Goal: Transaction & Acquisition: Purchase product/service

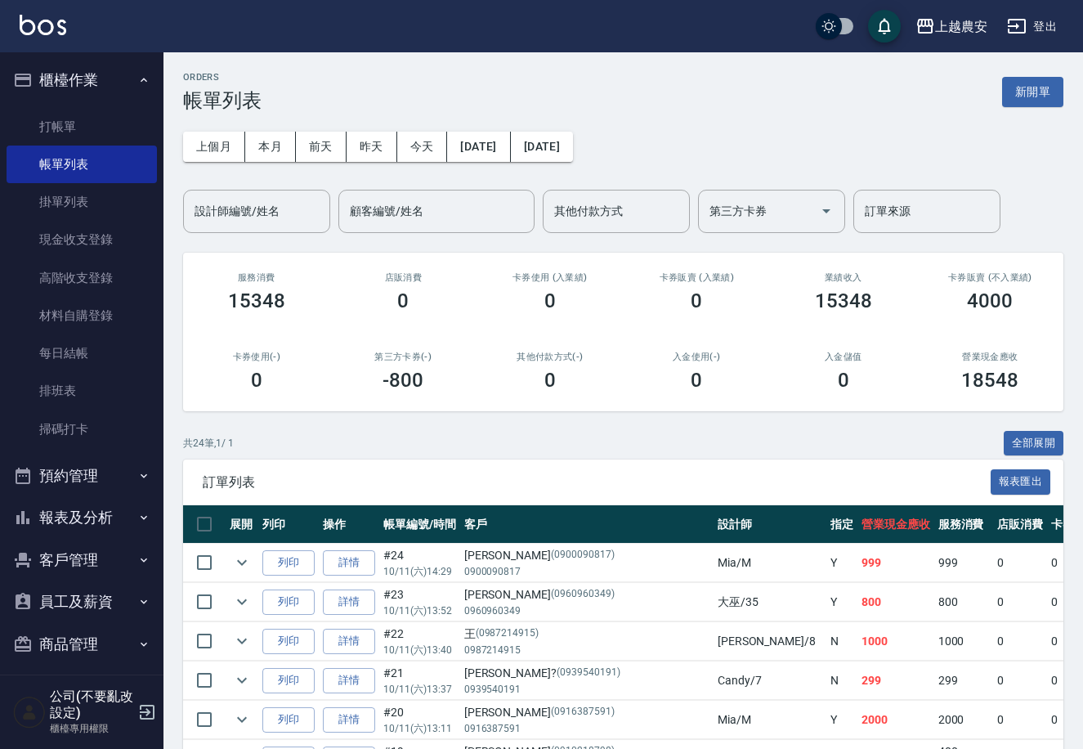
scroll to position [9, 0]
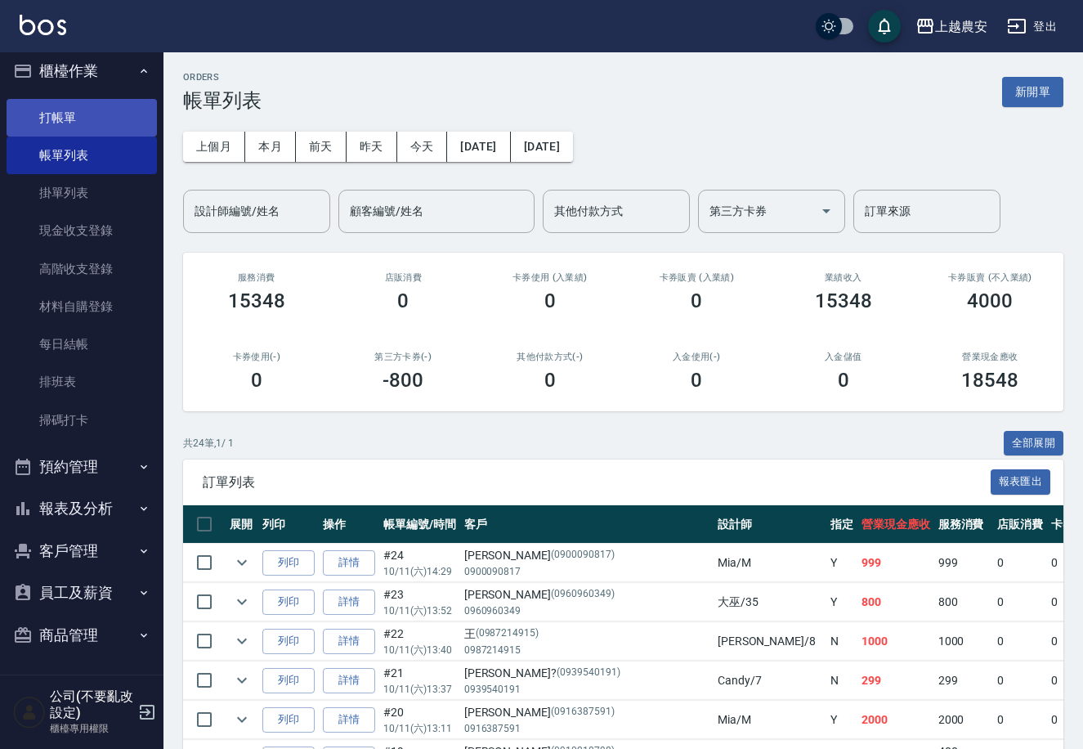
click at [74, 120] on link "打帳單" at bounding box center [82, 118] width 150 height 38
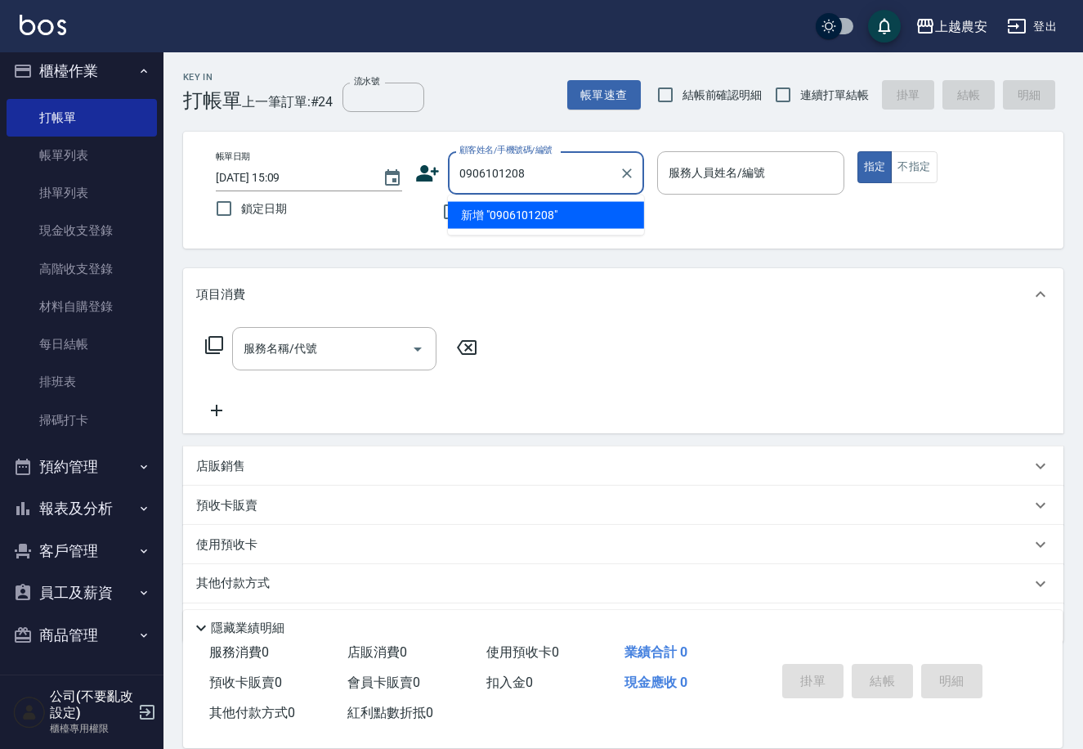
click at [522, 215] on li "新增 "0906101208"" at bounding box center [546, 215] width 196 height 27
type input "0906101208"
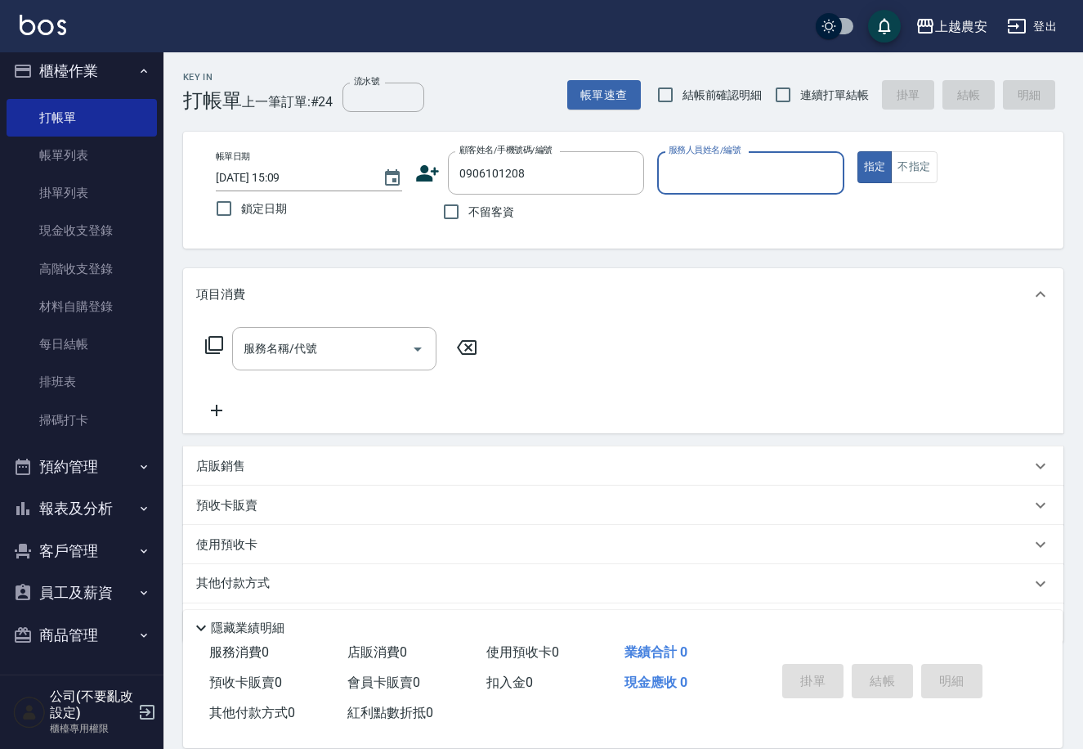
click at [421, 169] on icon at bounding box center [428, 173] width 23 height 16
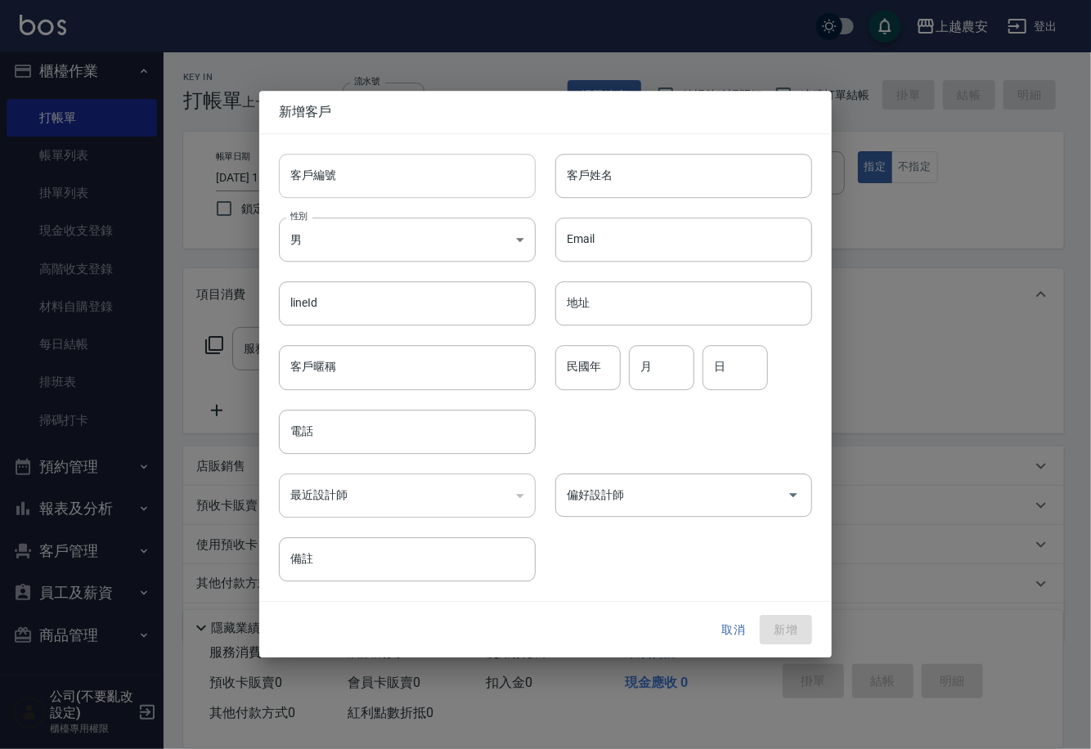
type input "0906101208"
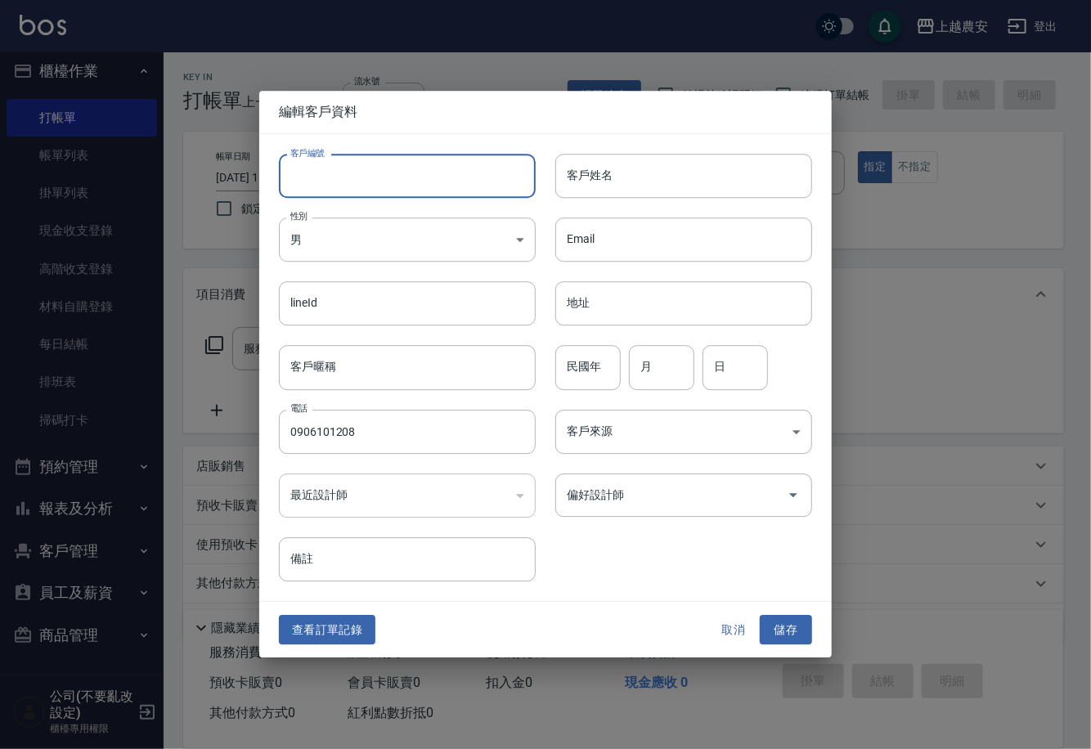
click at [424, 181] on input "客戶編號" at bounding box center [407, 176] width 257 height 44
type input "0906101208"
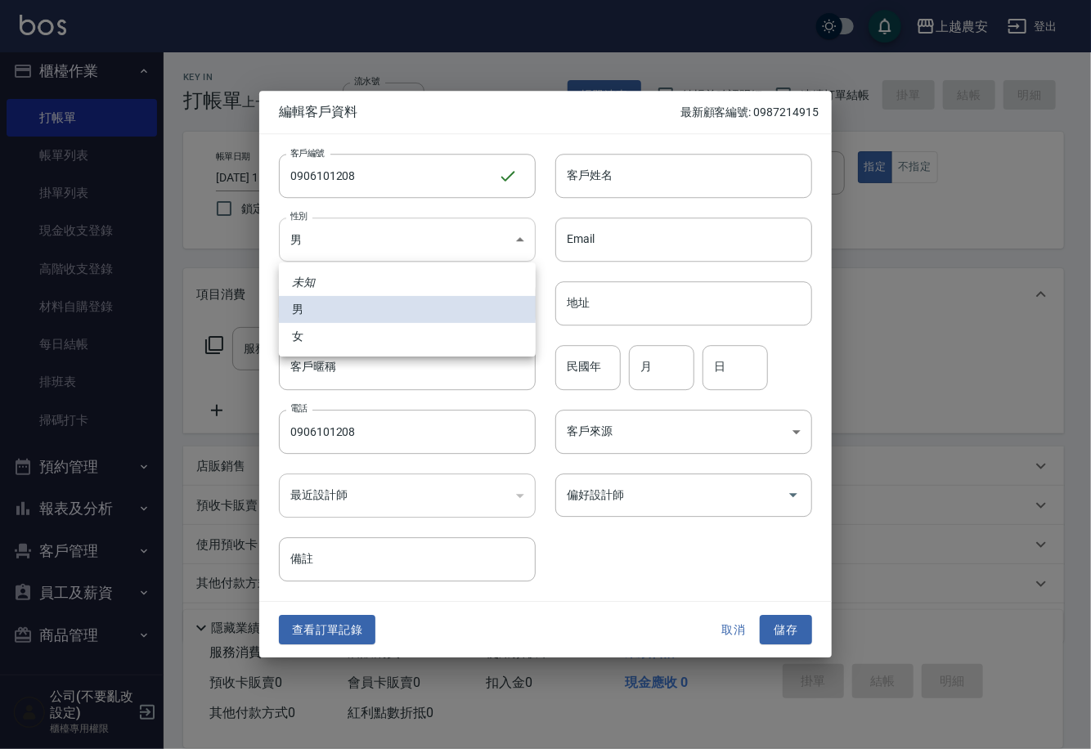
click at [325, 247] on body "上越農安 登出 櫃檯作業 打帳單 帳單列表 掛單列表 現金收支登錄 高階收支登錄 材料自購登錄 每日結帳 排班表 掃碼打卡 預約管理 預約管理 單日預約紀錄 …" at bounding box center [545, 398] width 1091 height 797
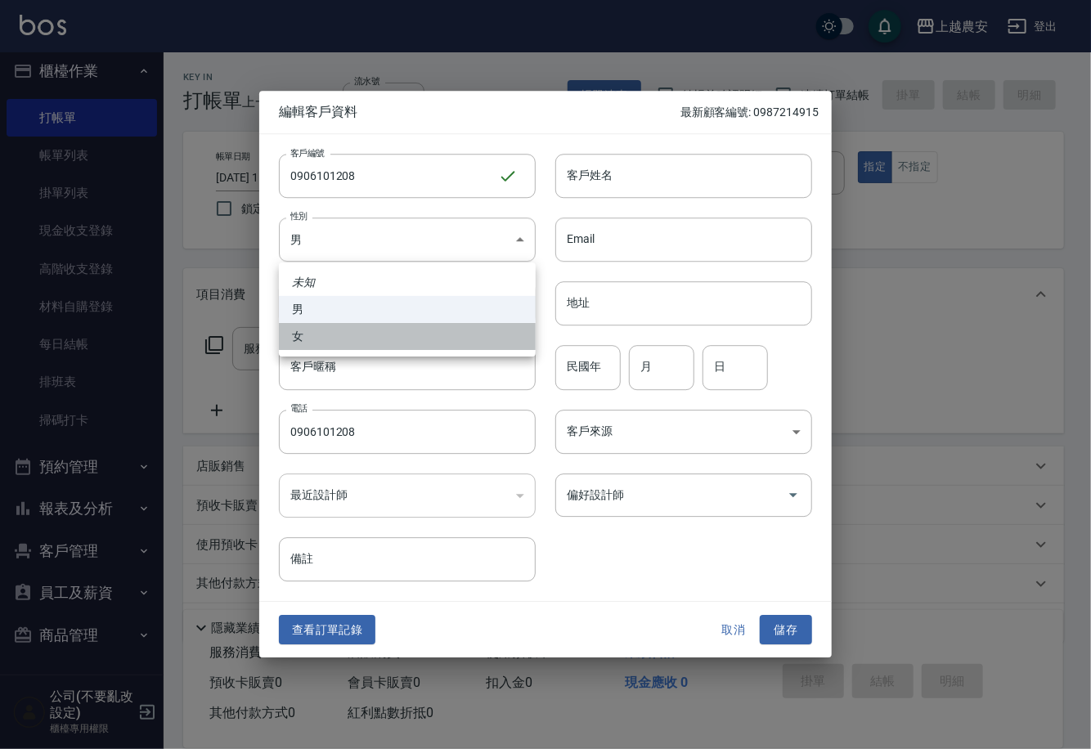
click at [345, 343] on li "女" at bounding box center [407, 336] width 257 height 27
type input "FEMALE"
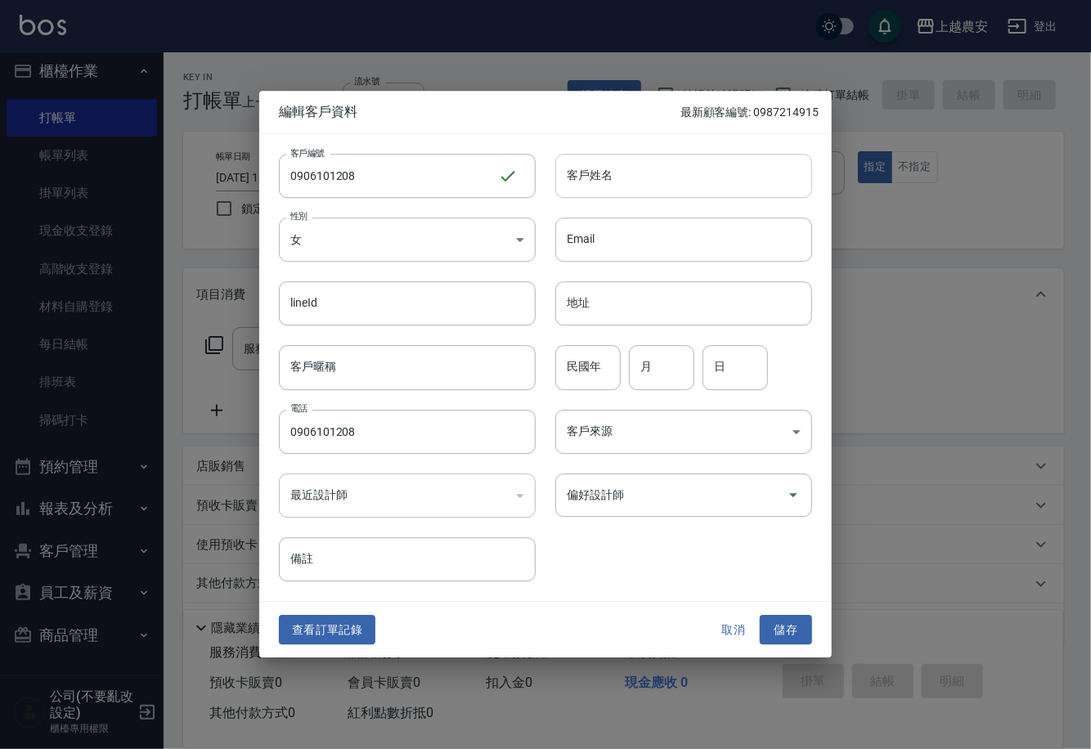
click at [629, 164] on input "客戶姓名" at bounding box center [683, 176] width 257 height 44
type input "[PERSON_NAME]"
click at [797, 616] on button "儲存" at bounding box center [786, 630] width 52 height 30
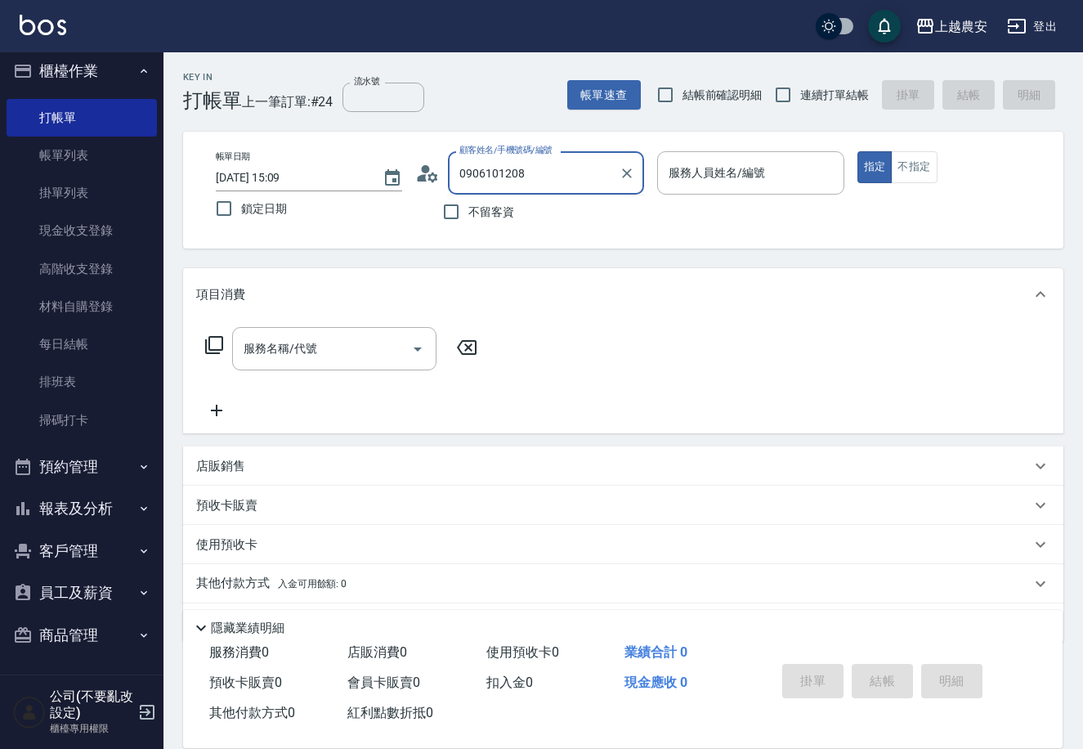
drag, startPoint x: 522, startPoint y: 179, endPoint x: 358, endPoint y: 188, distance: 164.6
click at [359, 188] on div "帳單日期 2025/10/11 15:09 鎖定日期 顧客姓名/手機號碼/編號 0906101208 顧客姓名/手機號碼/編號 不留客資 服務人員姓名/編號 …" at bounding box center [623, 190] width 841 height 78
click at [536, 217] on li "新增 "0932505636"" at bounding box center [546, 215] width 196 height 27
type input "0932505636"
click at [423, 177] on icon at bounding box center [428, 173] width 23 height 16
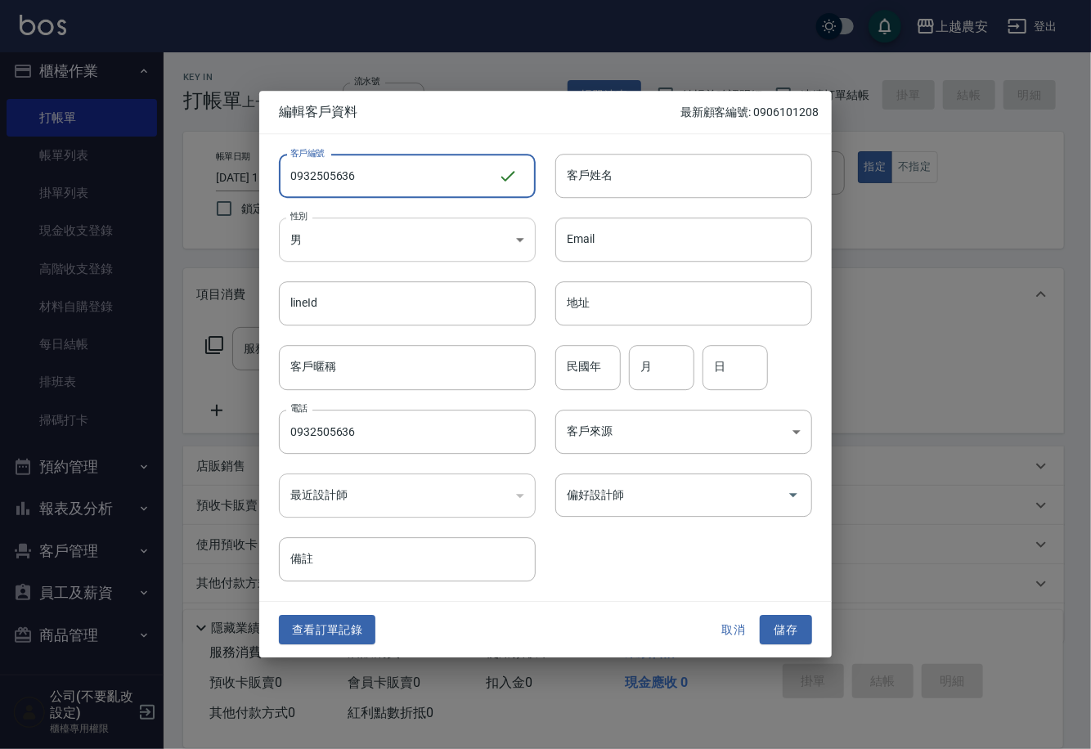
type input "0932505636"
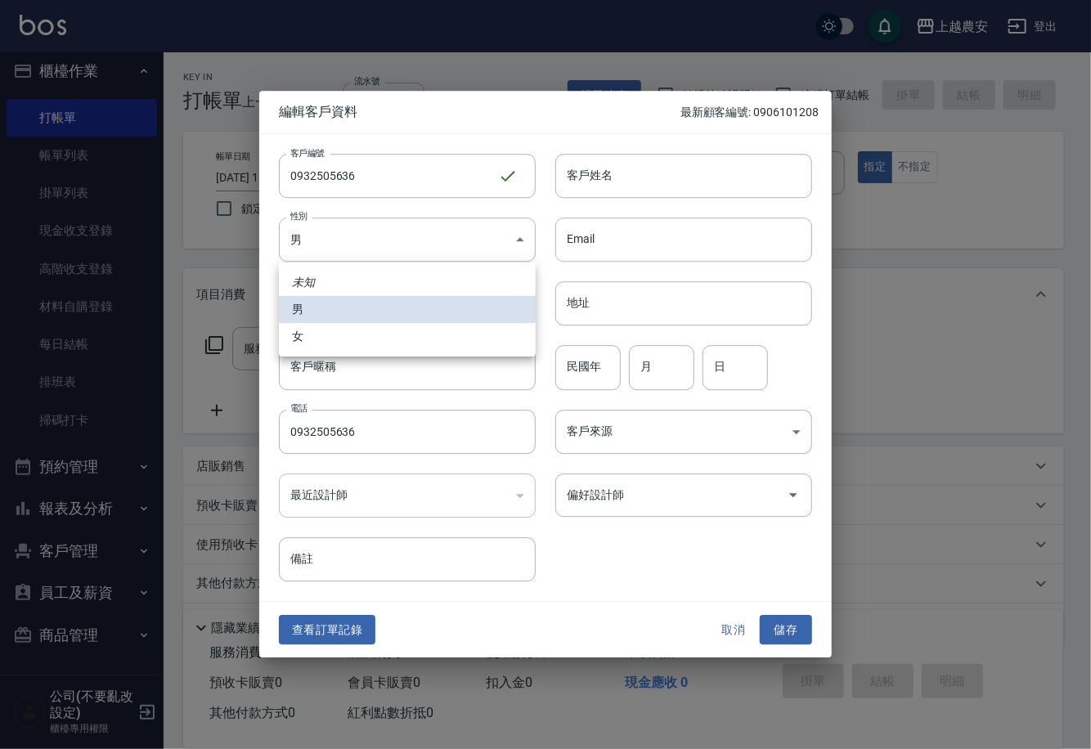
drag, startPoint x: 374, startPoint y: 238, endPoint x: 353, endPoint y: 329, distance: 93.2
click at [374, 239] on body "上越農安 登出 櫃檯作業 打帳單 帳單列表 掛單列表 現金收支登錄 高階收支登錄 材料自購登錄 每日結帳 排班表 掃碼打卡 預約管理 預約管理 單日預約紀錄 …" at bounding box center [545, 398] width 1091 height 797
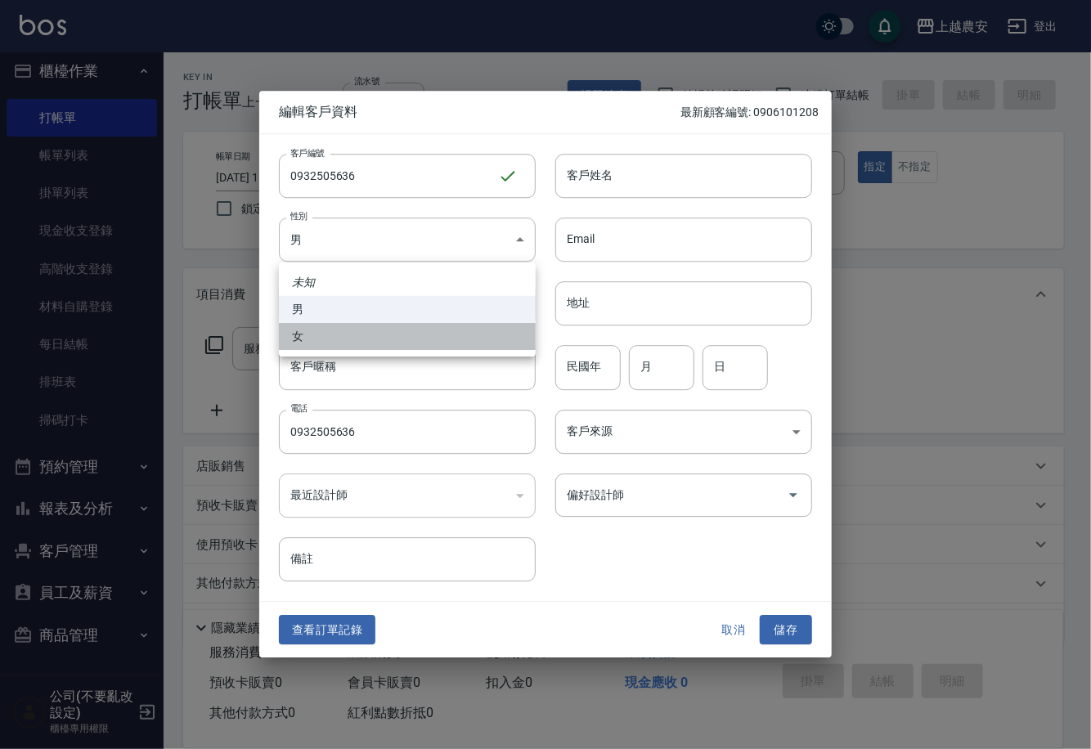
drag, startPoint x: 352, startPoint y: 338, endPoint x: 549, endPoint y: 235, distance: 223.1
click at [355, 338] on li "女" at bounding box center [407, 336] width 257 height 27
type input "FEMALE"
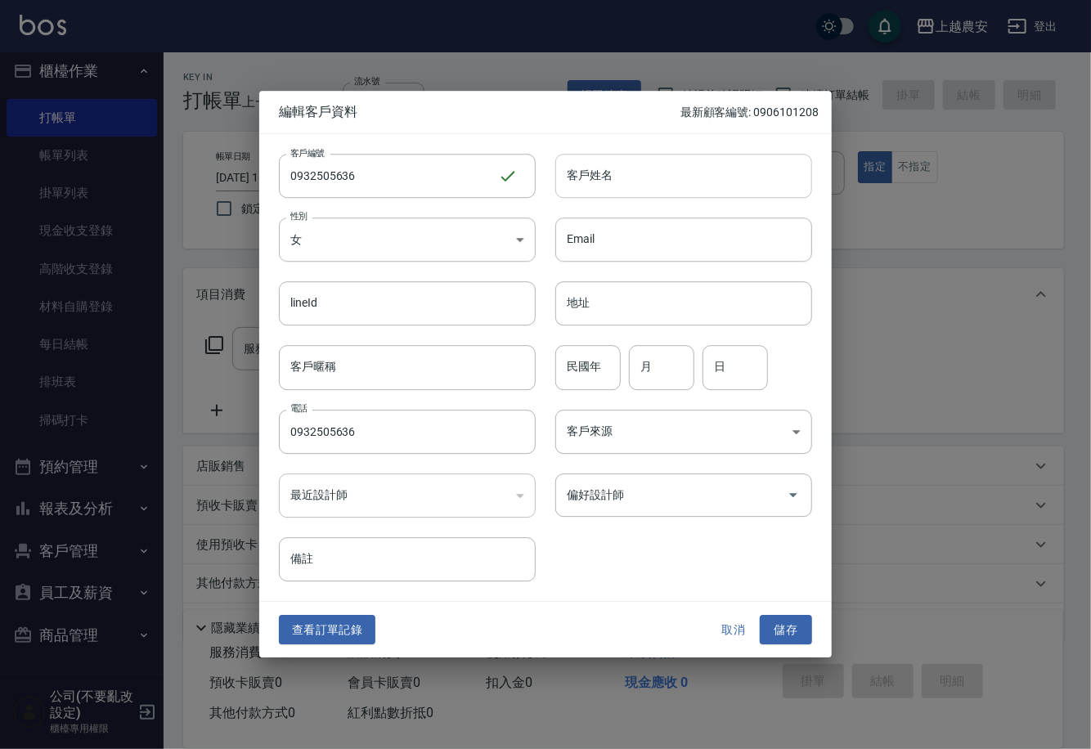
click at [585, 179] on input "客戶姓名" at bounding box center [683, 176] width 257 height 44
type input "[PERSON_NAME]"
click at [774, 636] on button "儲存" at bounding box center [786, 630] width 52 height 30
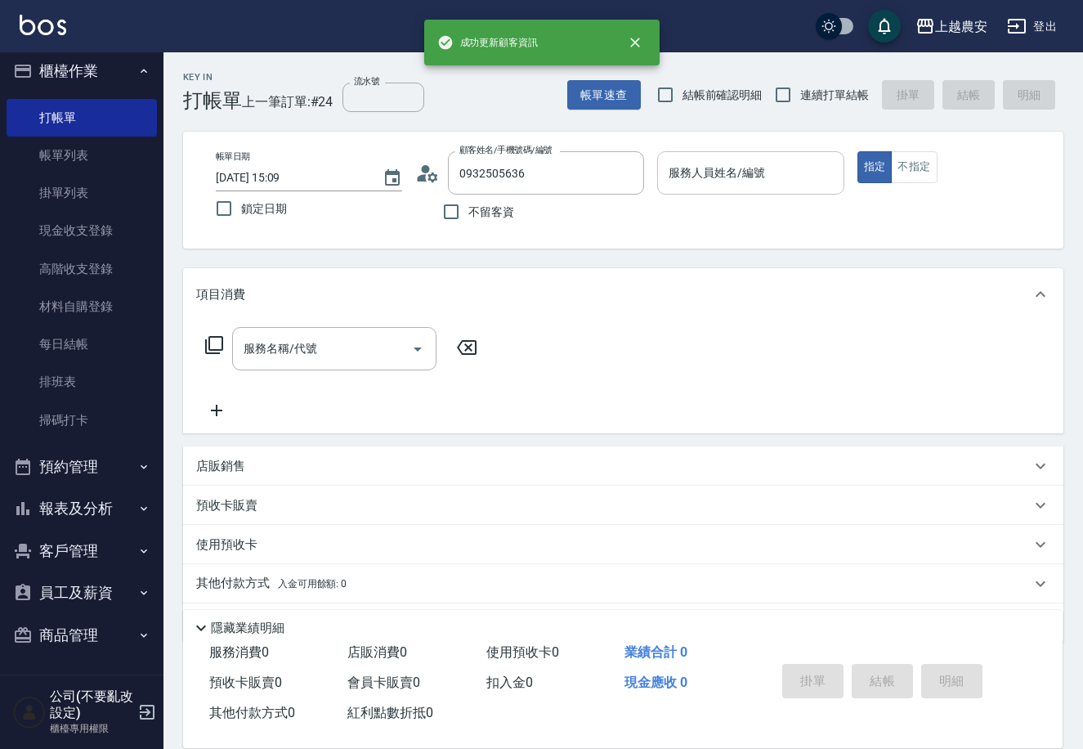
click at [698, 189] on div "服務人員姓名/編號" at bounding box center [750, 172] width 186 height 43
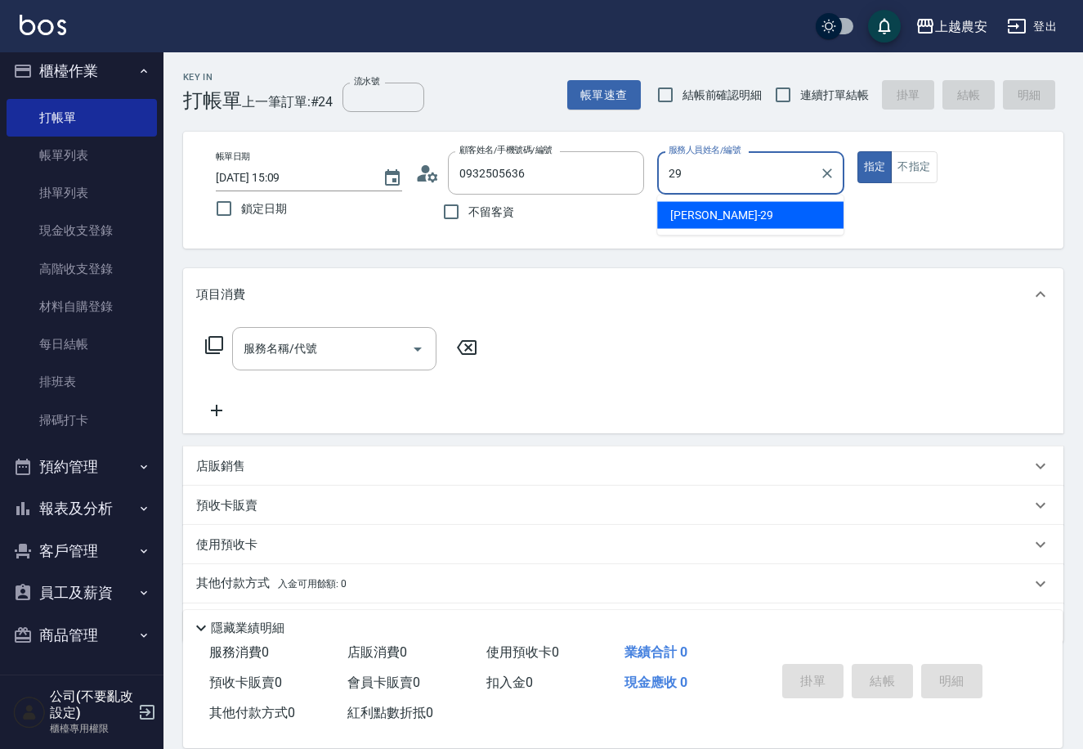
type input "楊馨茹-29"
type button "true"
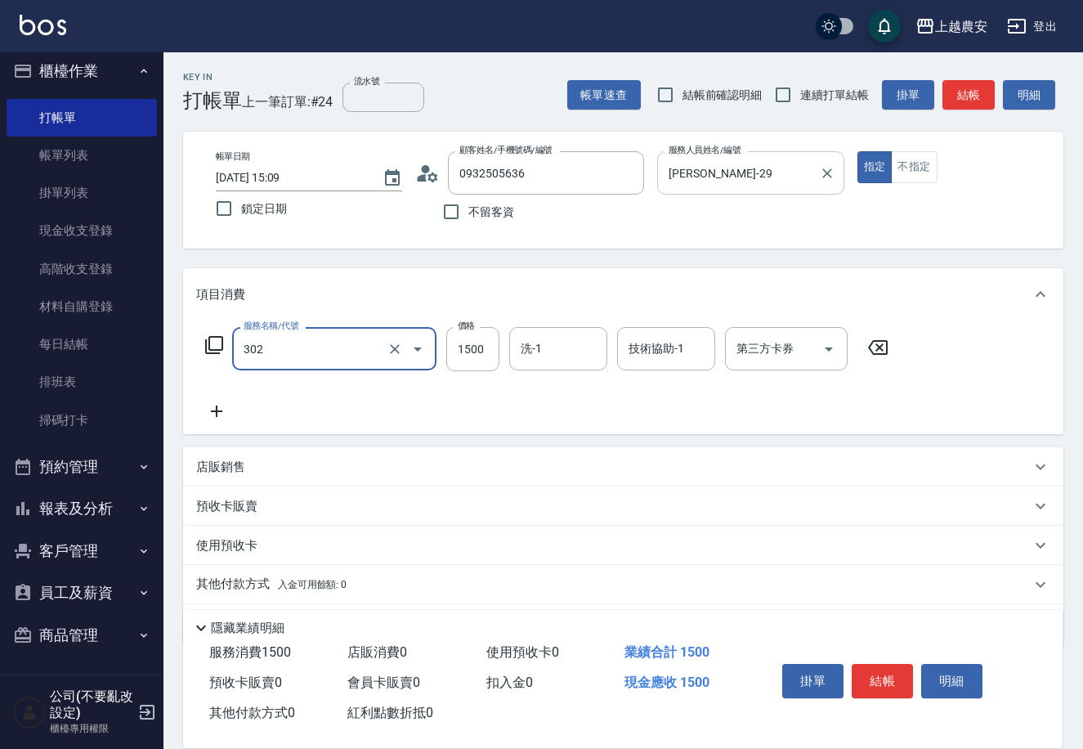
type input "燙髮1500↓(自購)(302)"
type input "1000"
click at [894, 679] on button "結帳" at bounding box center [882, 681] width 61 height 34
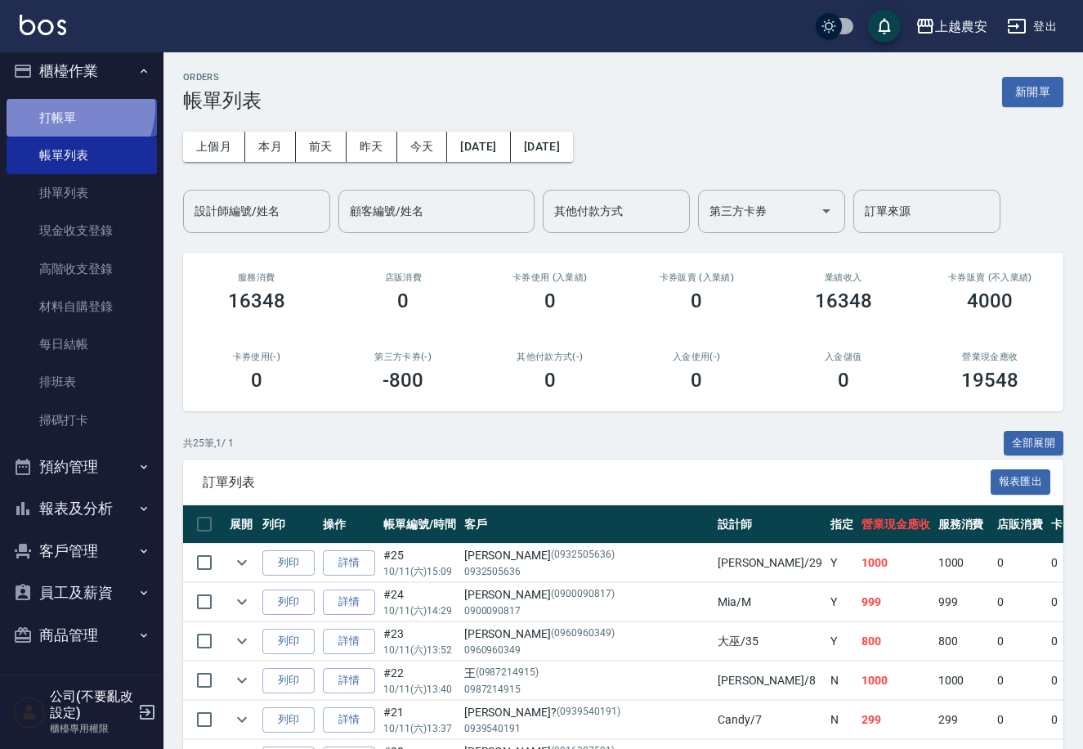
click at [65, 106] on link "打帳單" at bounding box center [82, 118] width 150 height 38
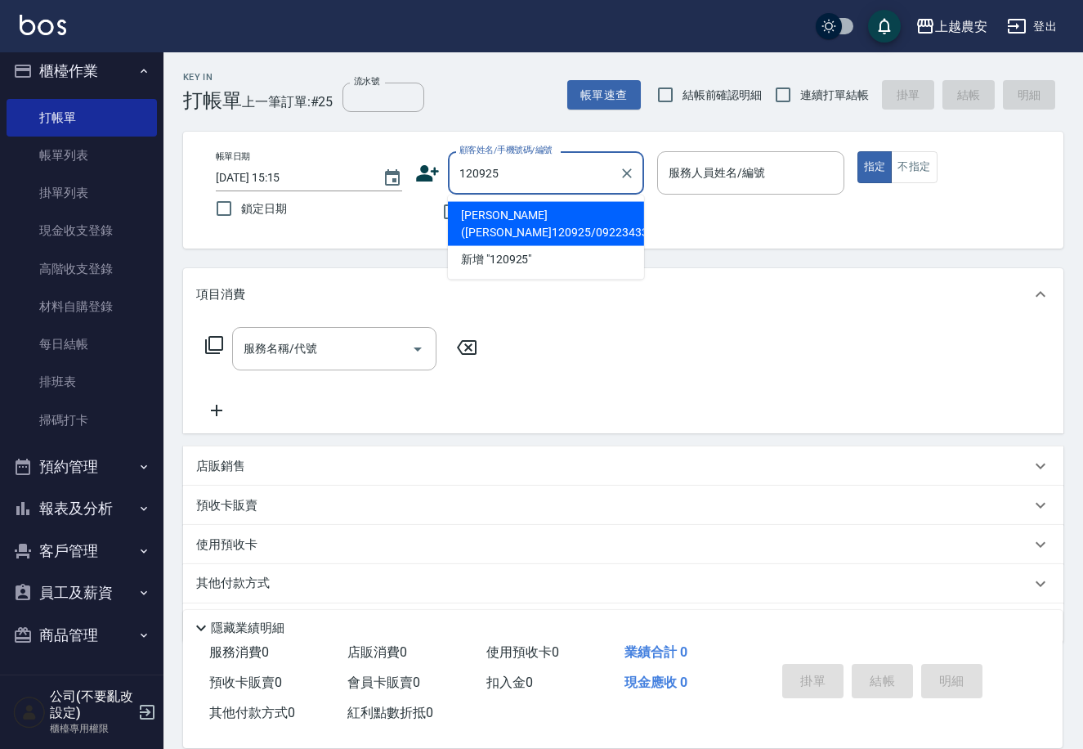
click at [515, 214] on li "[PERSON_NAME][PERSON_NAME]120925/0922343307/0922343307" at bounding box center [546, 224] width 196 height 44
type input "[PERSON_NAME][PERSON_NAME]120925/0922343307/0922343307"
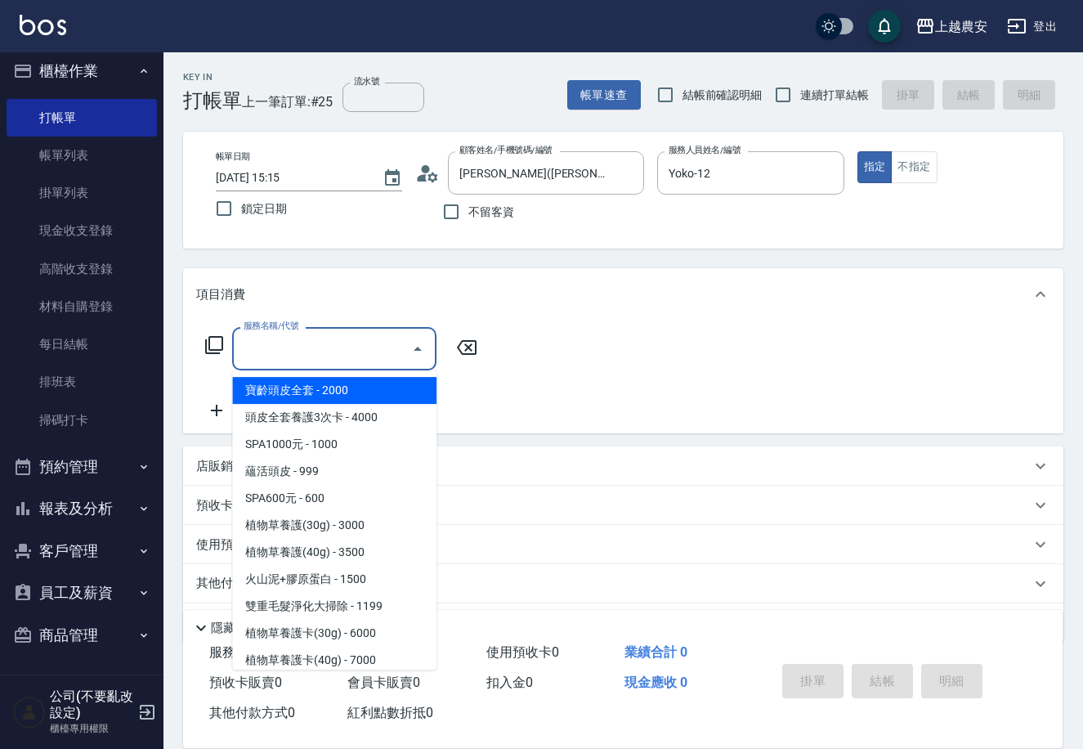
click at [298, 347] on input "服務名稱/代號" at bounding box center [322, 348] width 165 height 29
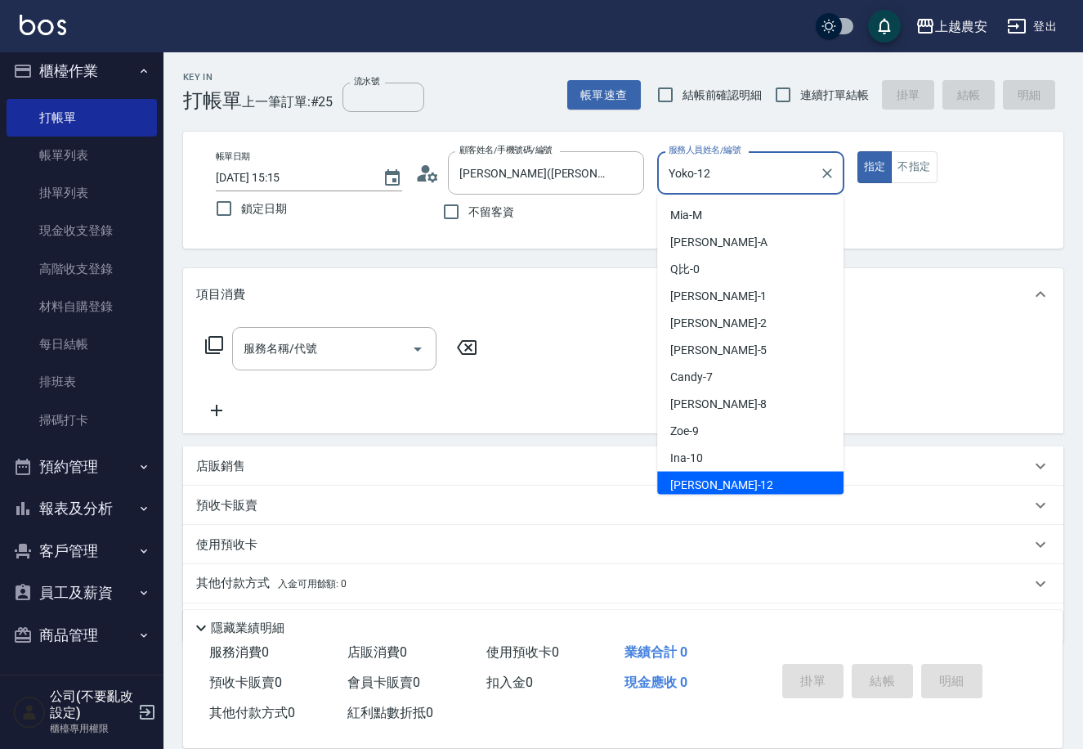
drag, startPoint x: 724, startPoint y: 167, endPoint x: 365, endPoint y: 206, distance: 361.1
click at [649, 182] on div "帳單日期 2025/10/11 15:15 鎖定日期 顧客姓名/手機號碼/編號 郭鳳晴(郭小姐120925/0922343307/0922343307 顧客姓…" at bounding box center [623, 190] width 841 height 78
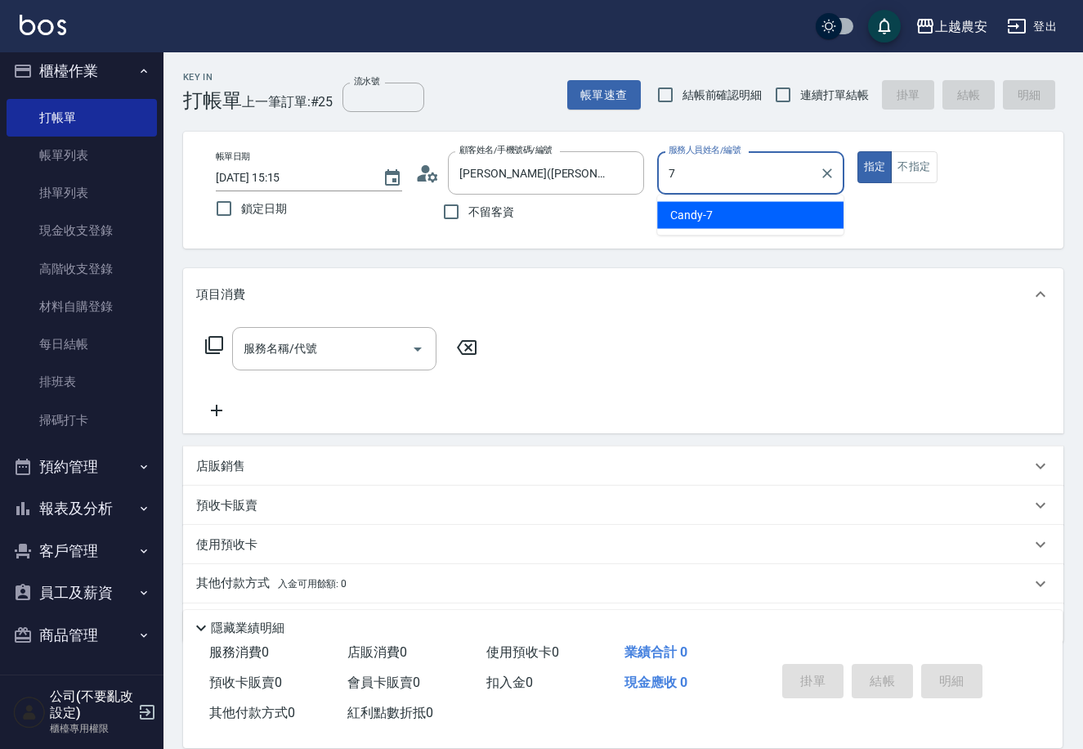
type input "Candy-7"
type button "true"
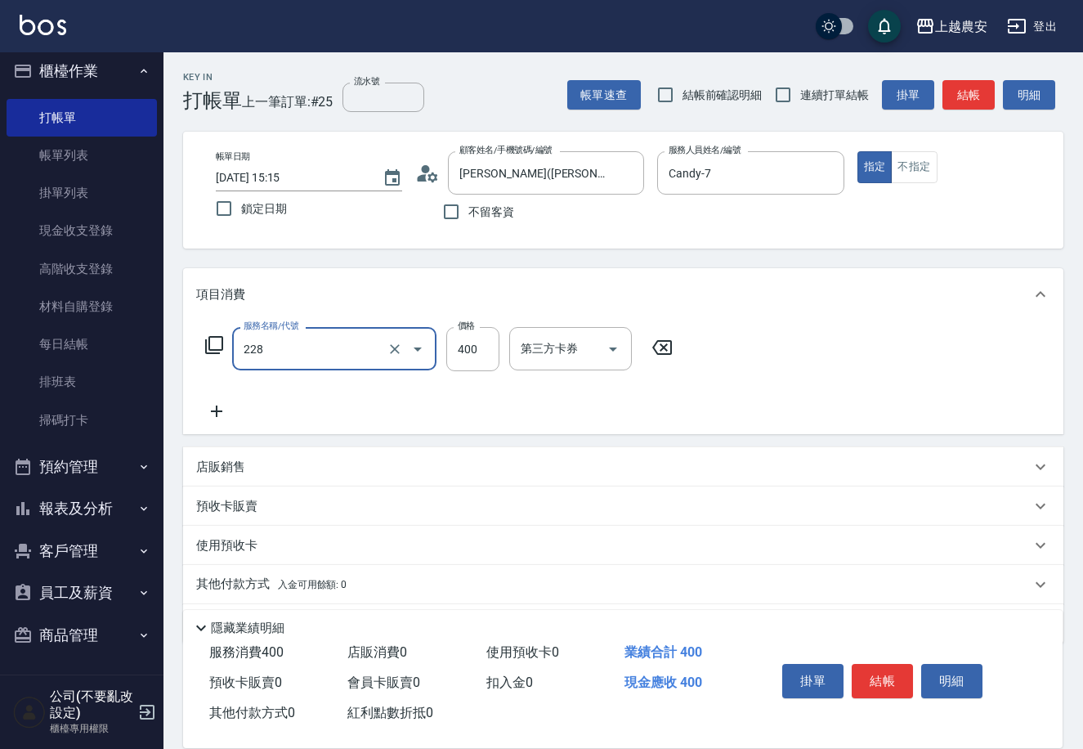
type input "洗髮(228)"
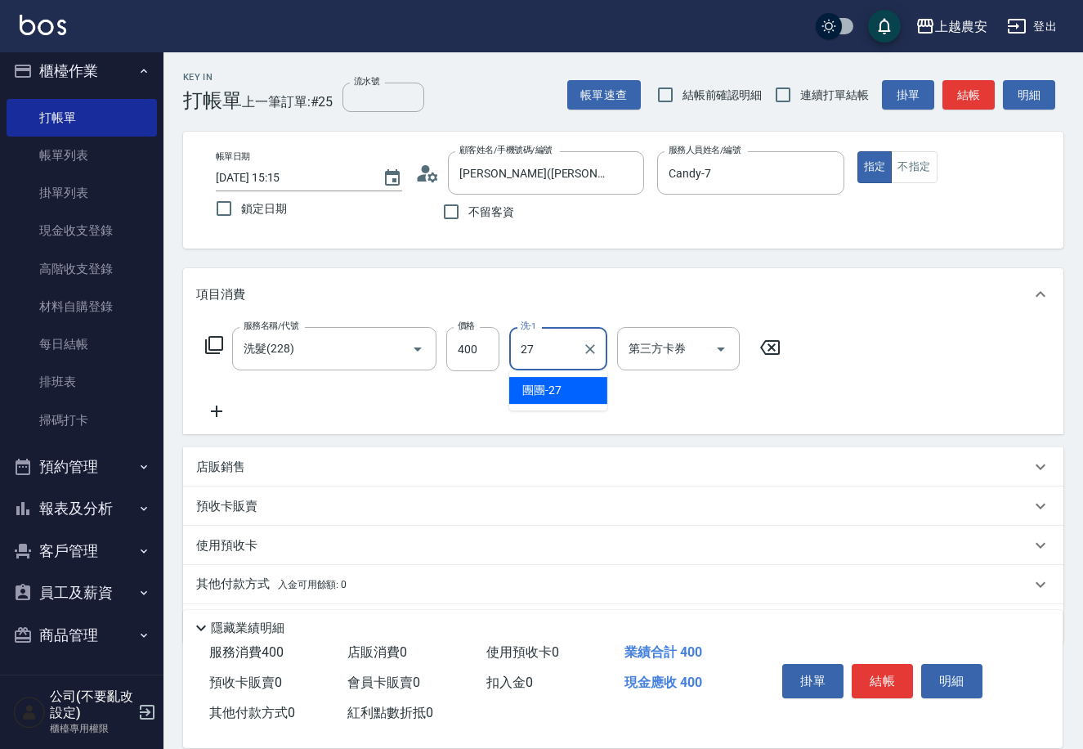
type input "團團-27"
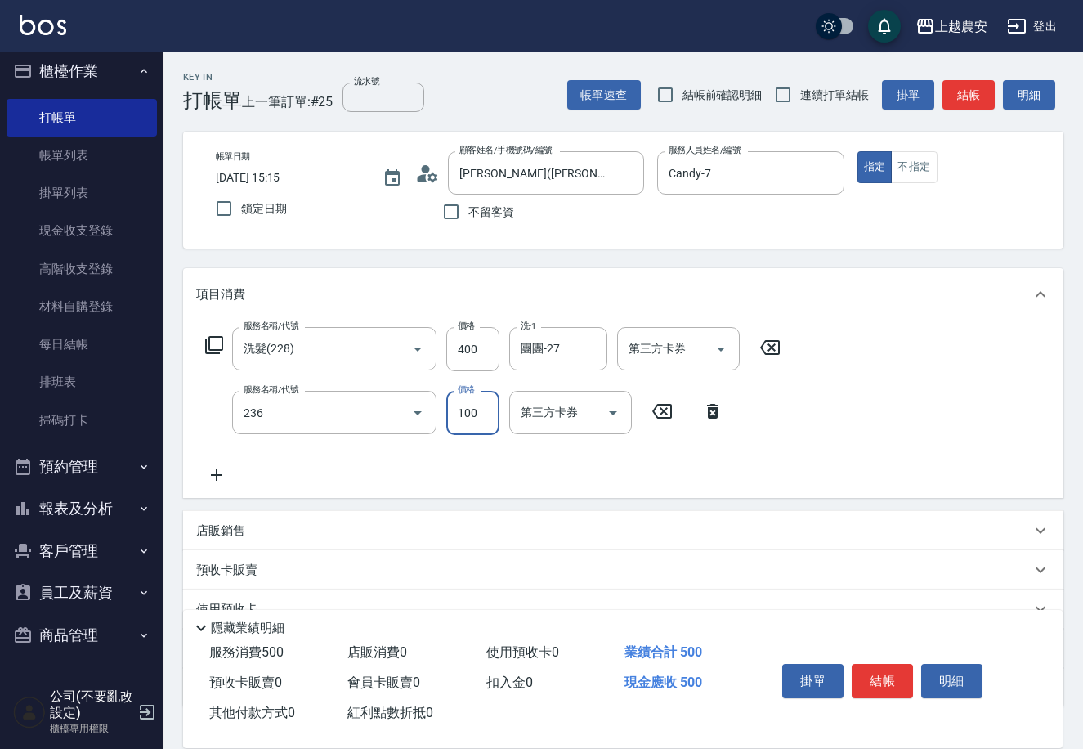
type input "手棒(236)"
drag, startPoint x: 883, startPoint y: 683, endPoint x: 856, endPoint y: 675, distance: 28.2
click at [881, 683] on button "結帳" at bounding box center [882, 681] width 61 height 34
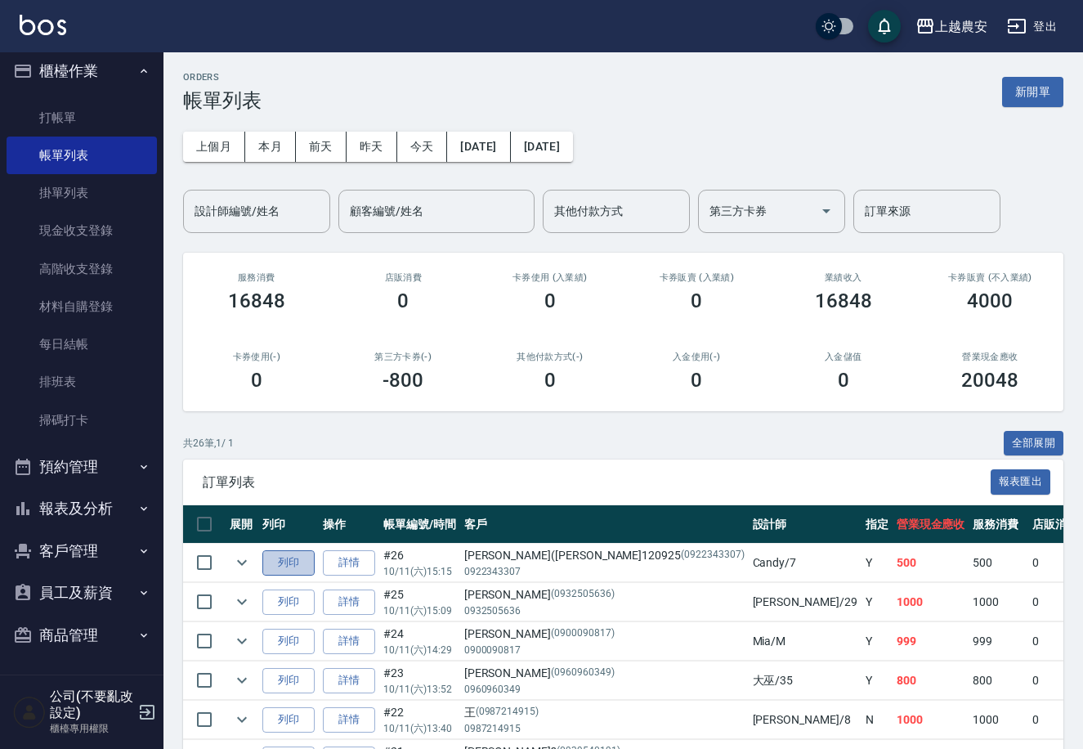
click at [286, 564] on button "列印" at bounding box center [288, 562] width 52 height 25
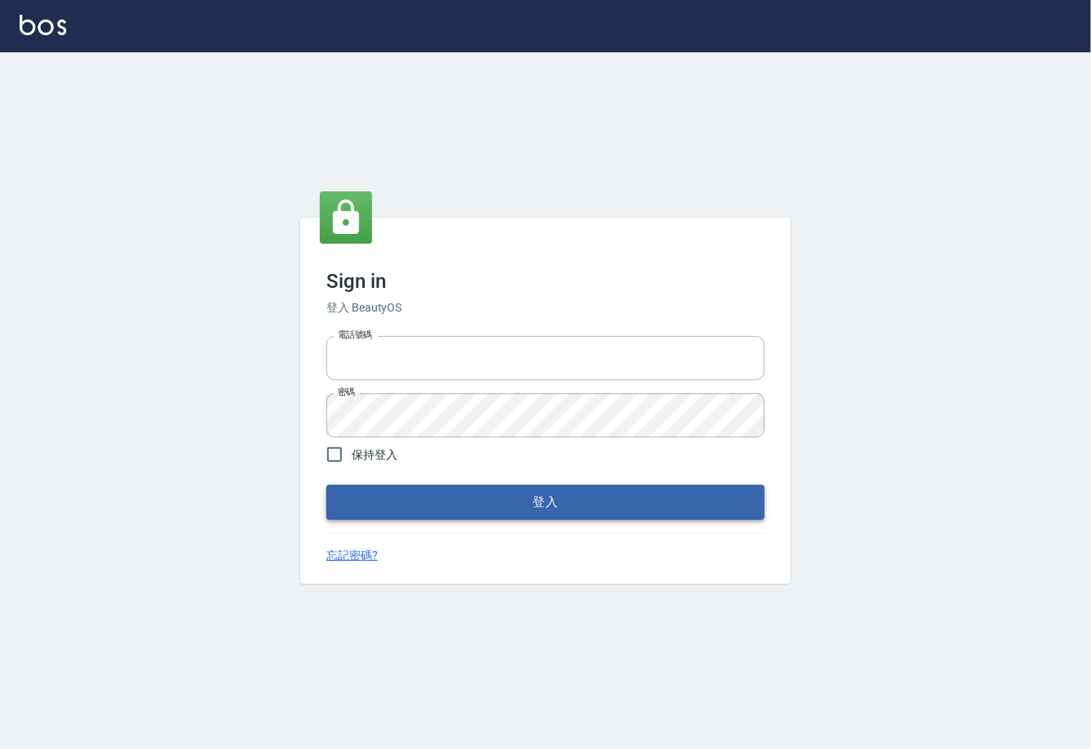
type input "0225929166"
click at [549, 499] on button "登入" at bounding box center [545, 502] width 438 height 34
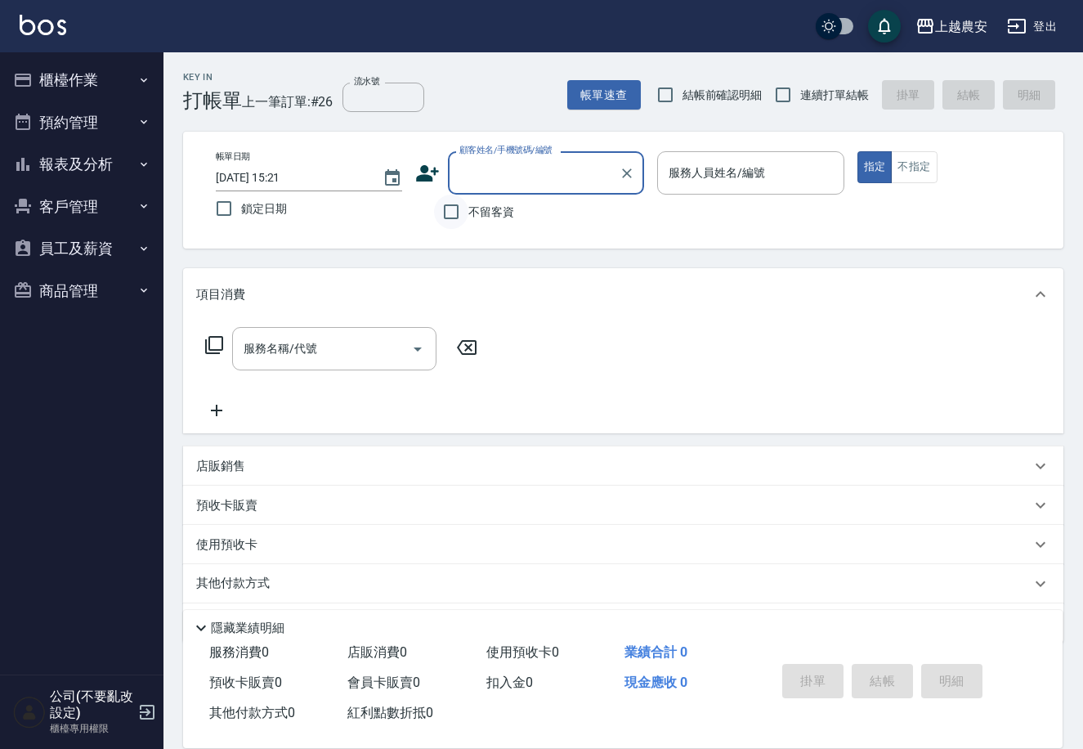
click at [453, 215] on input "不留客資" at bounding box center [451, 212] width 34 height 34
checkbox input "true"
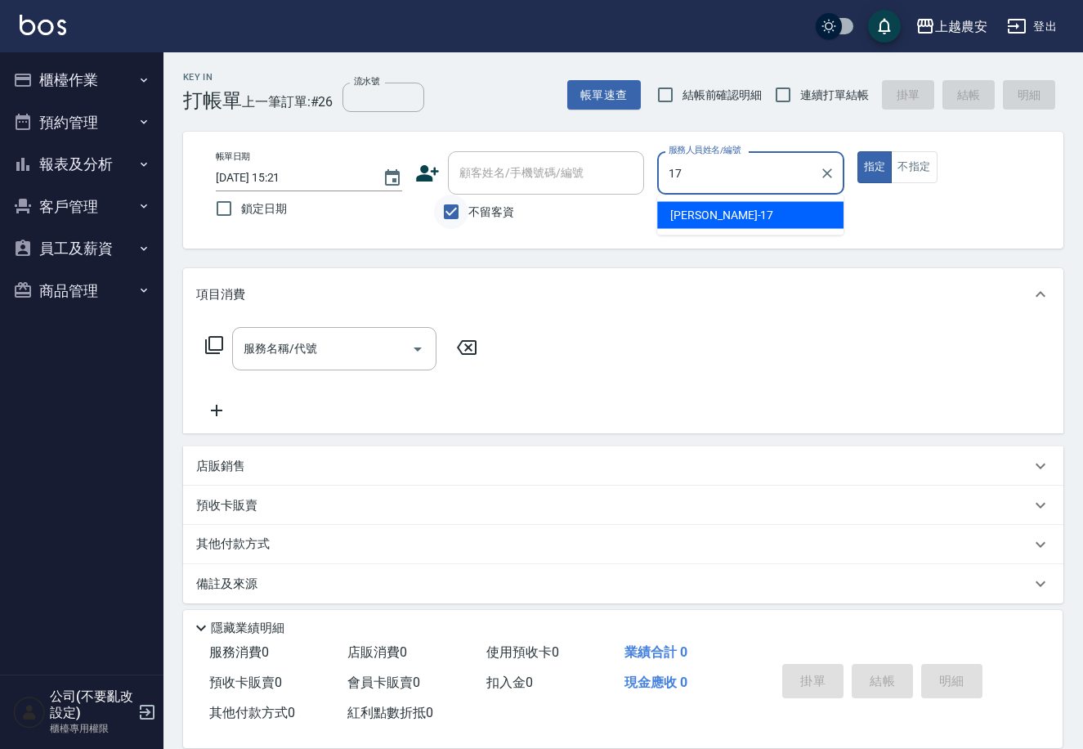
type input "洪美蓉-17"
type button "true"
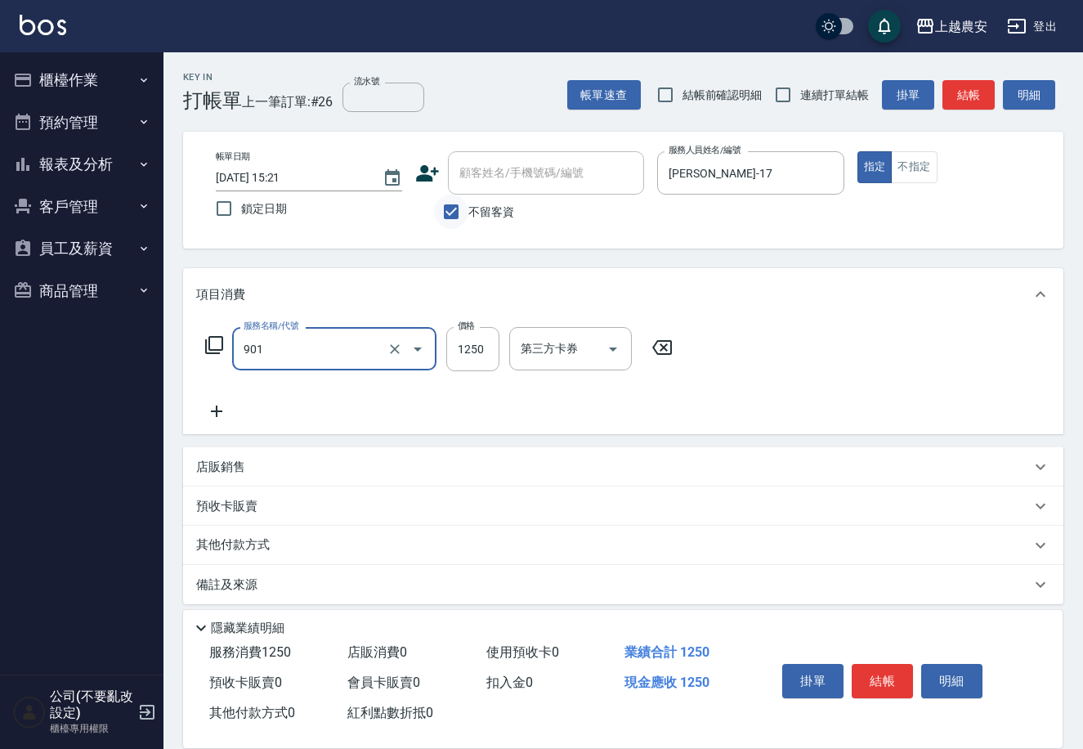
type input "修手指甲(901)"
type input "800"
click at [870, 672] on button "結帳" at bounding box center [882, 681] width 61 height 34
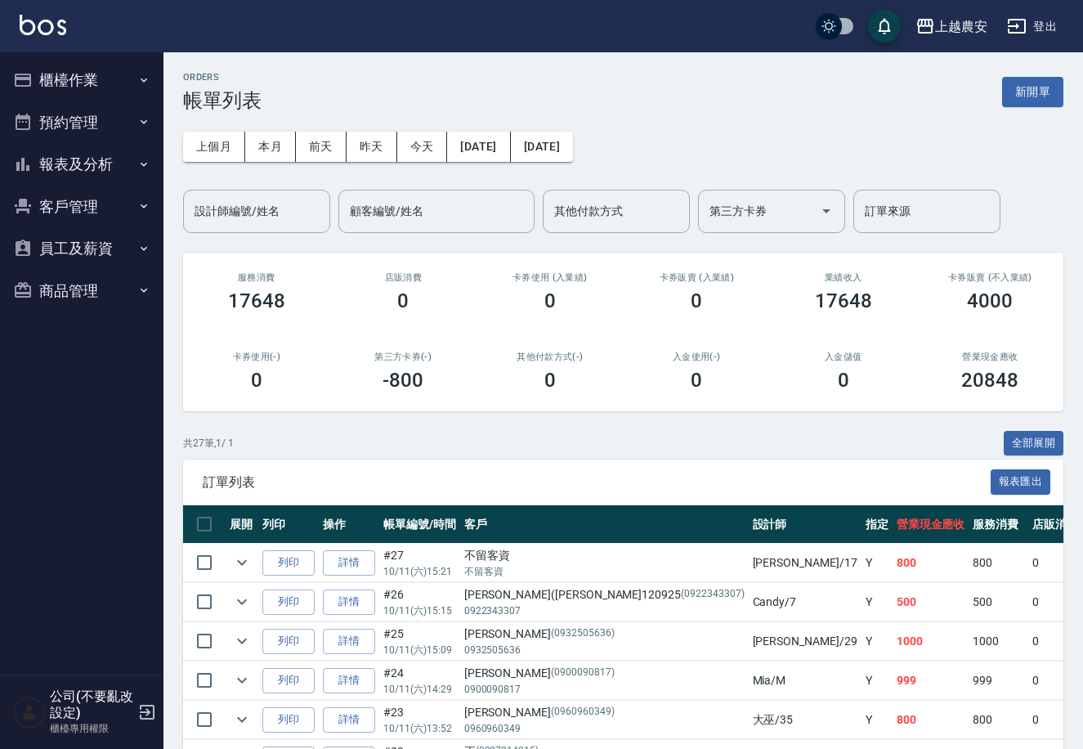
click at [114, 81] on button "櫃檯作業" at bounding box center [82, 80] width 150 height 43
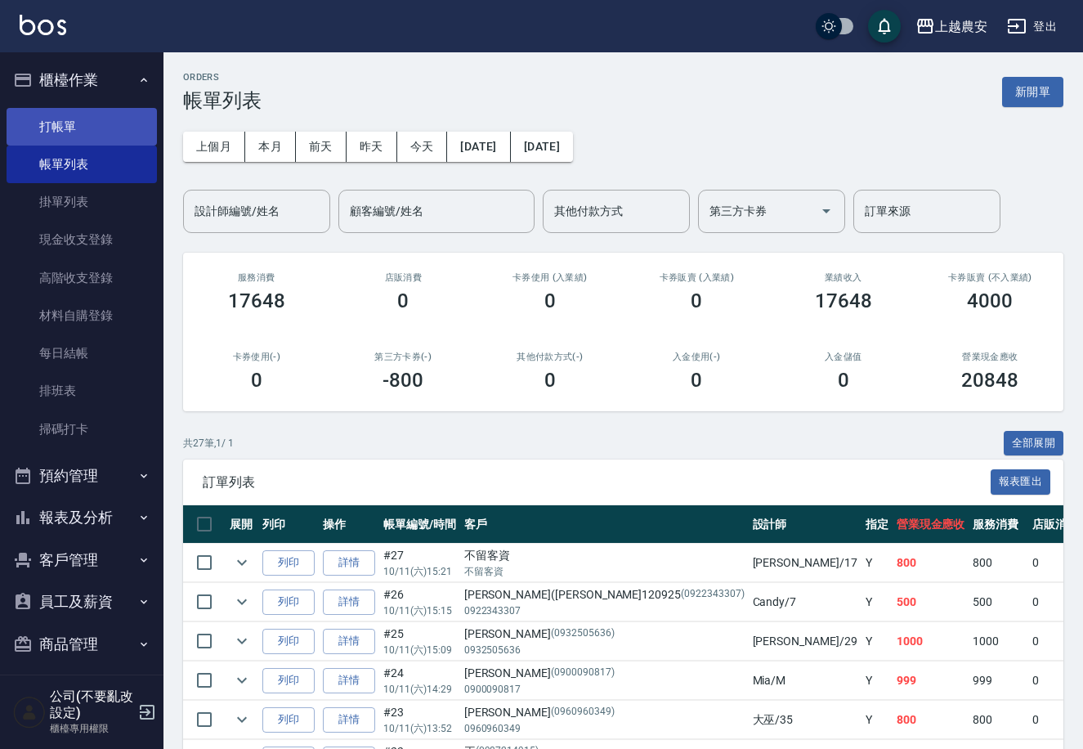
click at [84, 119] on link "打帳單" at bounding box center [82, 127] width 150 height 38
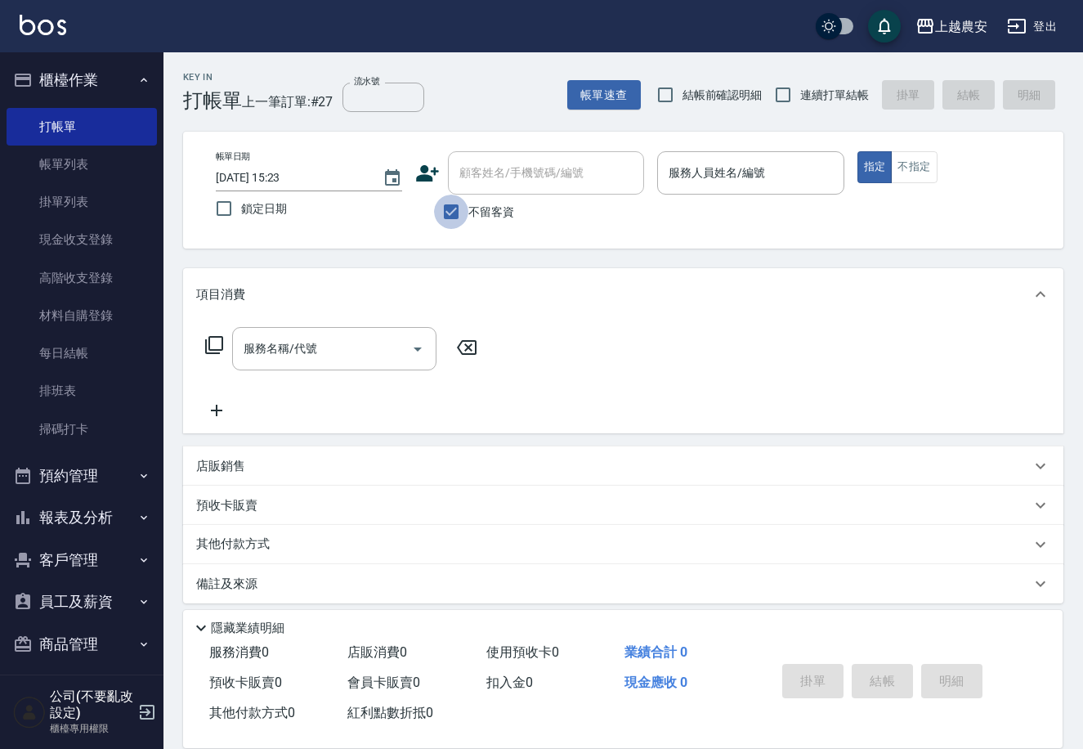
click at [448, 209] on input "不留客資" at bounding box center [451, 212] width 34 height 34
checkbox input "false"
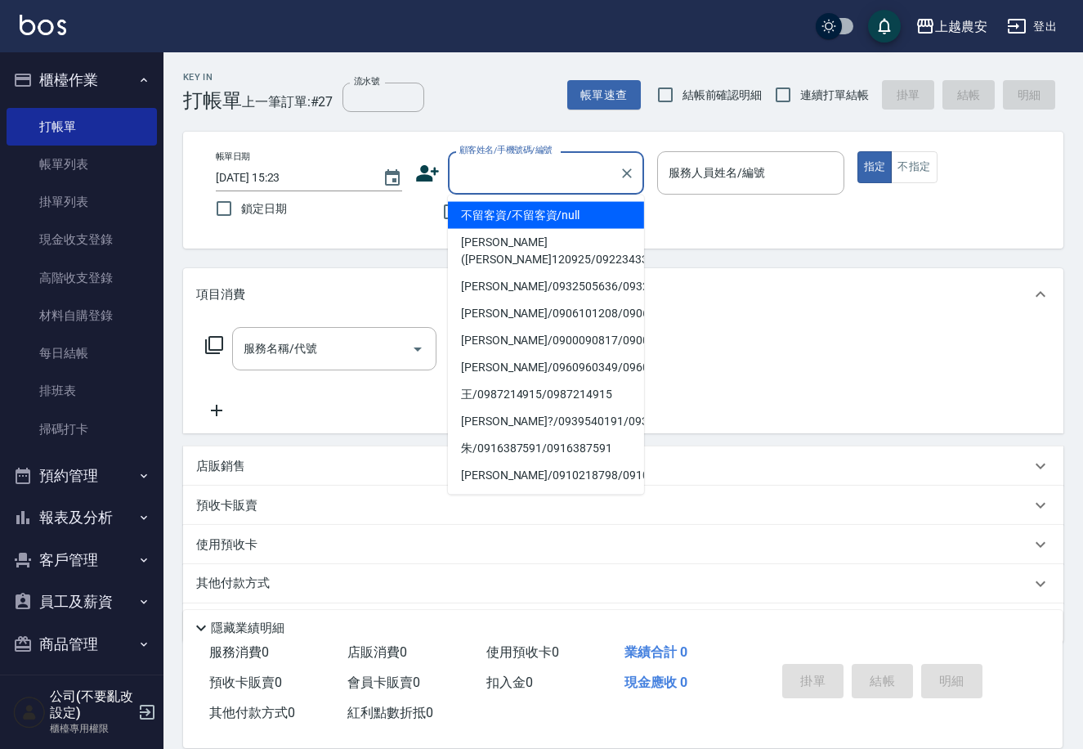
click at [486, 186] on input "顧客姓名/手機號碼/編號" at bounding box center [533, 173] width 157 height 29
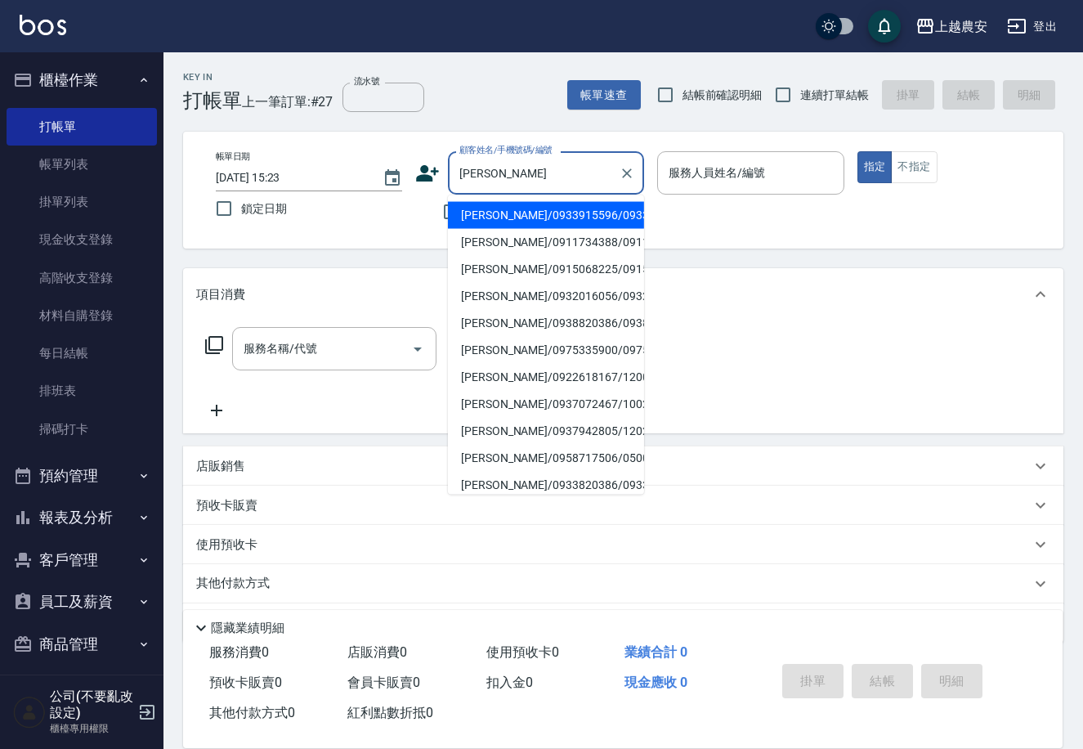
click at [513, 320] on li "[PERSON_NAME]/0938820386/0938820386" at bounding box center [546, 323] width 196 height 27
type input "[PERSON_NAME]/0938820386/0938820386"
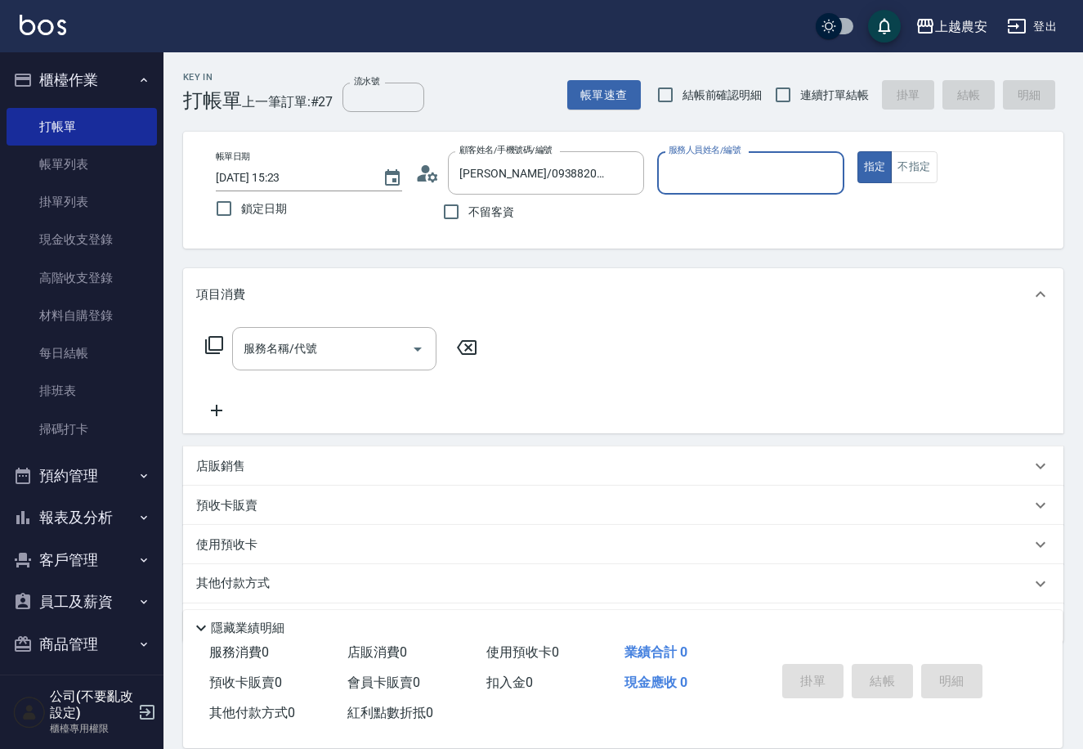
type input "Mia-M"
click at [375, 351] on input "服務名稱/代號" at bounding box center [322, 348] width 165 height 29
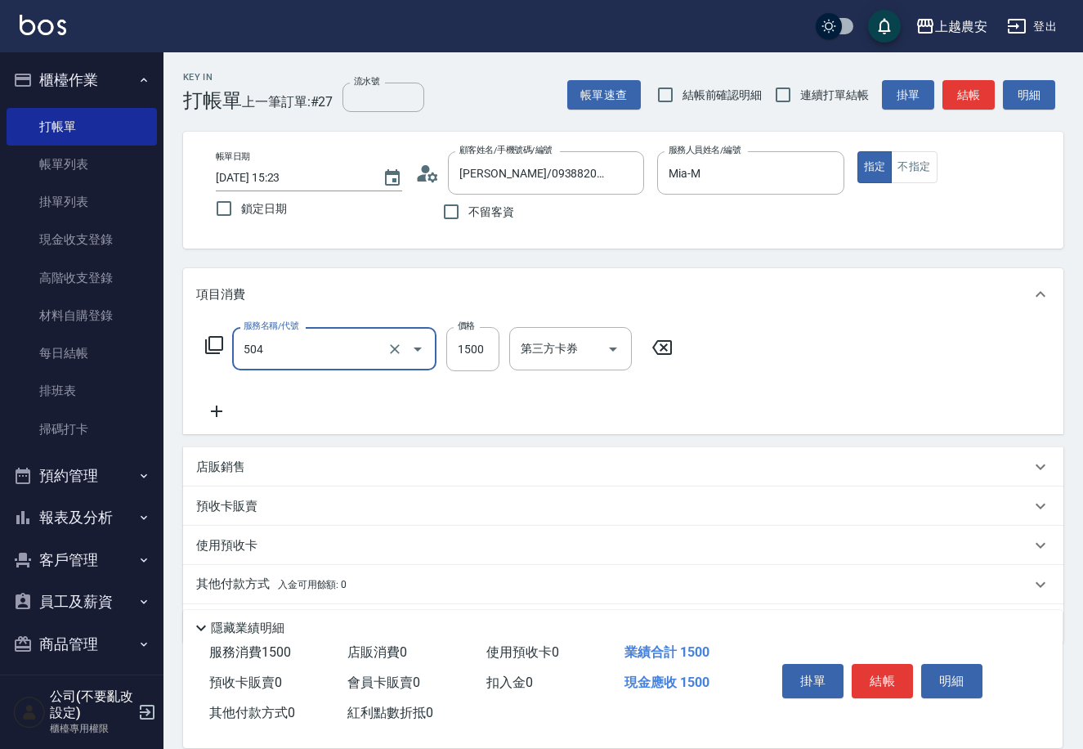
type input "染髮1500↓(504)"
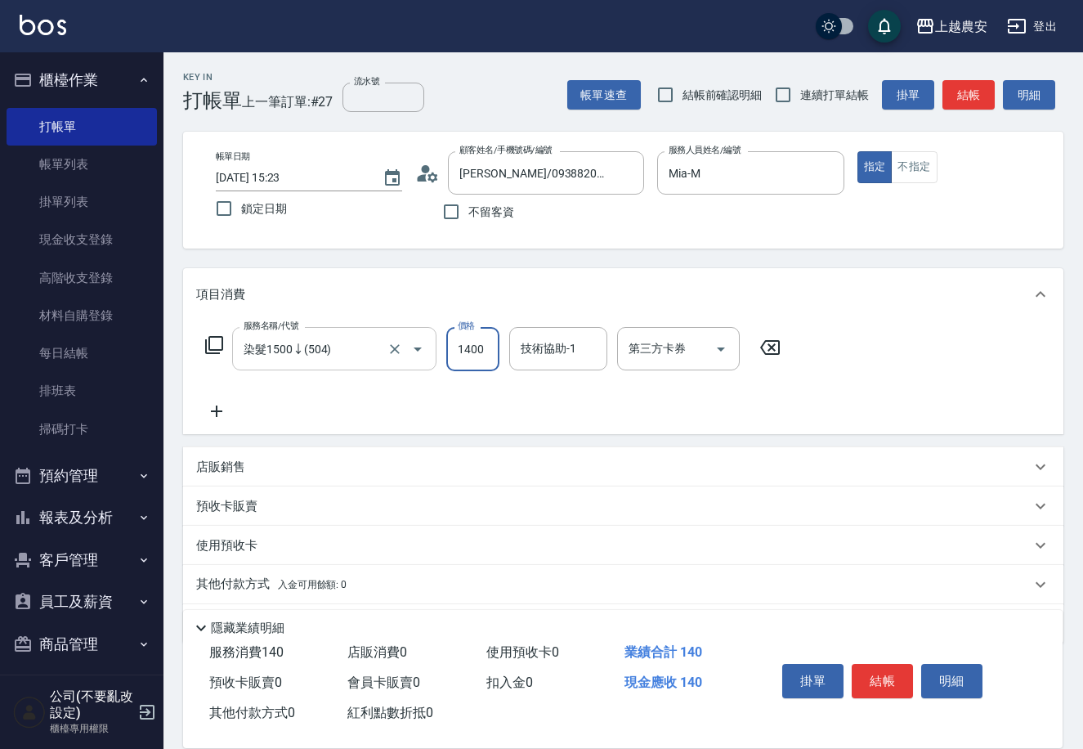
type input "1400"
type input "林品妤-32"
click at [889, 667] on button "結帳" at bounding box center [882, 681] width 61 height 34
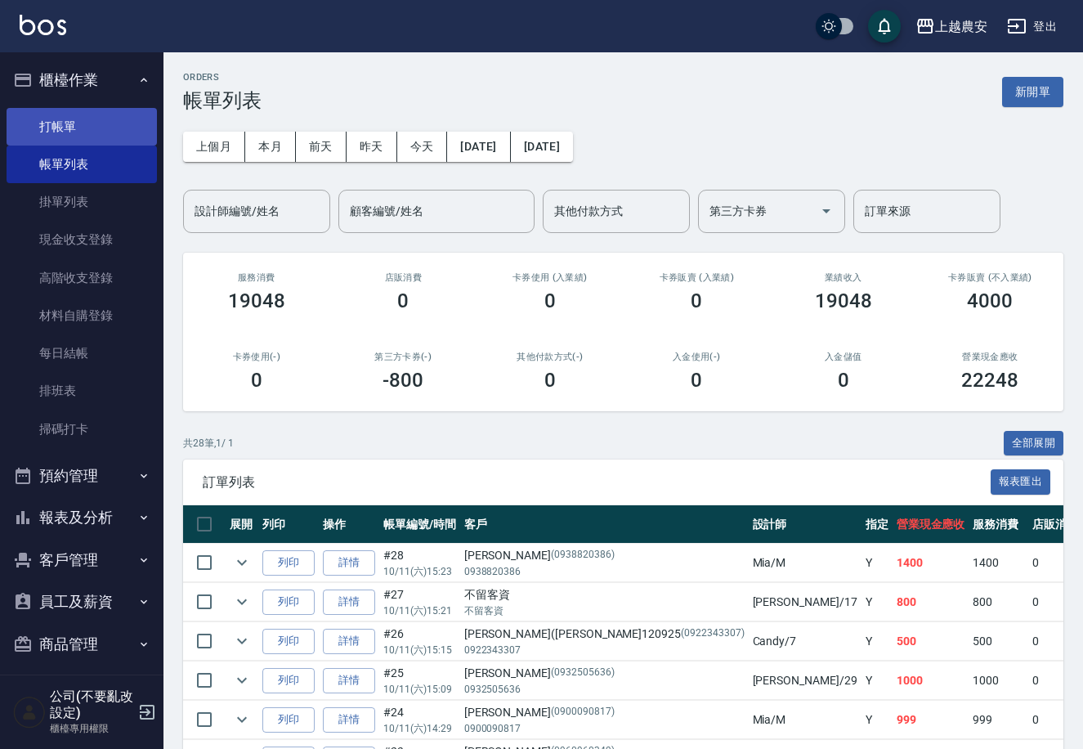
click at [62, 125] on link "打帳單" at bounding box center [82, 127] width 150 height 38
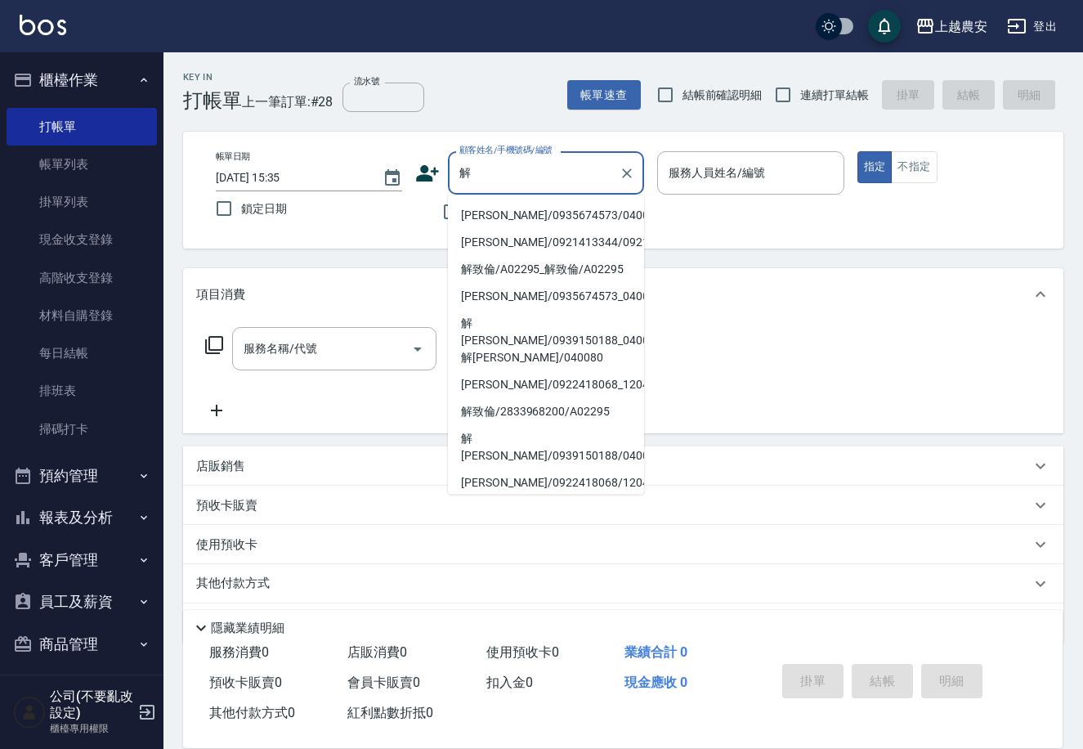
type input "姊"
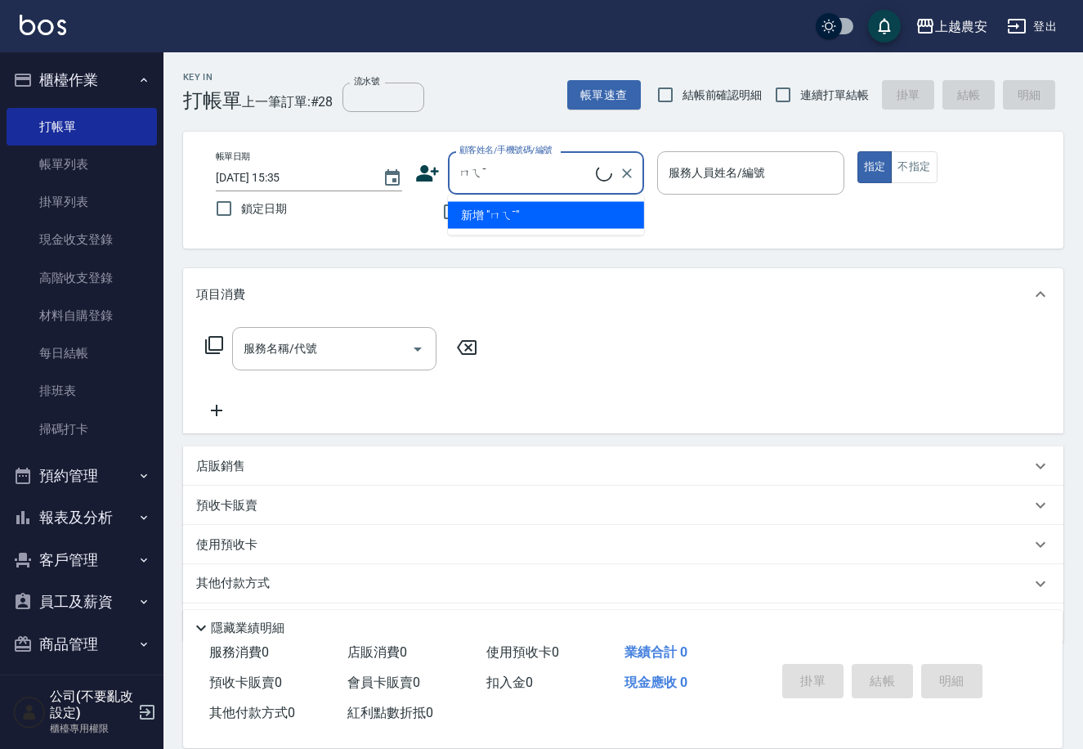
type input "ㄇ"
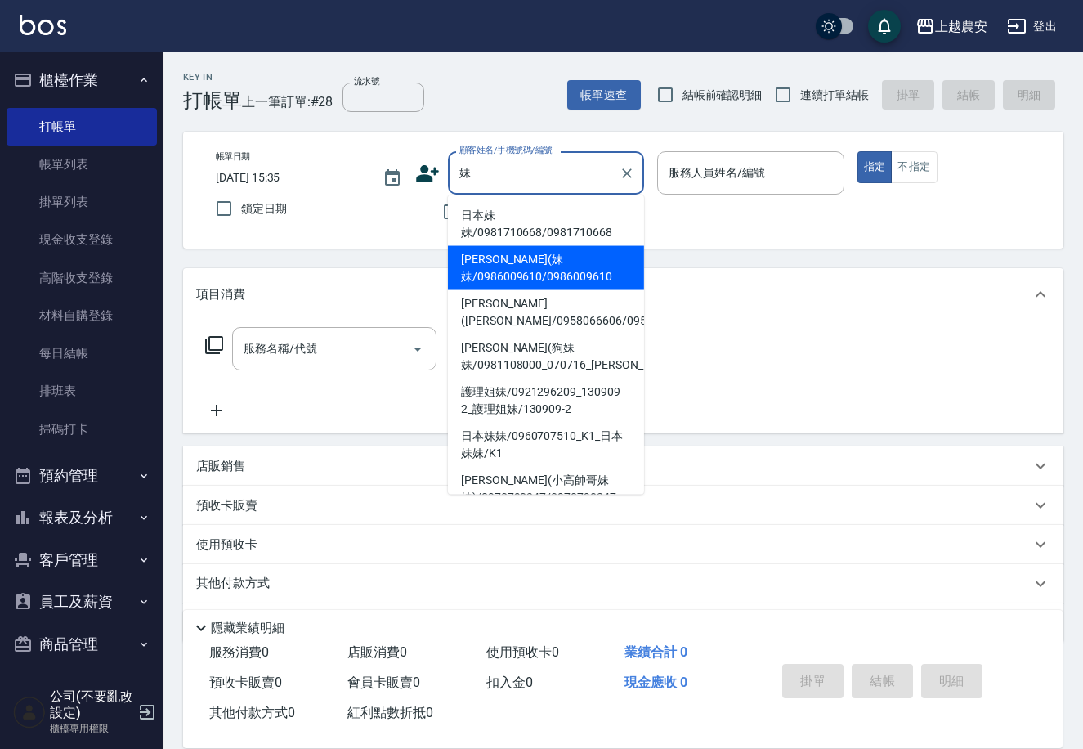
click at [509, 271] on li "[PERSON_NAME](妹妹/0986009610/0986009610" at bounding box center [546, 268] width 196 height 44
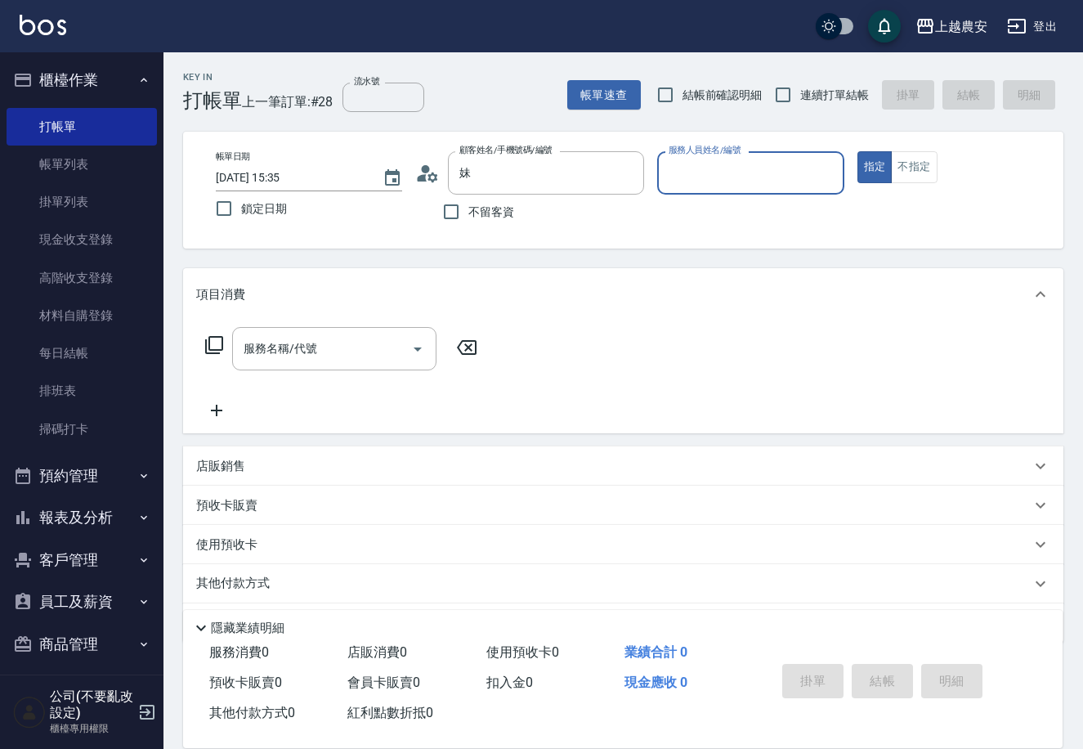
type input "[PERSON_NAME](妹妹/0986009610/0986009610"
type input "Ksa-K"
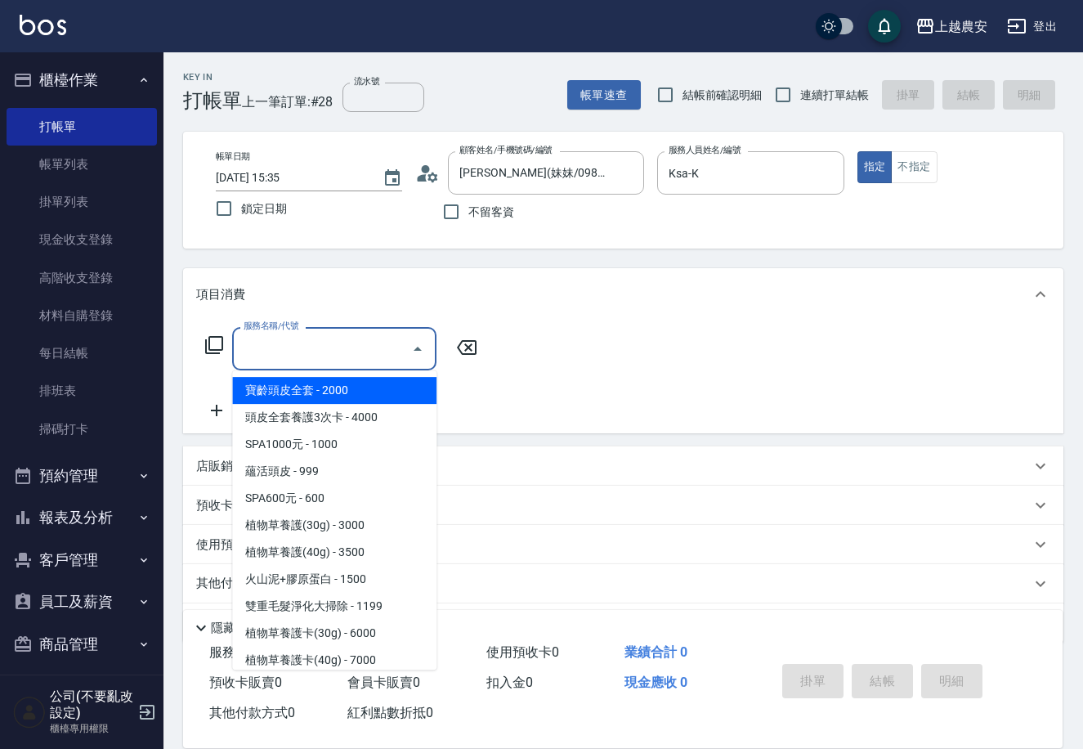
click at [344, 346] on input "服務名稱/代號" at bounding box center [322, 348] width 165 height 29
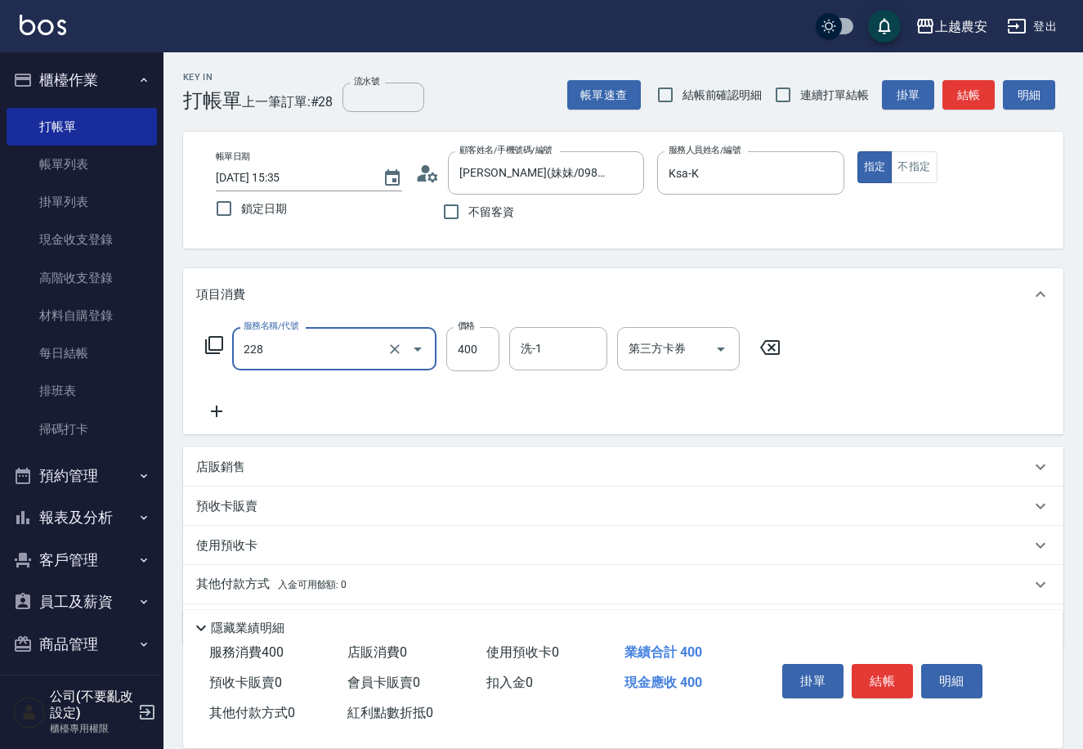
type input "洗髮(228)"
type input "酪梨-34"
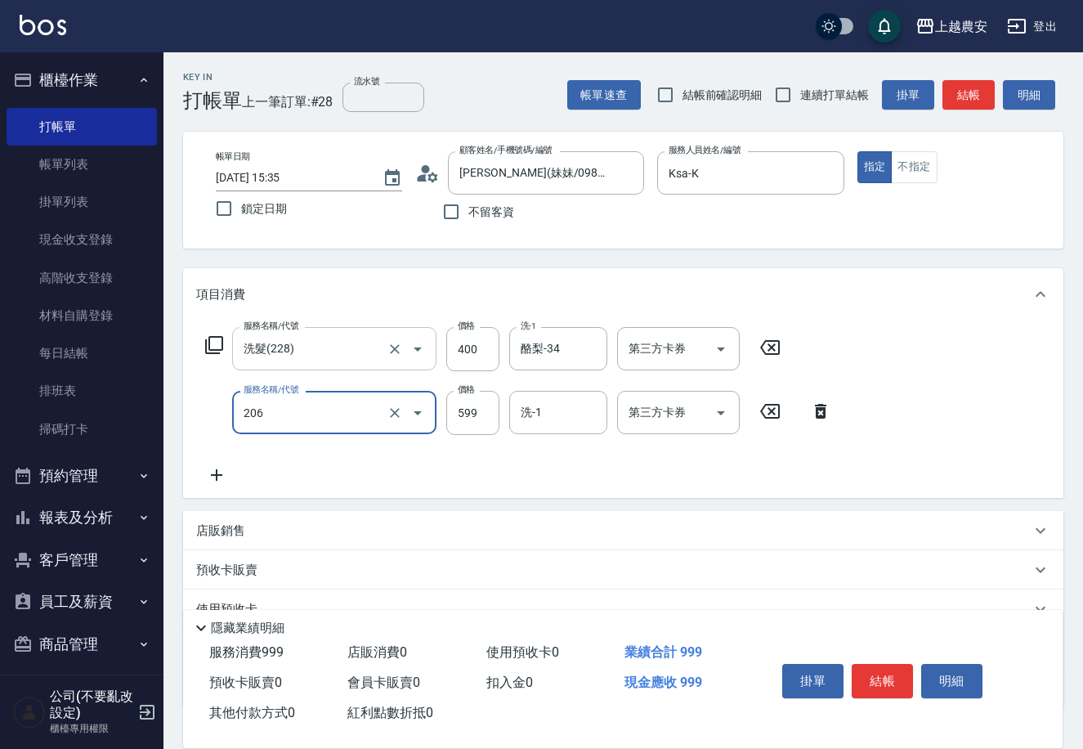
type input "洗+剪(206)"
type input "800"
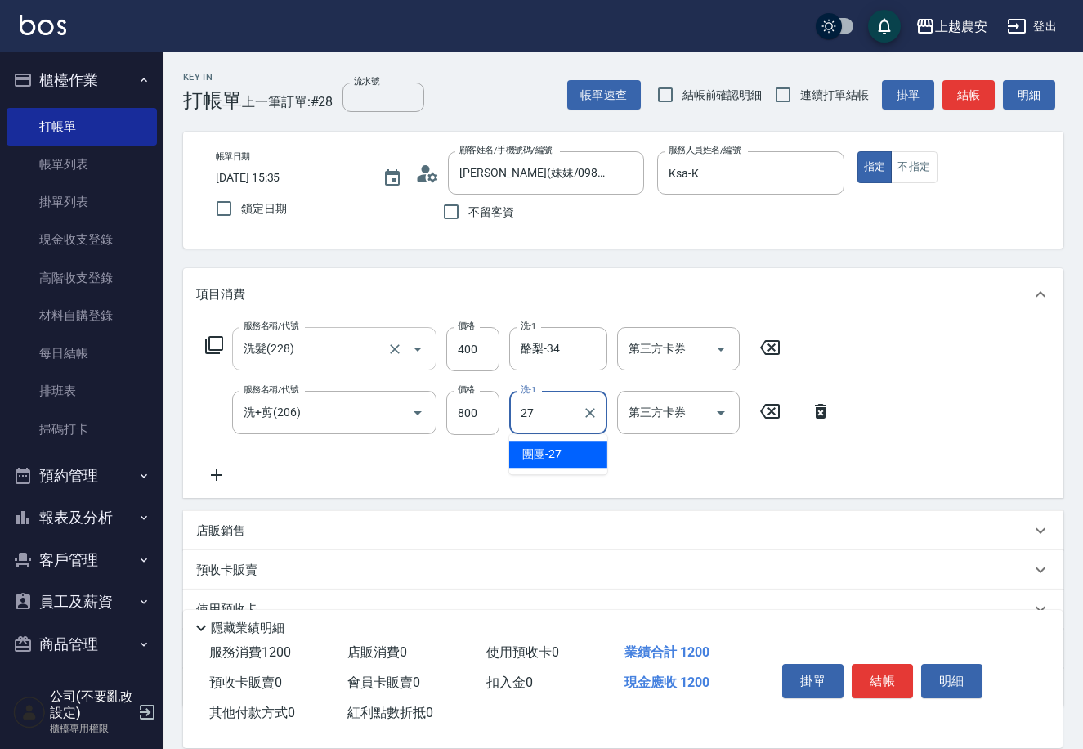
type input "團團-27"
click at [887, 674] on button "結帳" at bounding box center [882, 681] width 61 height 34
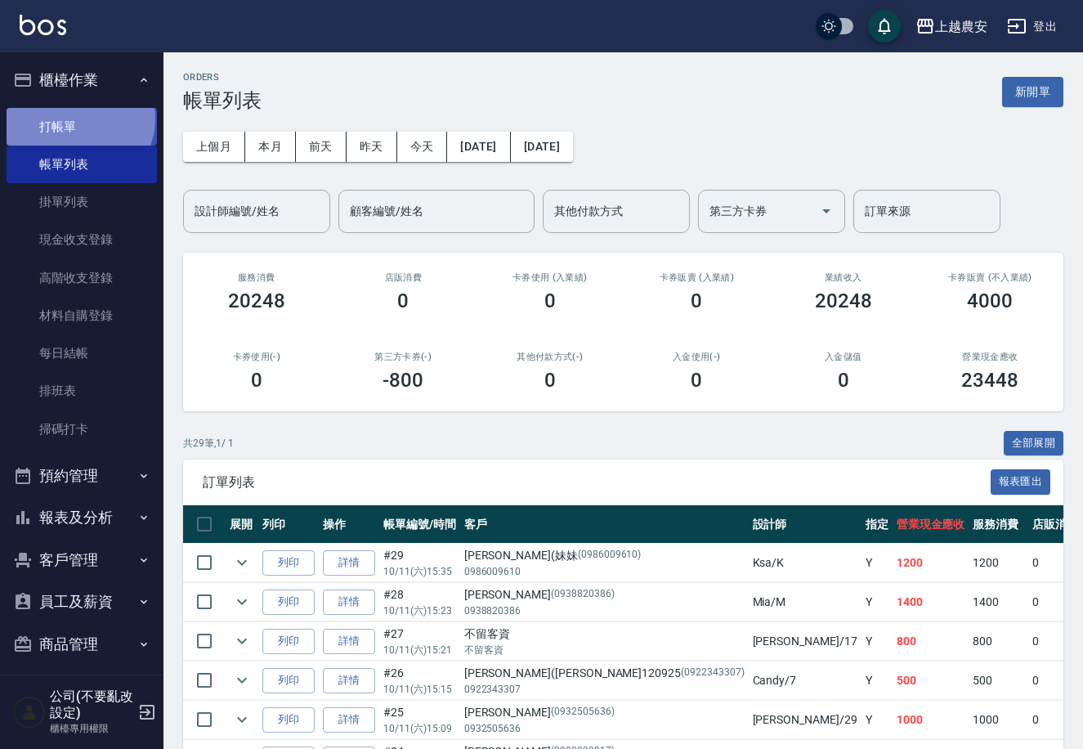
click at [76, 118] on link "打帳單" at bounding box center [82, 127] width 150 height 38
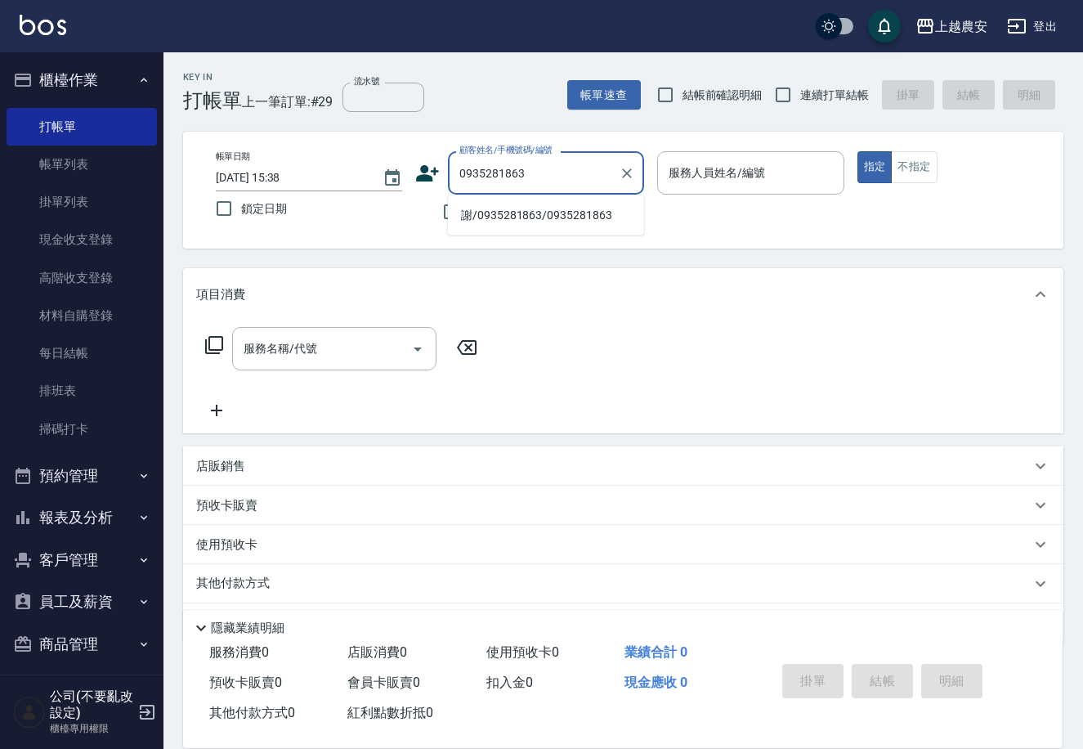
click at [519, 218] on li "謝/0935281863/0935281863" at bounding box center [546, 215] width 196 height 27
type input "謝/0935281863/0935281863"
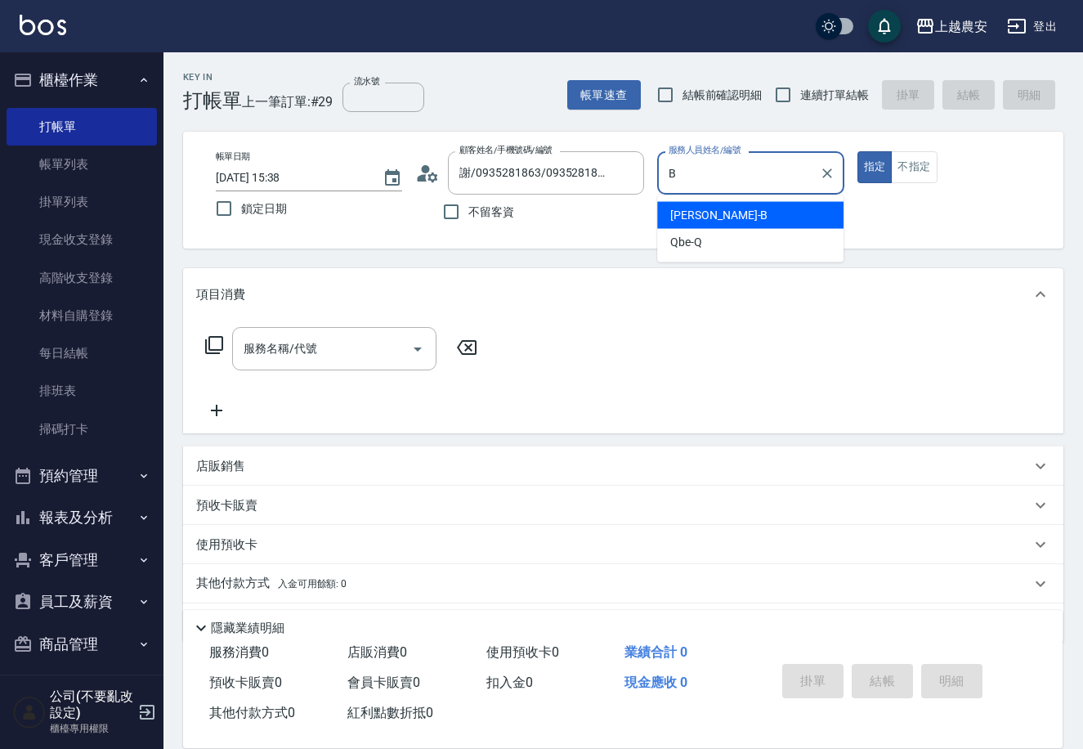
type input "美雅-B"
type button "true"
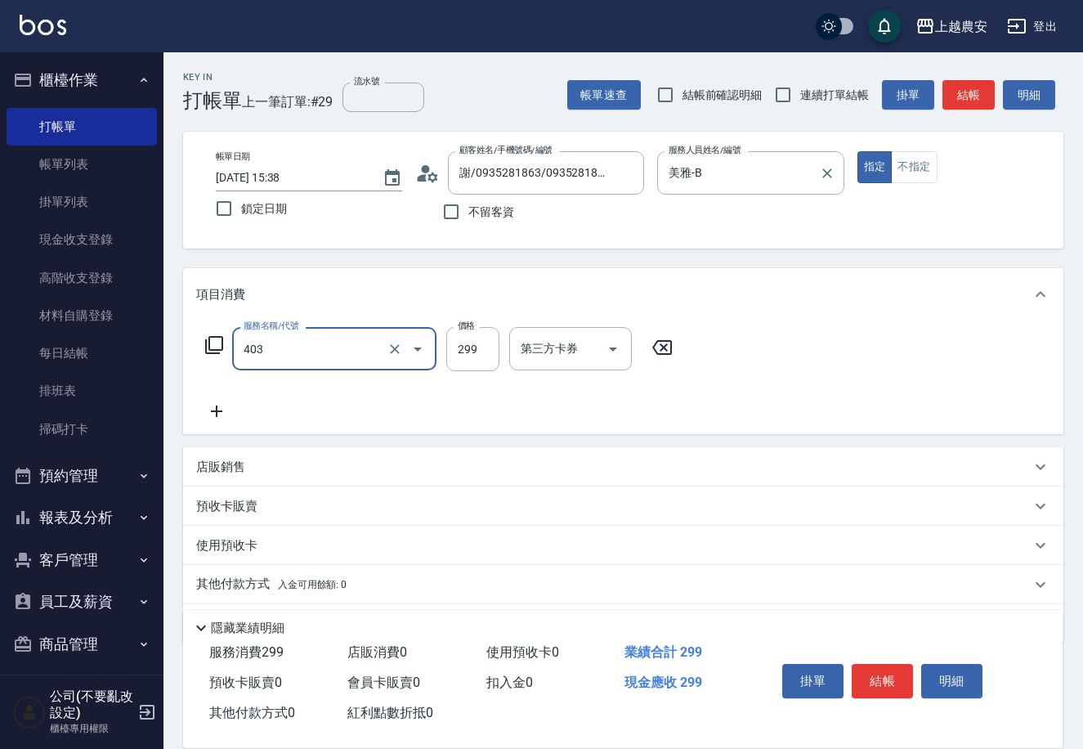
type input "剪髮(403)"
type input "400"
click at [887, 683] on button "結帳" at bounding box center [882, 681] width 61 height 34
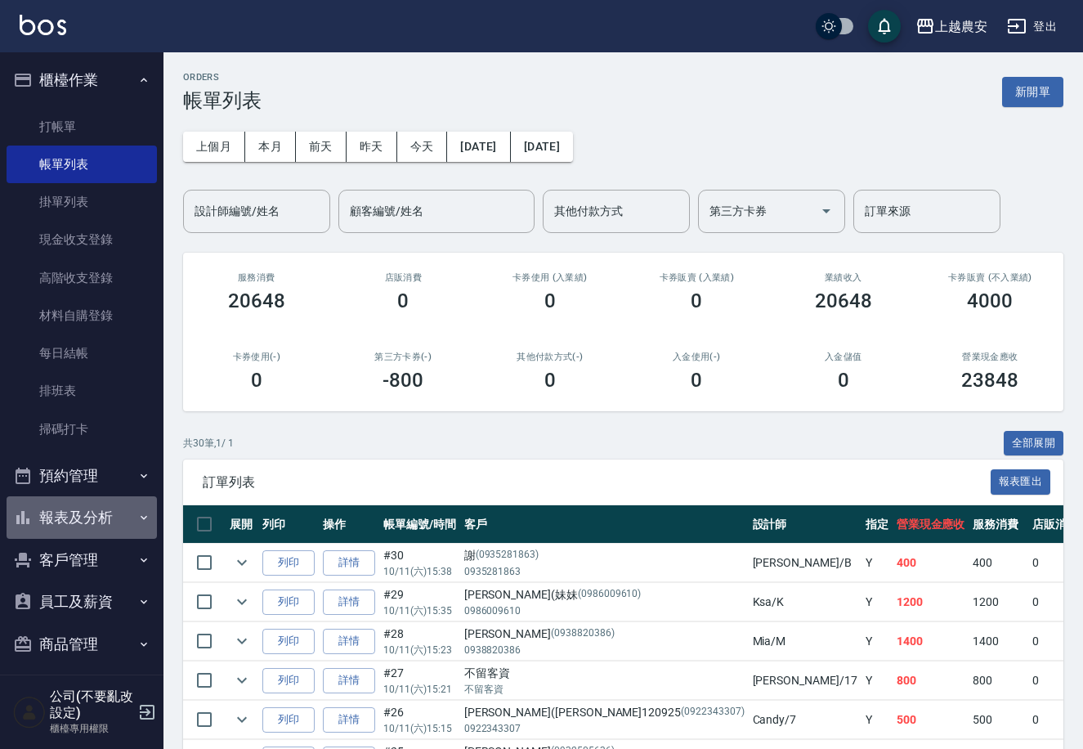
click at [115, 526] on button "報表及分析" at bounding box center [82, 517] width 150 height 43
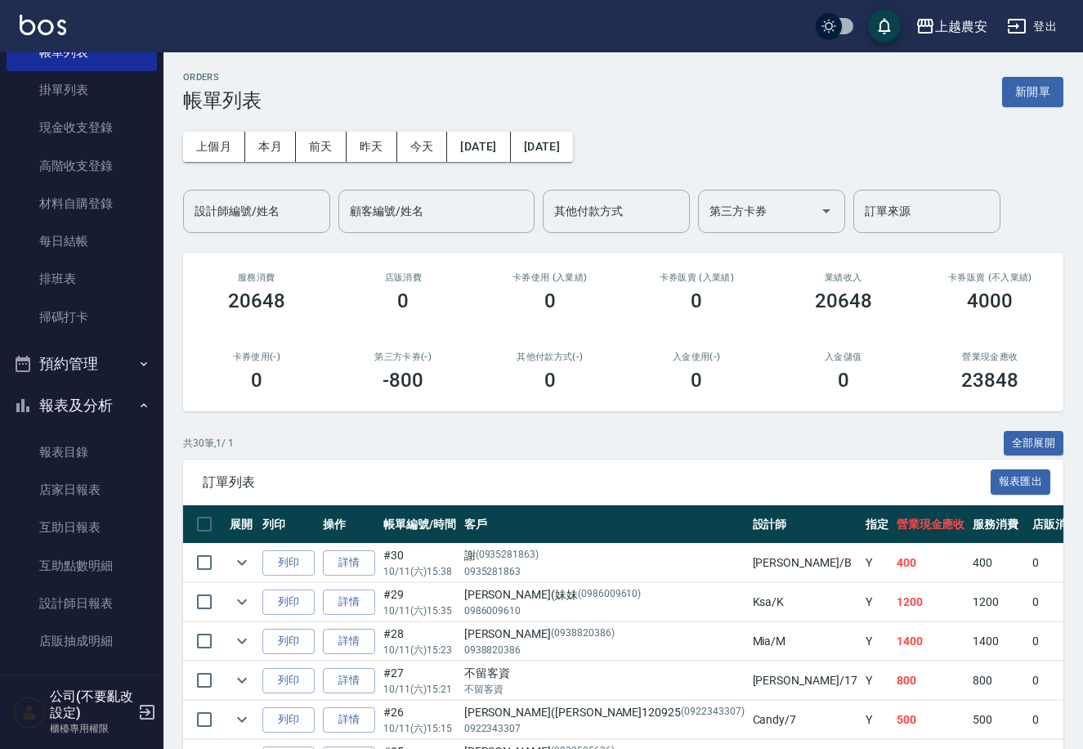
scroll to position [160, 0]
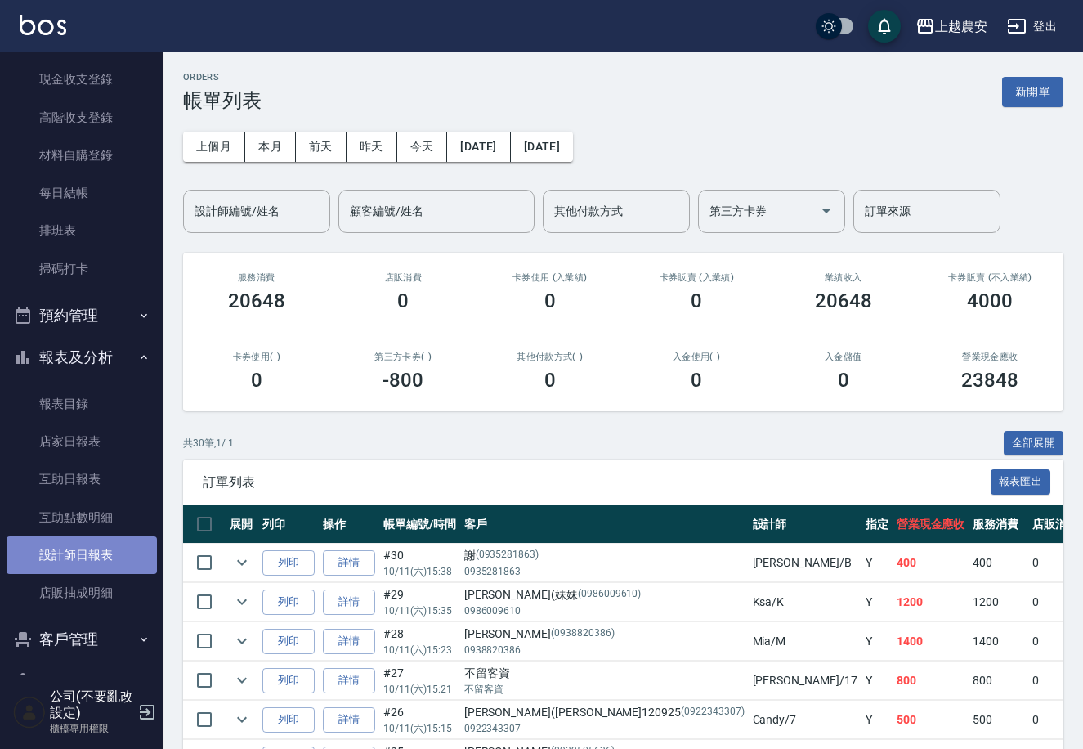
click at [92, 567] on link "設計師日報表" at bounding box center [82, 555] width 150 height 38
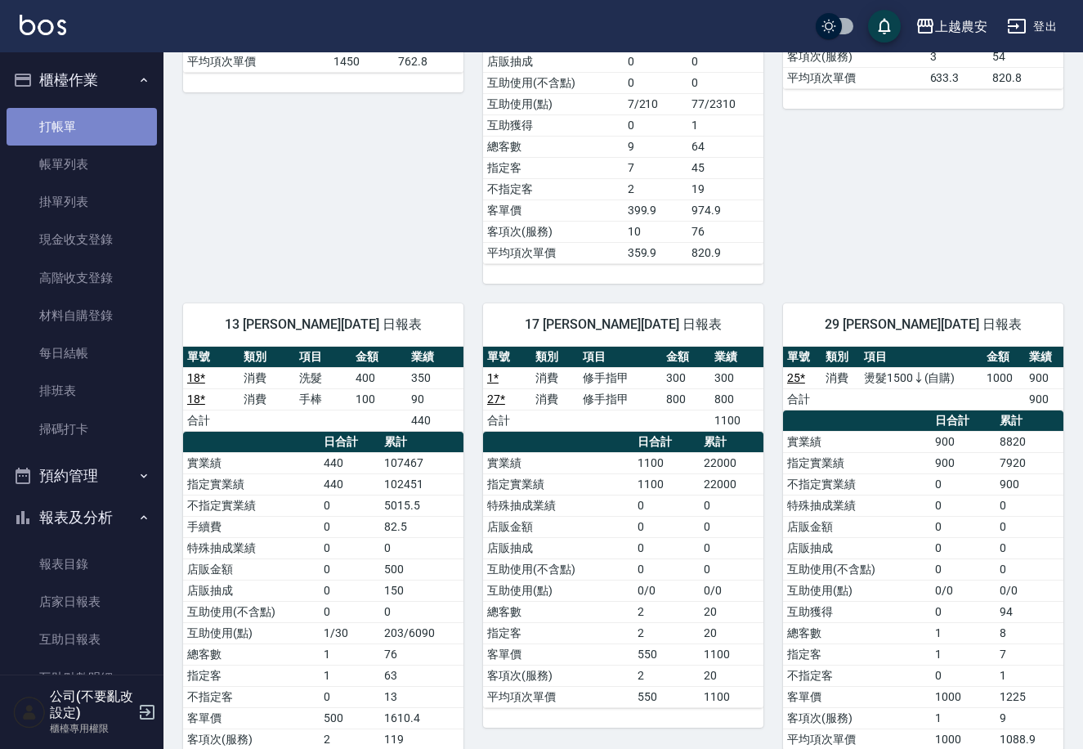
click at [93, 114] on link "打帳單" at bounding box center [82, 127] width 150 height 38
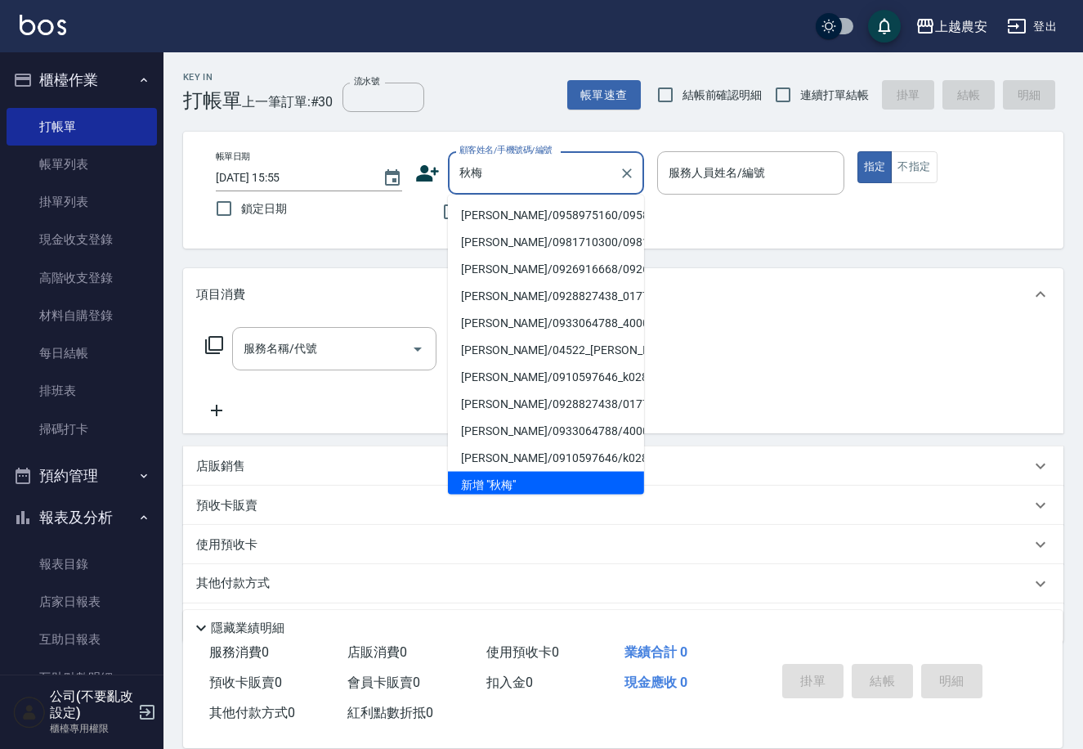
click at [506, 213] on li "[PERSON_NAME]/0958975160/0958975160" at bounding box center [546, 215] width 196 height 27
type input "[PERSON_NAME]/0958975160/0958975160"
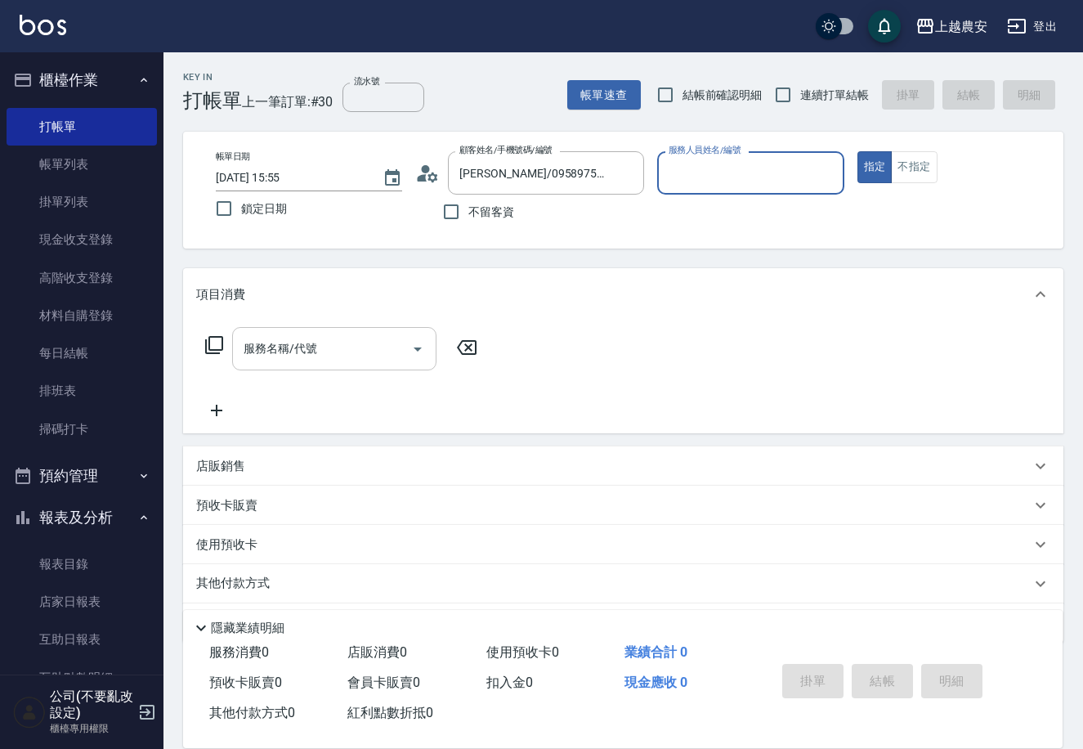
type input "美雅-B"
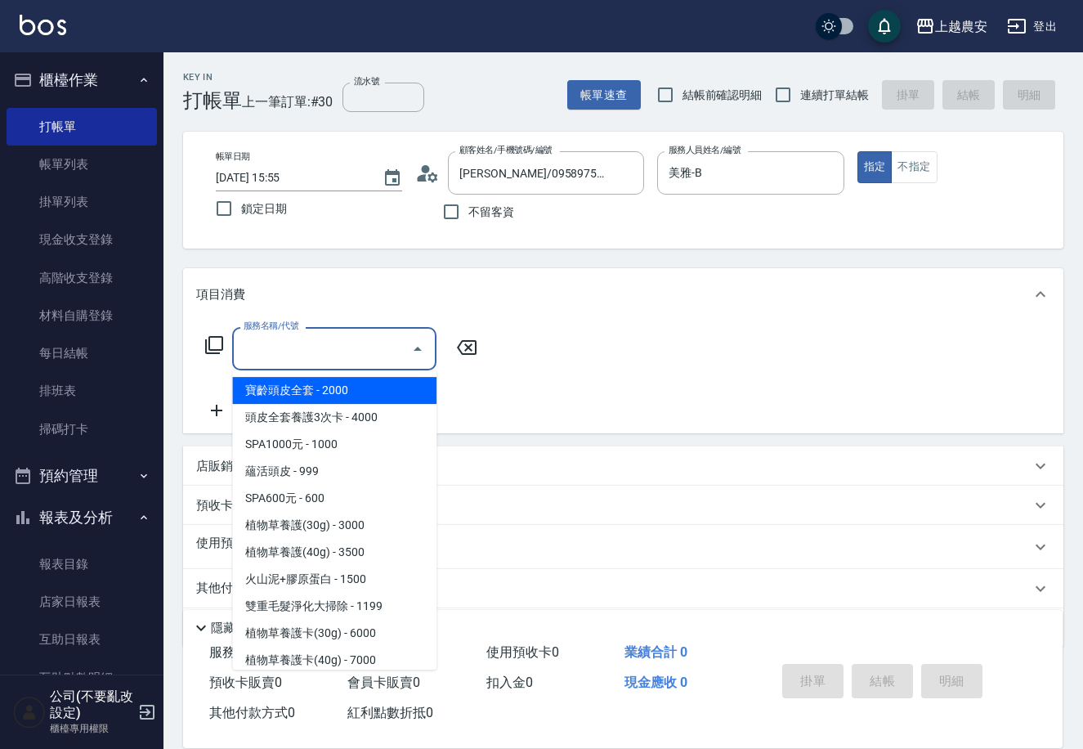
click at [361, 343] on input "服務名稱/代號" at bounding box center [322, 348] width 165 height 29
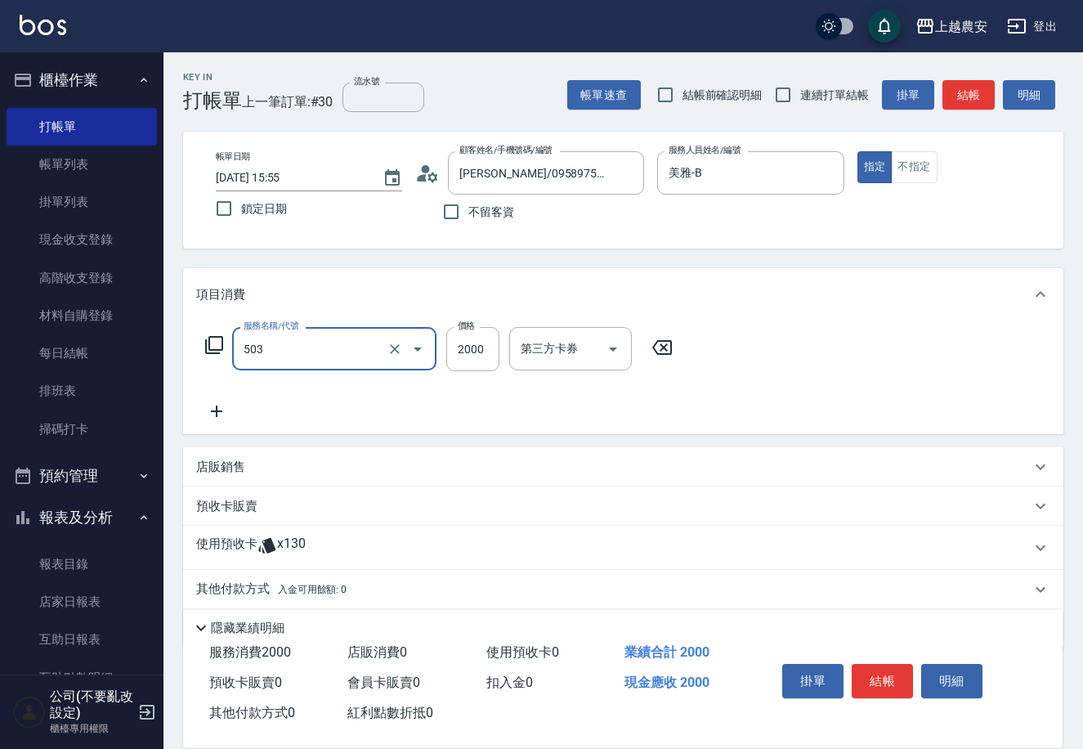
type input "染髮1500↑(503)"
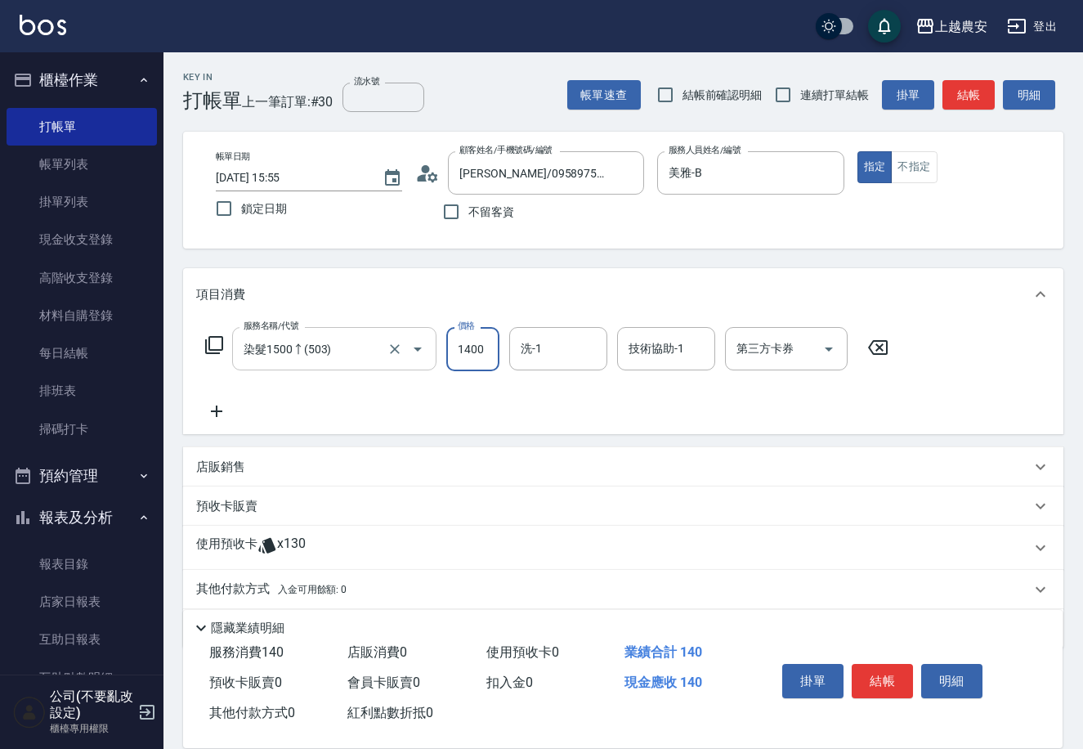
type input "1400"
type input "酪梨-34"
click at [874, 683] on button "結帳" at bounding box center [882, 681] width 61 height 34
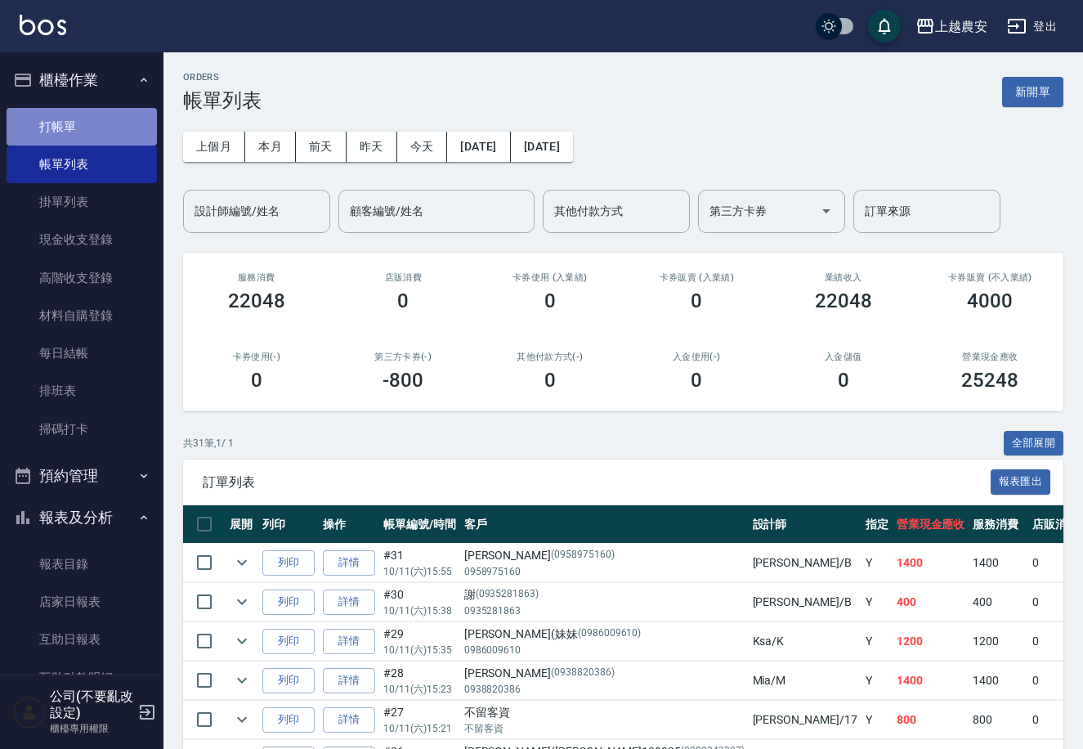
click at [83, 125] on link "打帳單" at bounding box center [82, 127] width 150 height 38
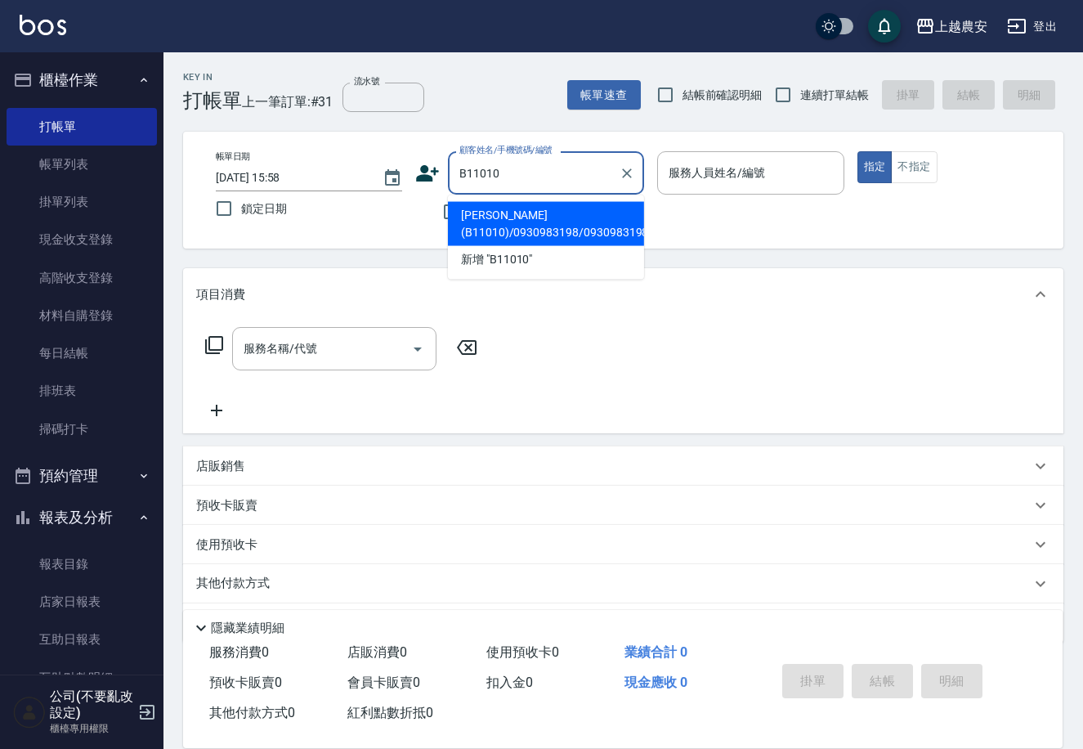
click at [486, 229] on li "[PERSON_NAME](B11010)/0930983198/0930983198" at bounding box center [546, 224] width 196 height 44
type input "[PERSON_NAME](B11010)/0930983198/0930983198"
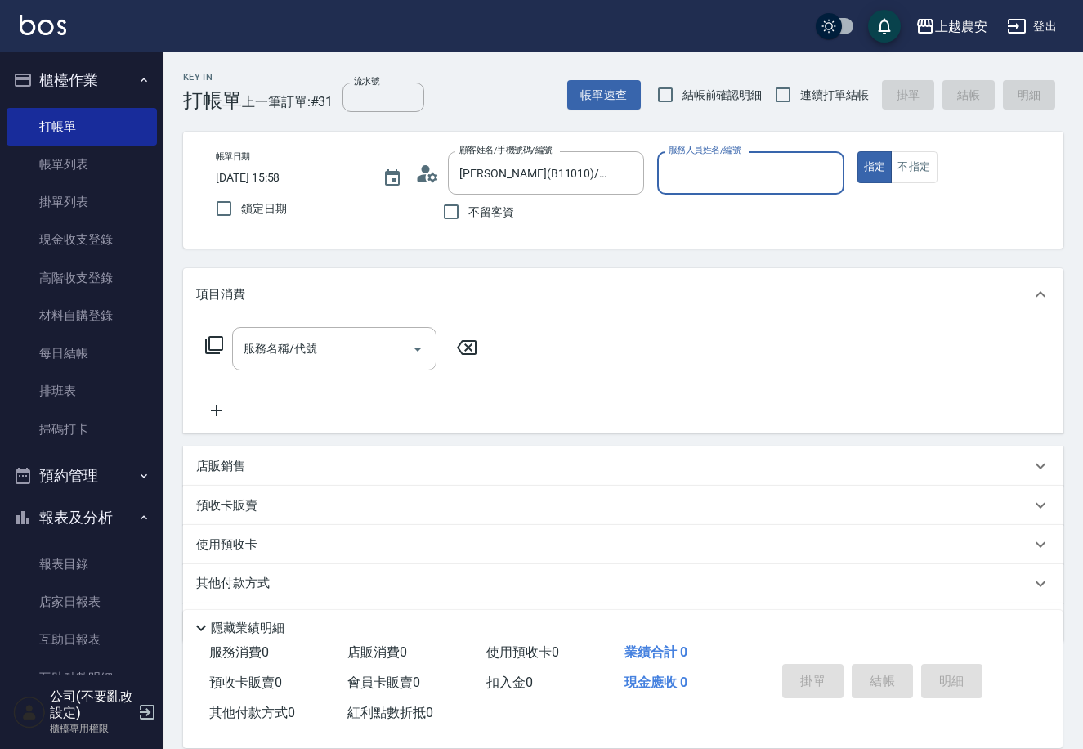
type input "Nana-13"
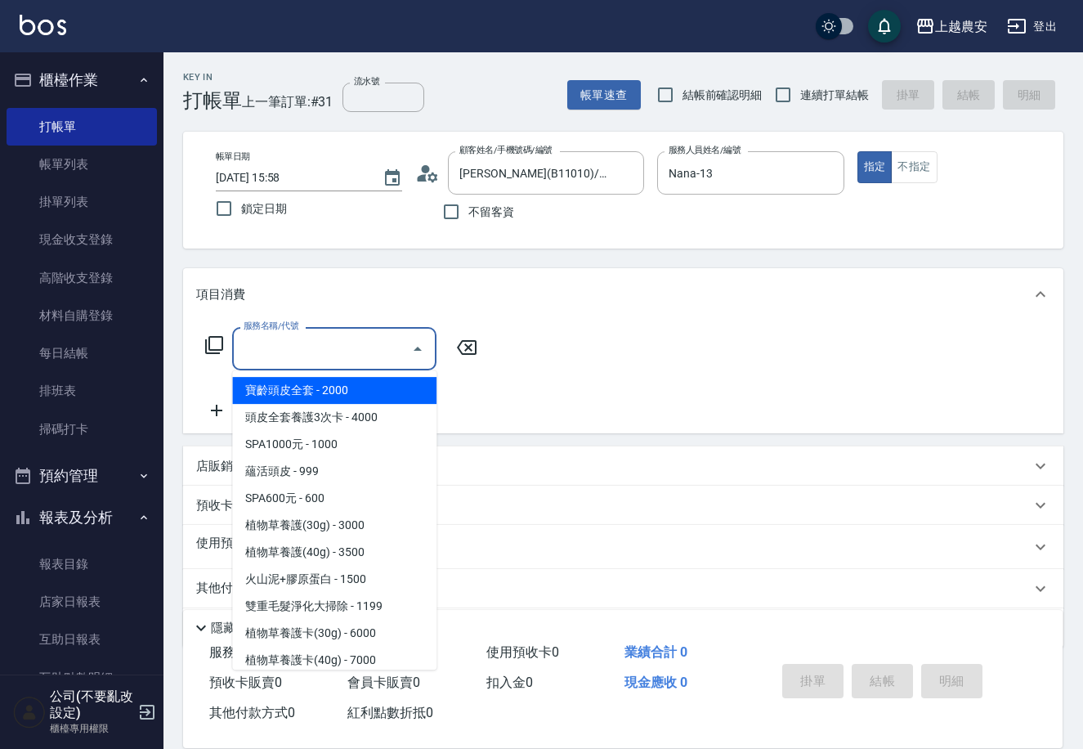
click at [370, 341] on input "服務名稱/代號" at bounding box center [322, 348] width 165 height 29
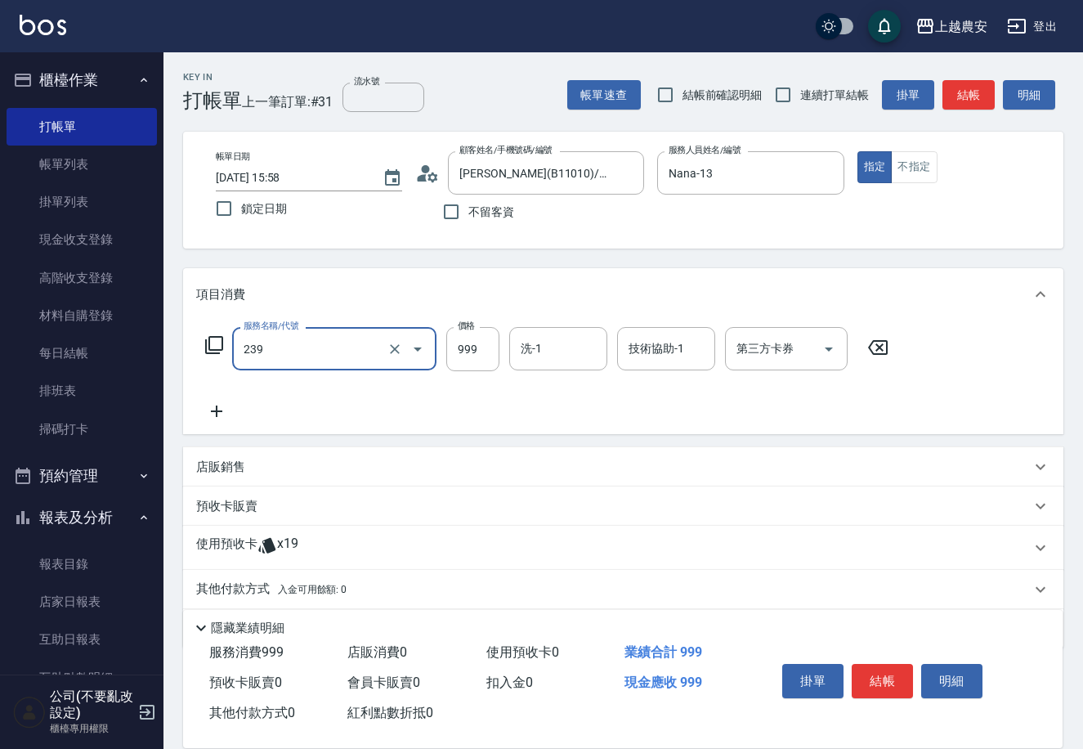
type input "頭皮SPA洗髮(239)"
type input "1000"
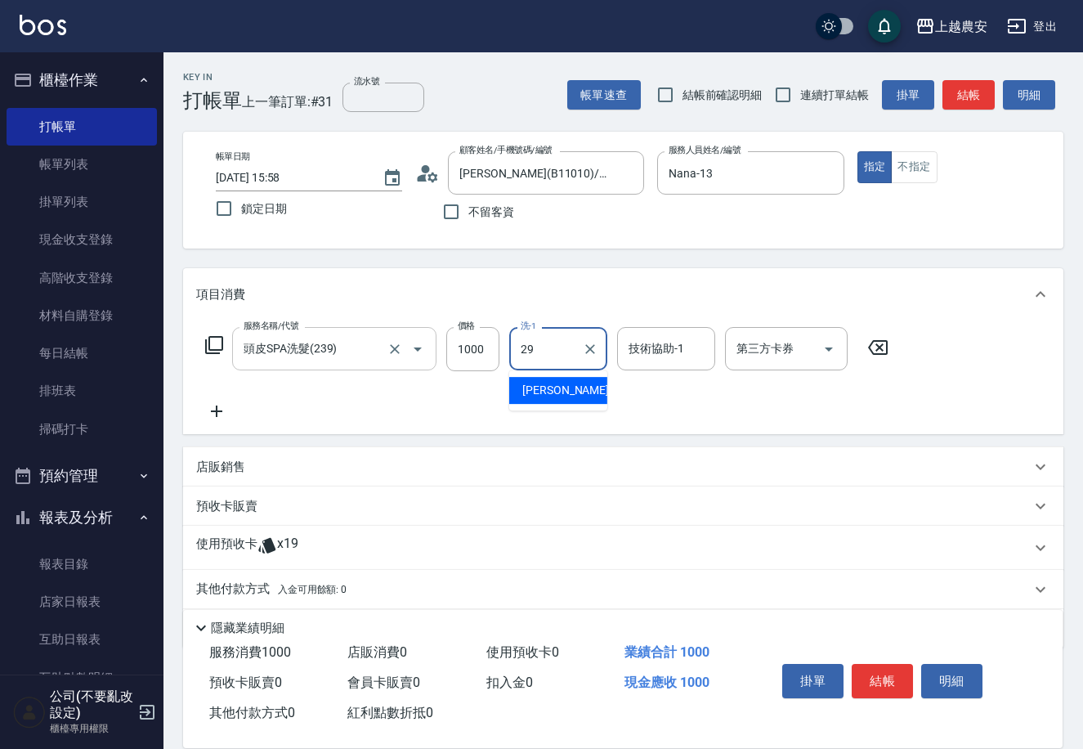
type input "楊馨茹-29"
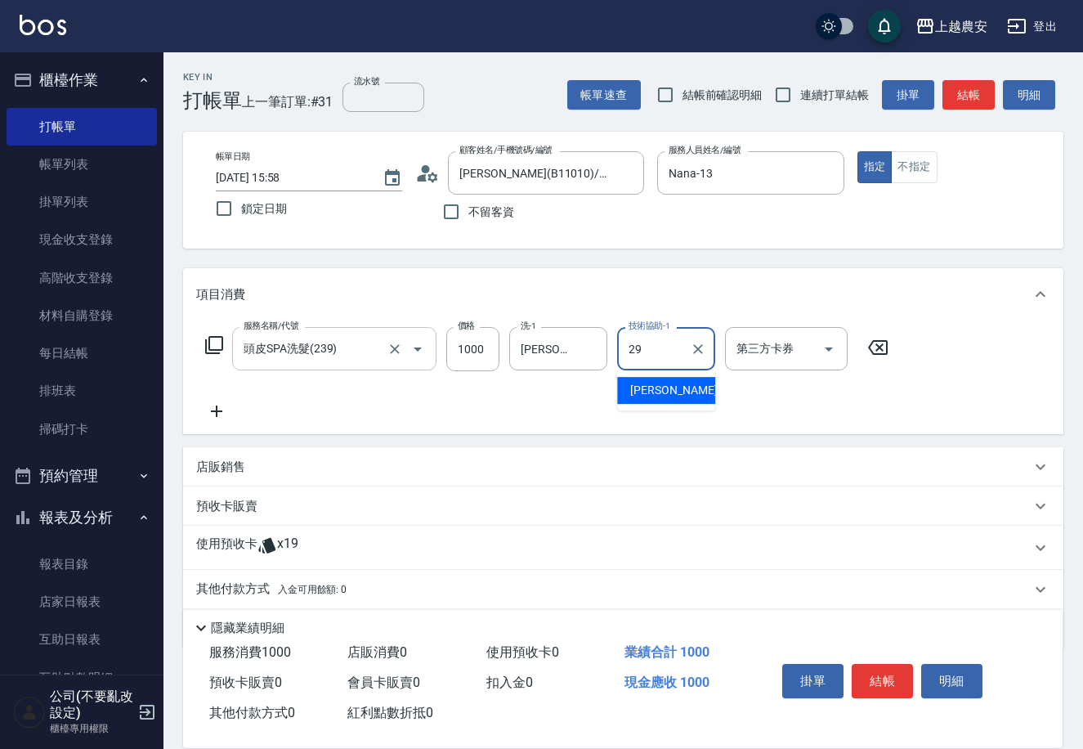
type input "楊馨茹-29"
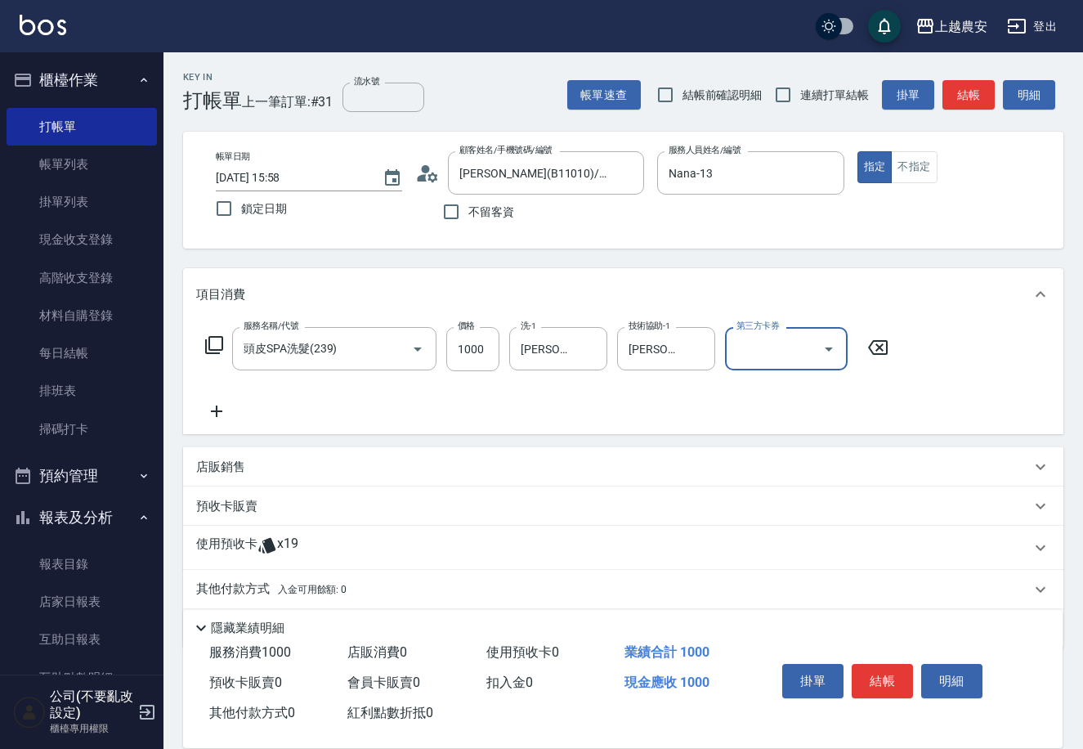
scroll to position [52, 0]
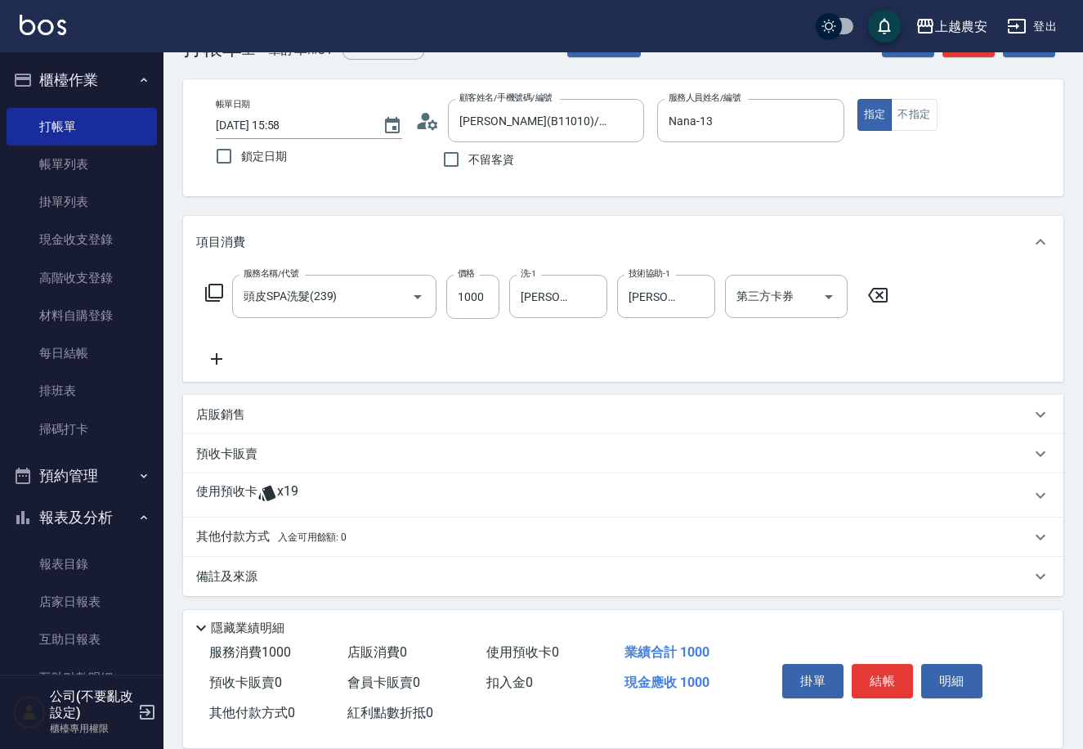
drag, startPoint x: 267, startPoint y: 491, endPoint x: 415, endPoint y: 438, distance: 157.0
click at [267, 490] on icon at bounding box center [266, 494] width 17 height 16
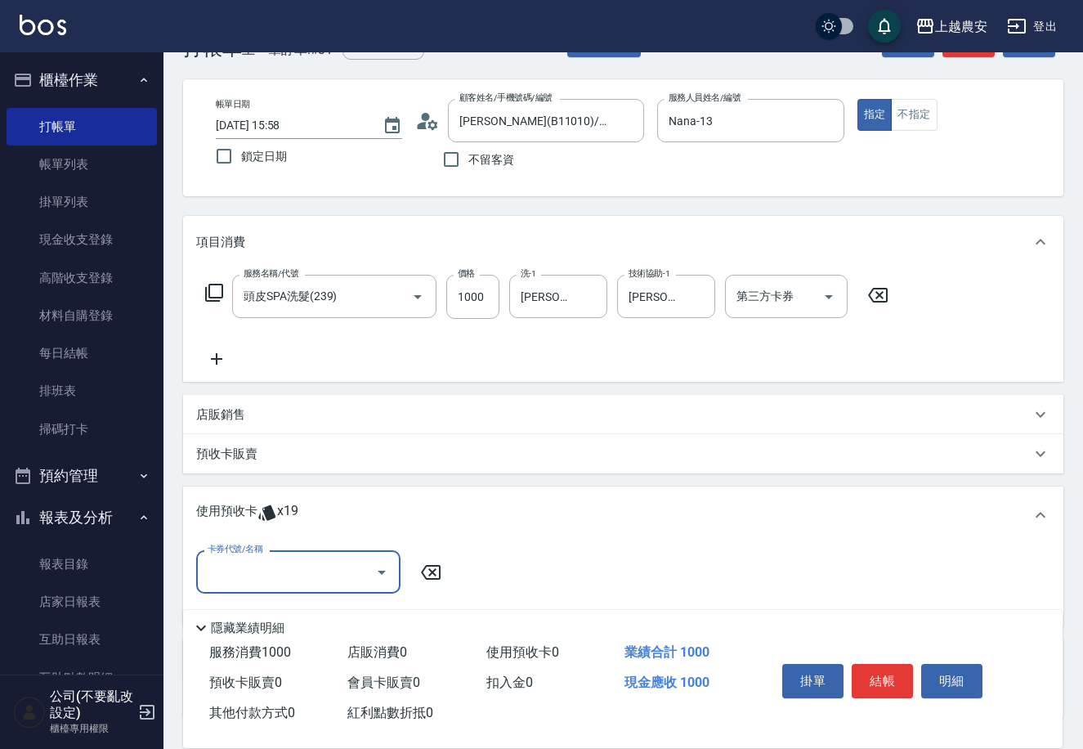
scroll to position [174, 0]
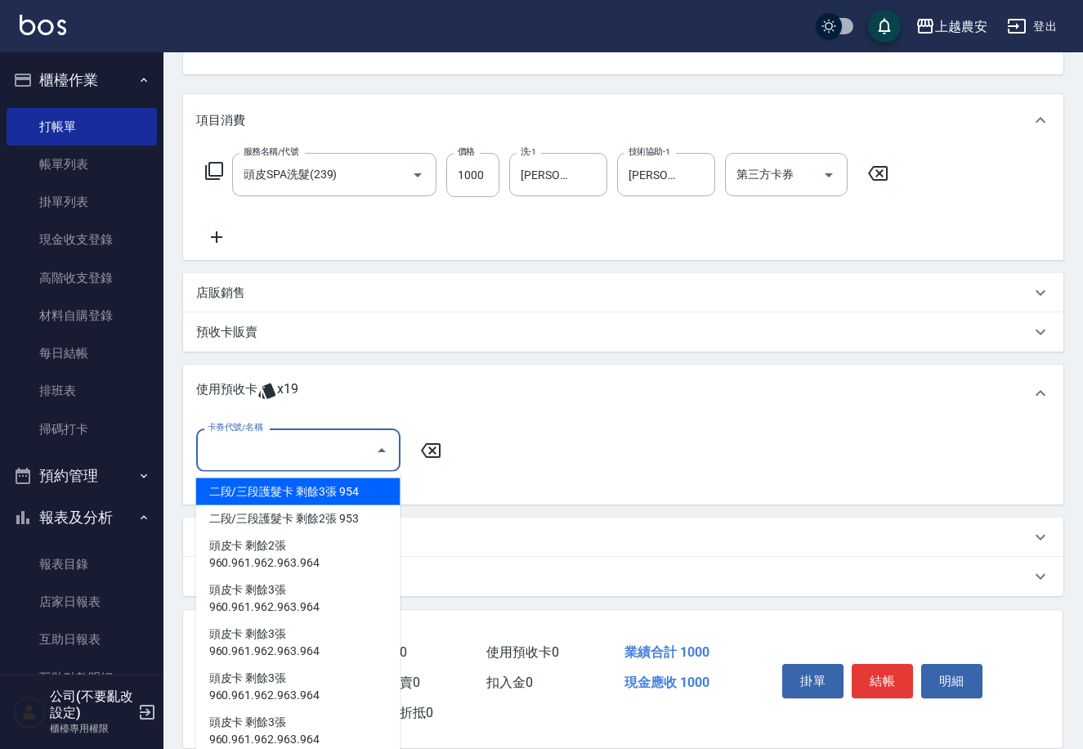
click at [276, 460] on input "卡券代號/名稱" at bounding box center [286, 450] width 165 height 29
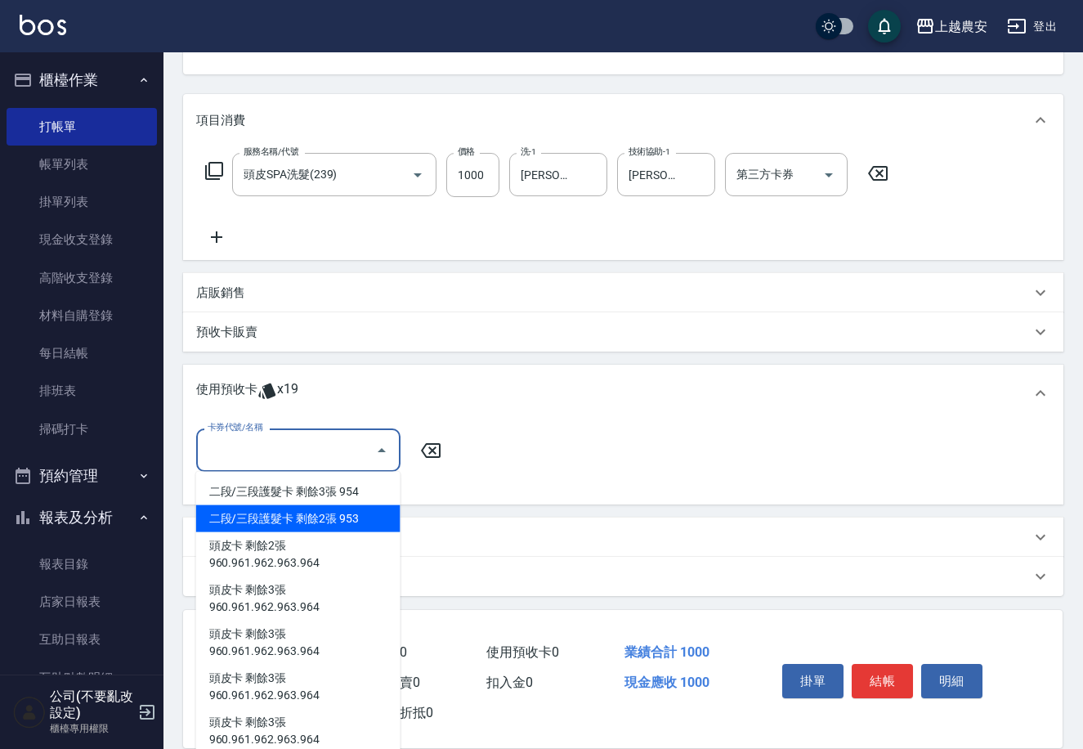
click at [301, 526] on div "二段/三段護髮卡 剩餘2張 953" at bounding box center [298, 518] width 204 height 27
type input "二段/三段護髮卡 953"
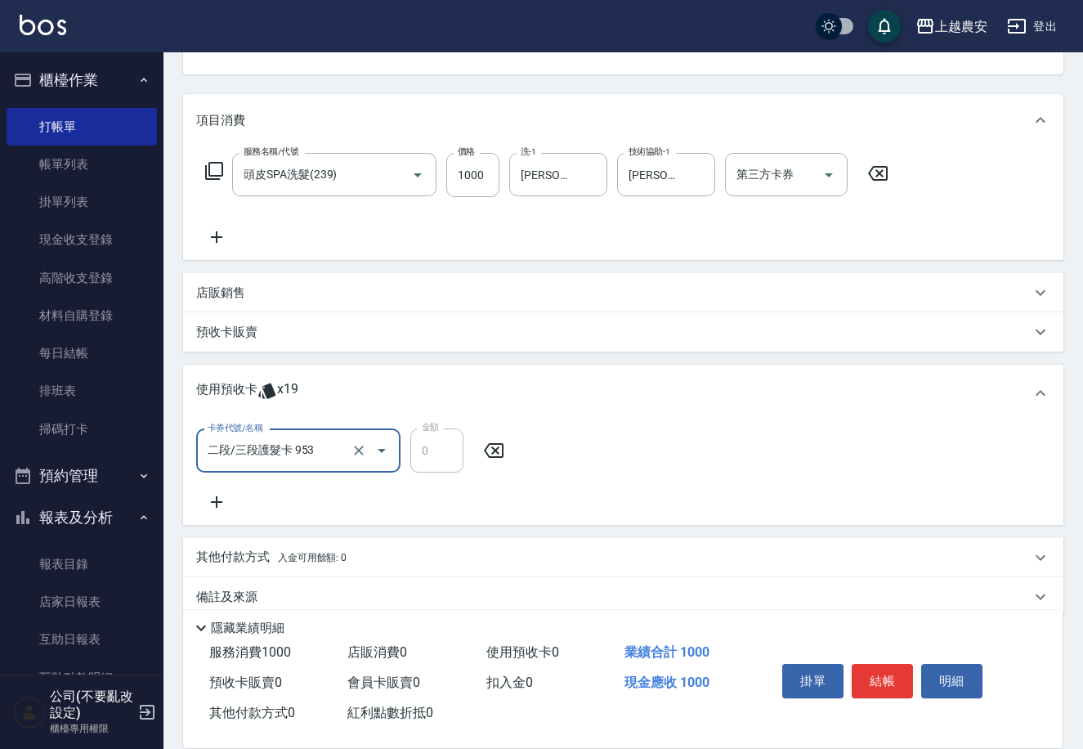
click at [214, 506] on icon at bounding box center [216, 502] width 41 height 20
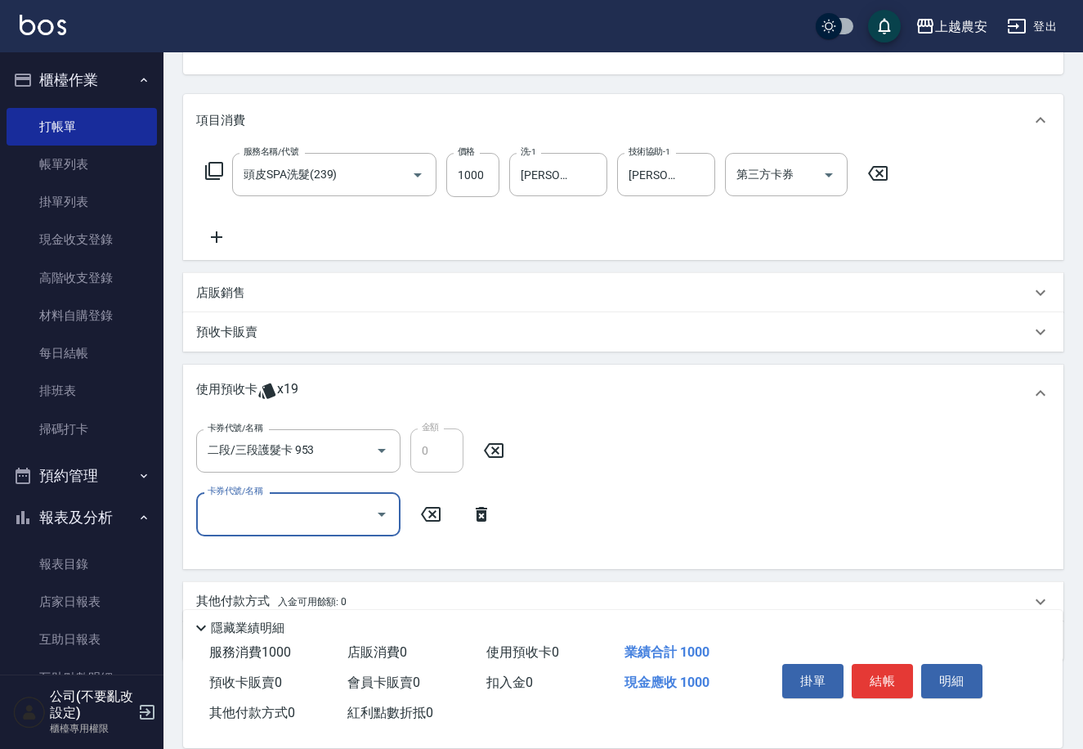
click at [240, 514] on input "卡券代號/名稱" at bounding box center [286, 514] width 165 height 29
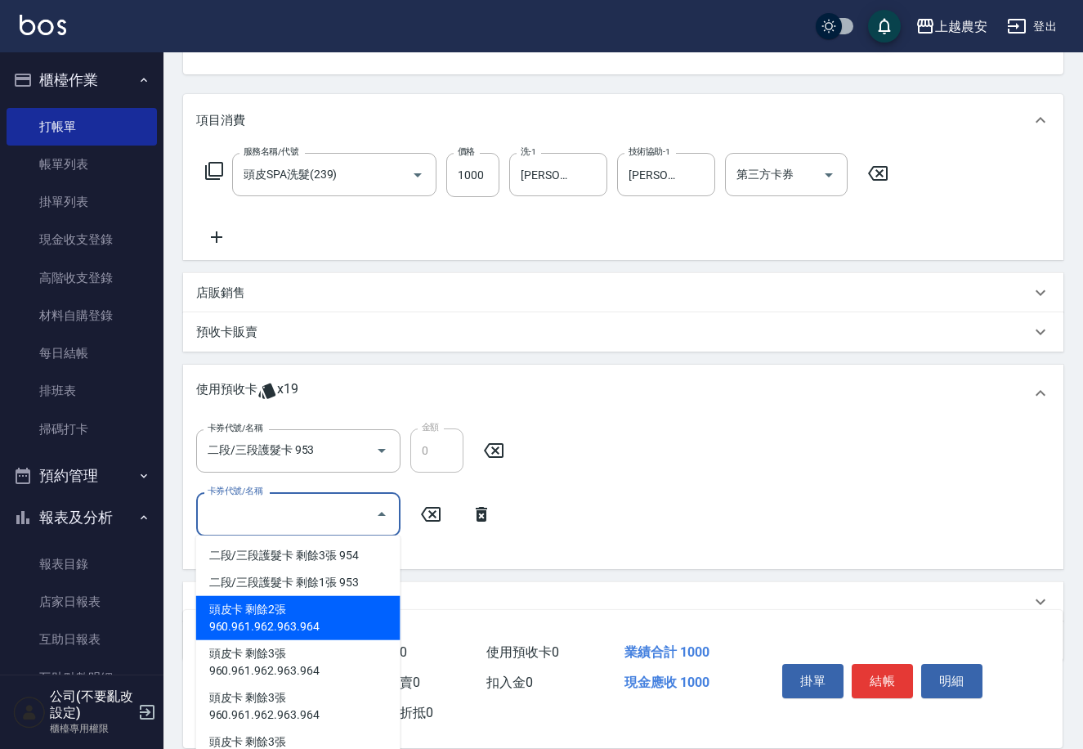
click at [361, 607] on div "頭皮卡 剩餘2張 960.961.962.963.964" at bounding box center [298, 618] width 204 height 44
type input "頭皮卡 960.961.962.963.964"
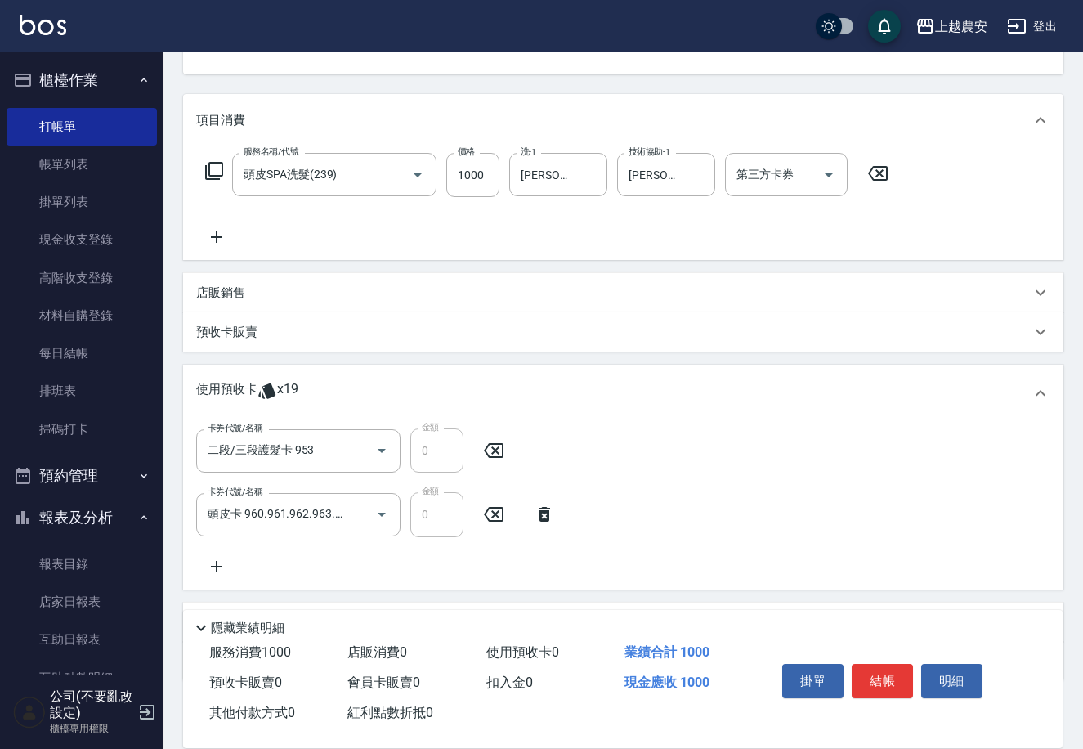
click at [218, 241] on icon at bounding box center [216, 237] width 41 height 20
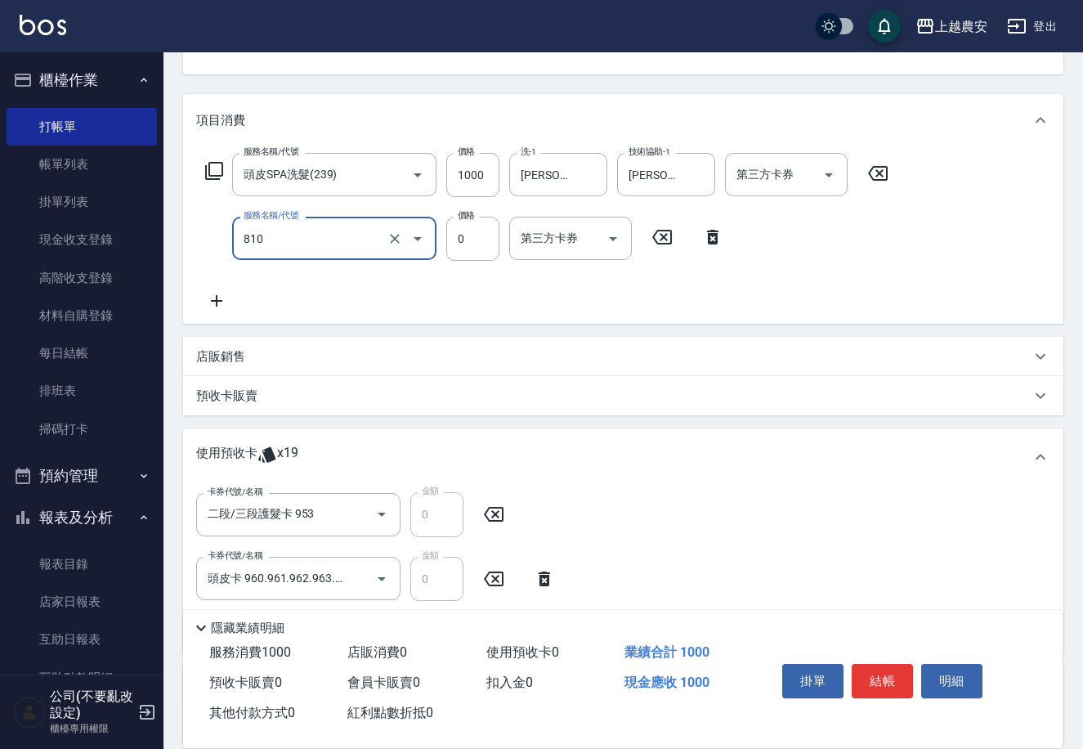
type input "頭皮護髮卡券使用(810)"
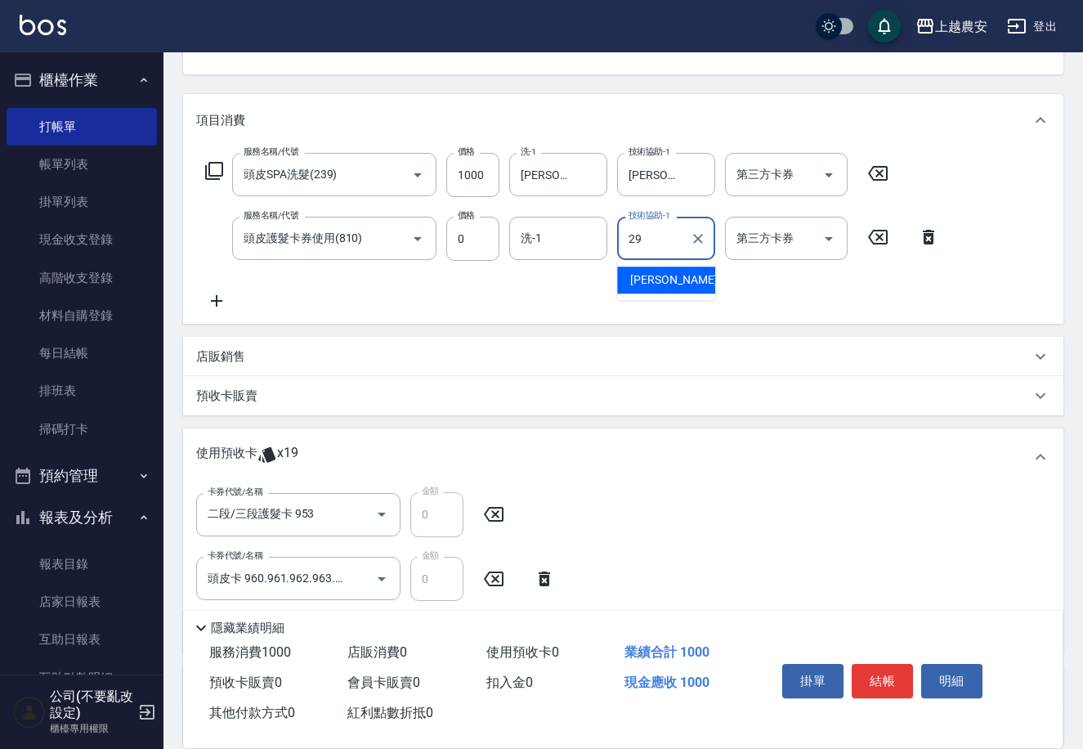
type input "楊馨茹-29"
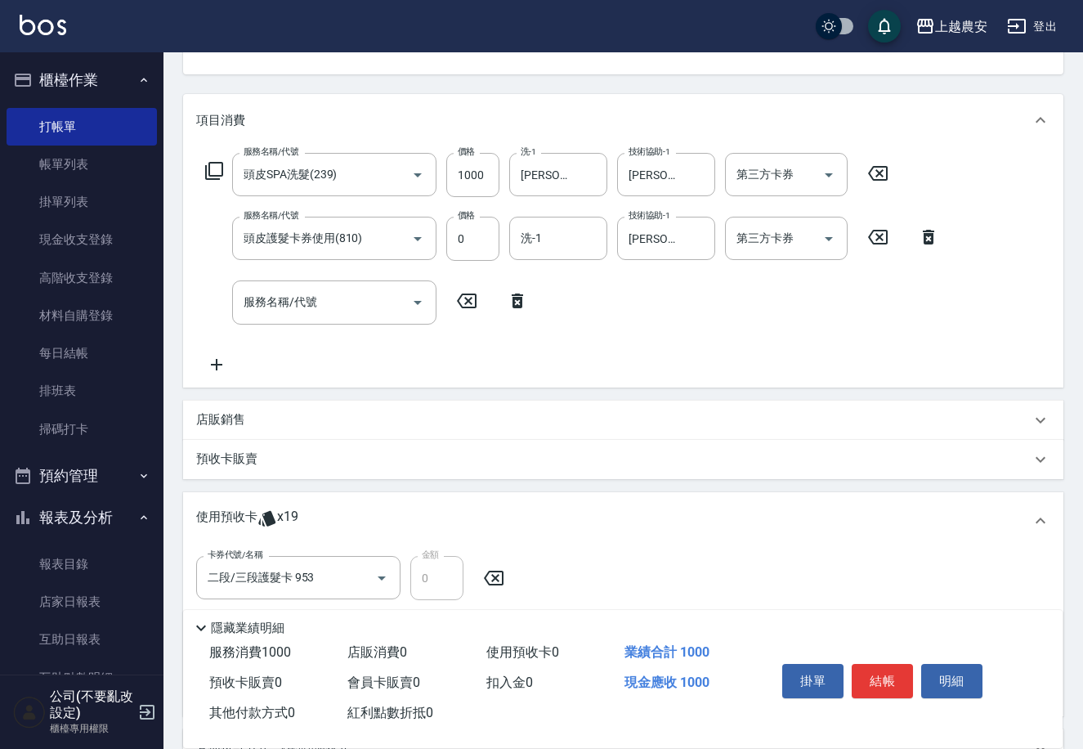
click at [520, 298] on icon at bounding box center [517, 301] width 11 height 15
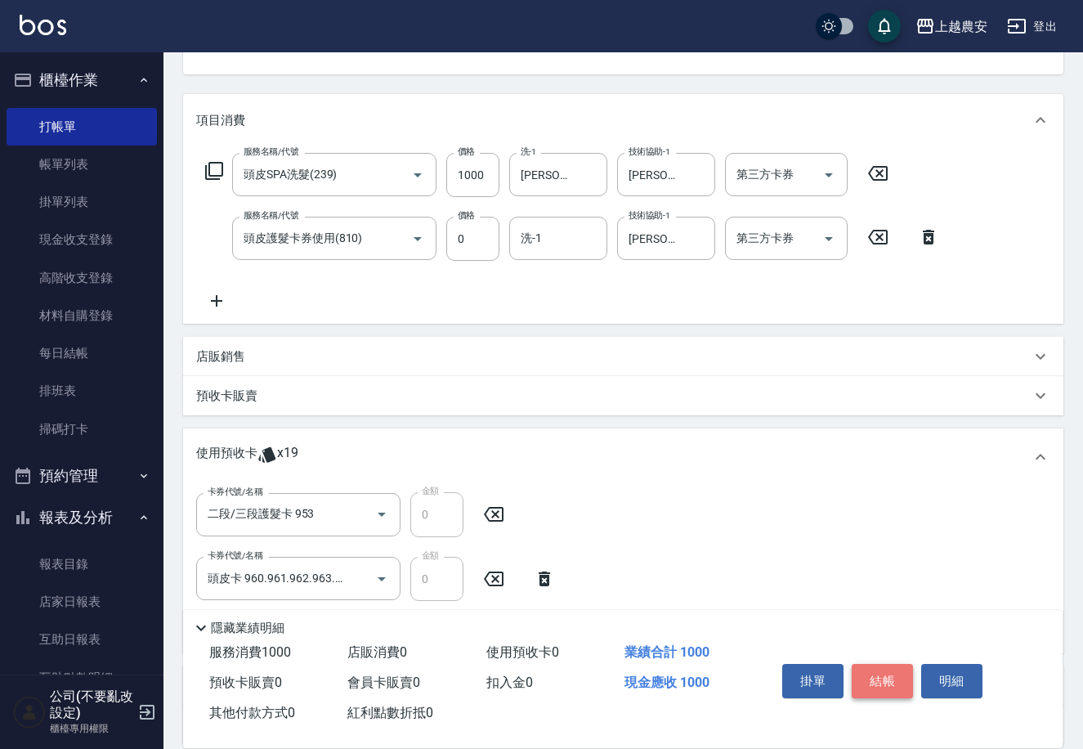
click at [880, 680] on button "結帳" at bounding box center [882, 681] width 61 height 34
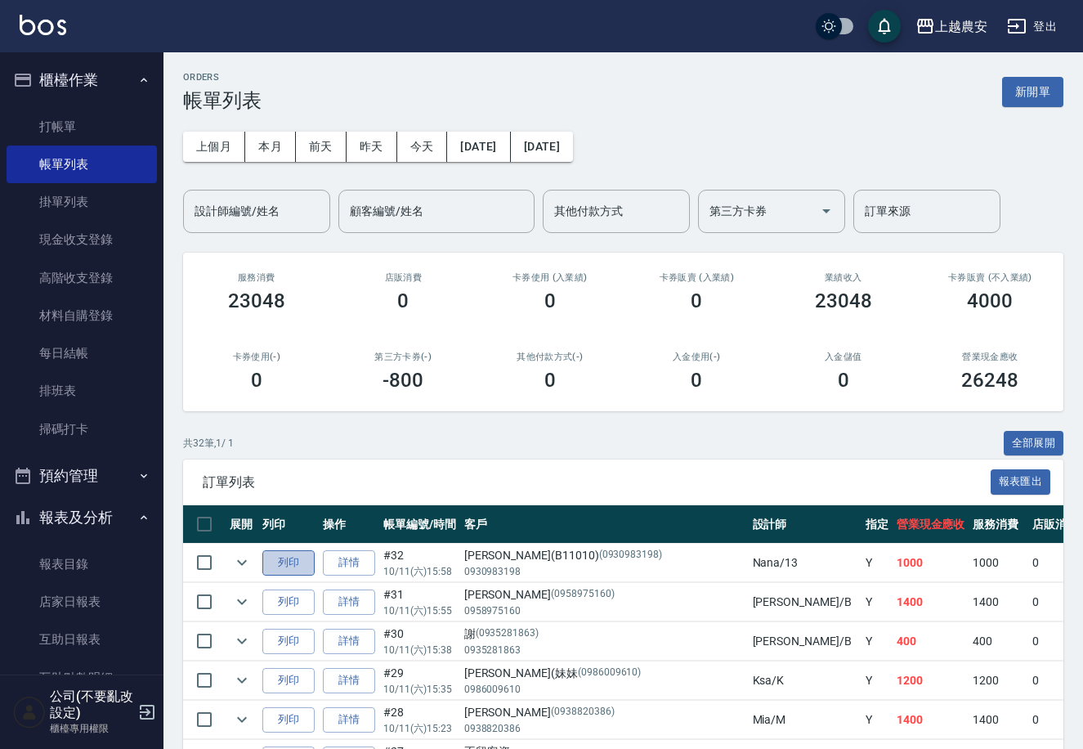
click at [294, 561] on button "列印" at bounding box center [288, 562] width 52 height 25
click at [34, 121] on link "打帳單" at bounding box center [82, 127] width 150 height 38
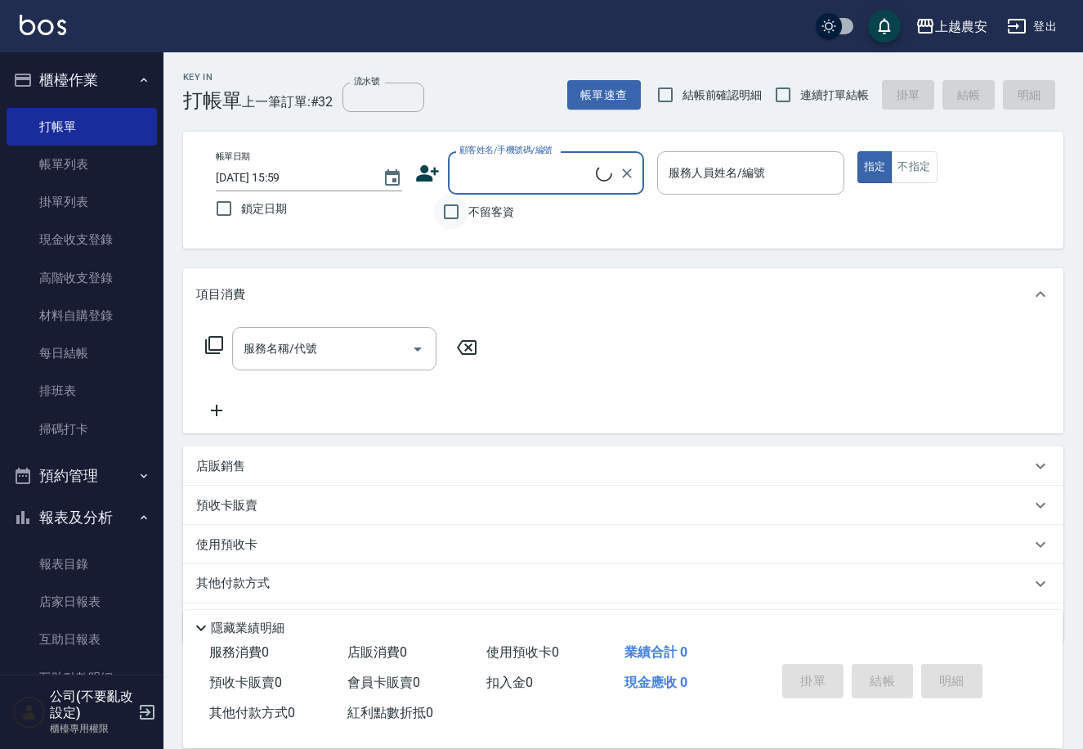
click at [457, 215] on input "不留客資" at bounding box center [451, 212] width 34 height 34
checkbox input "true"
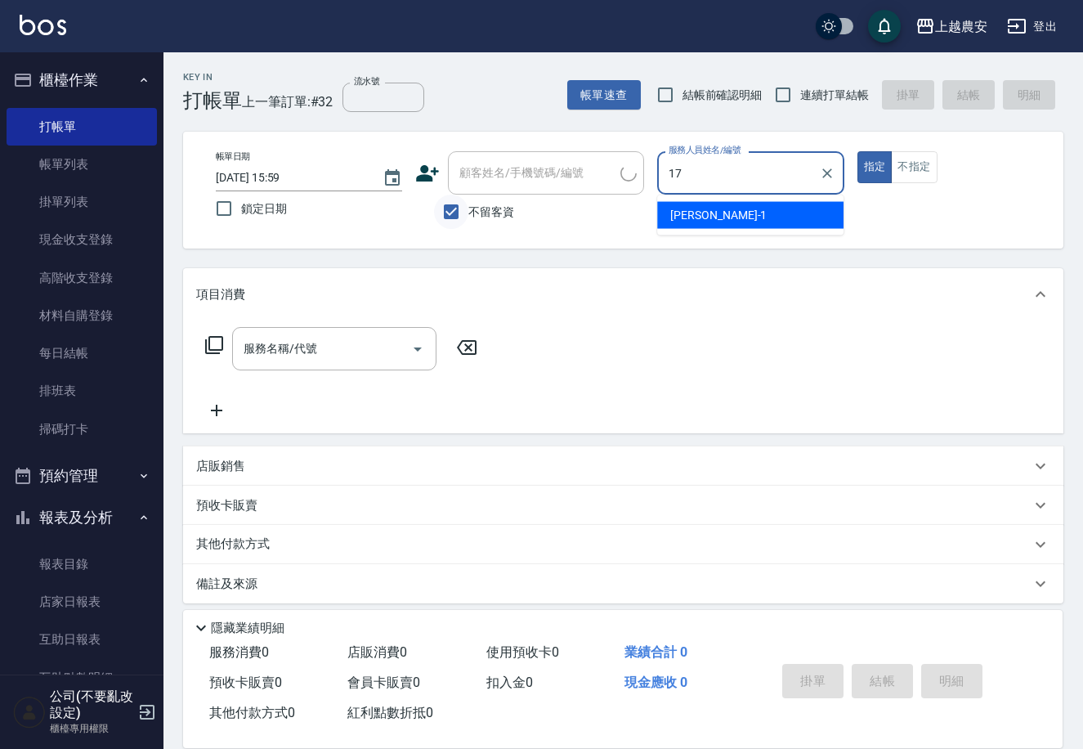
type input "洪美蓉-17"
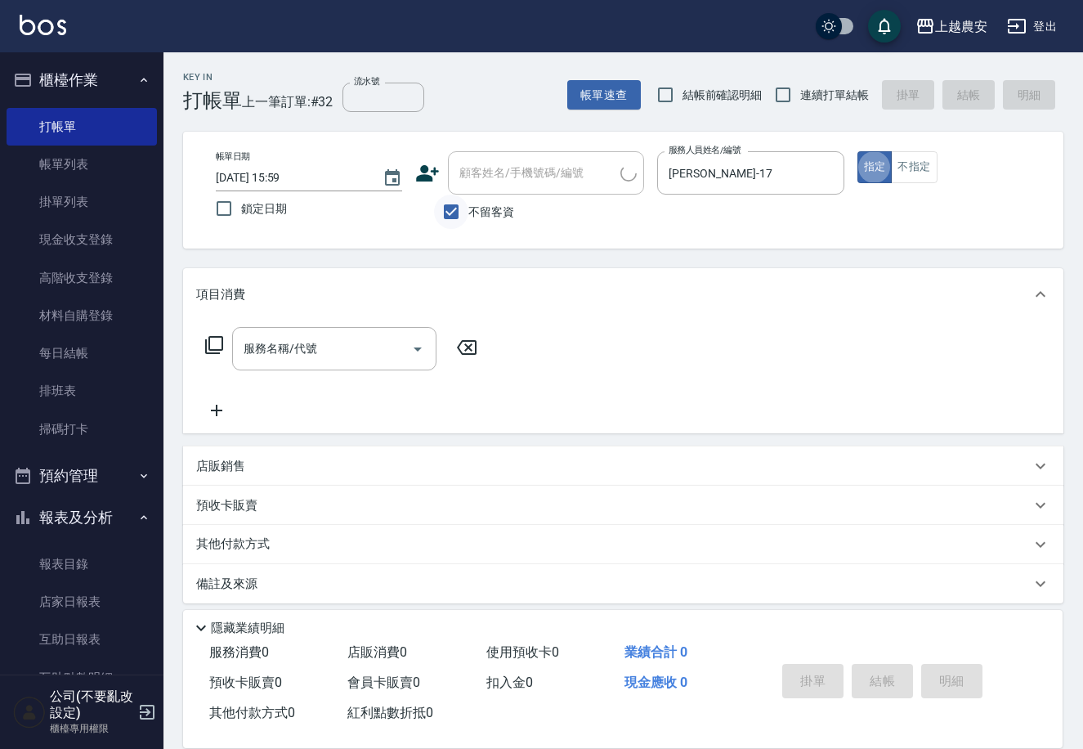
type button "true"
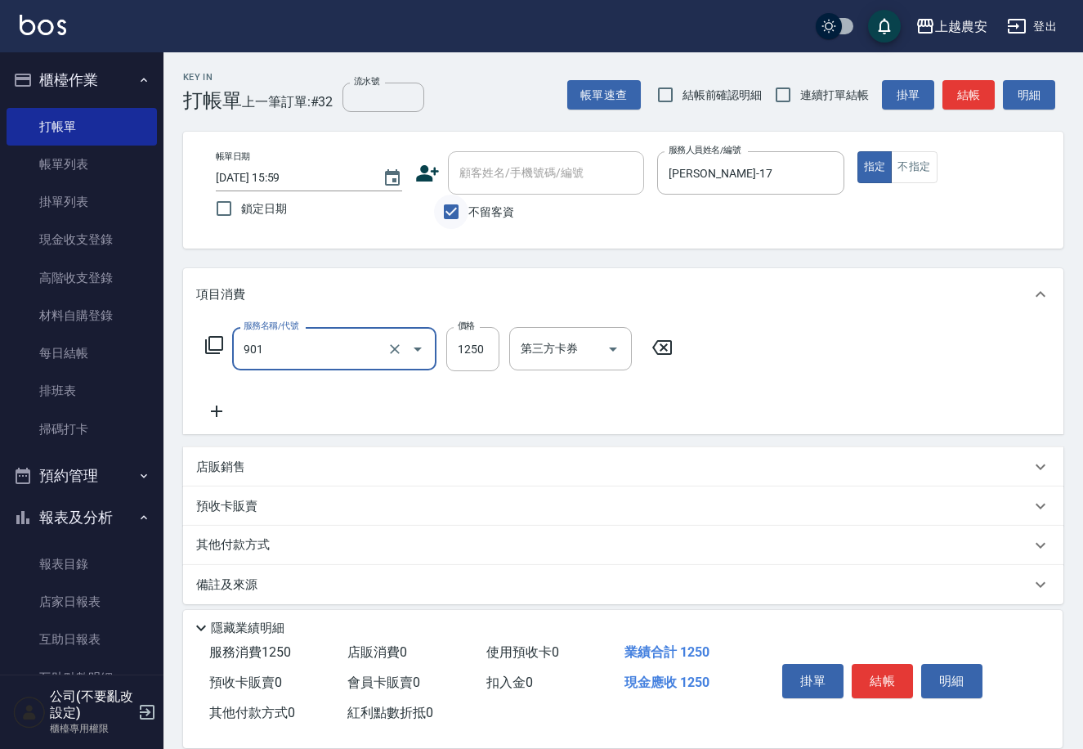
type input "修手指甲(901)"
type input "1800"
click at [882, 686] on button "結帳" at bounding box center [882, 681] width 61 height 34
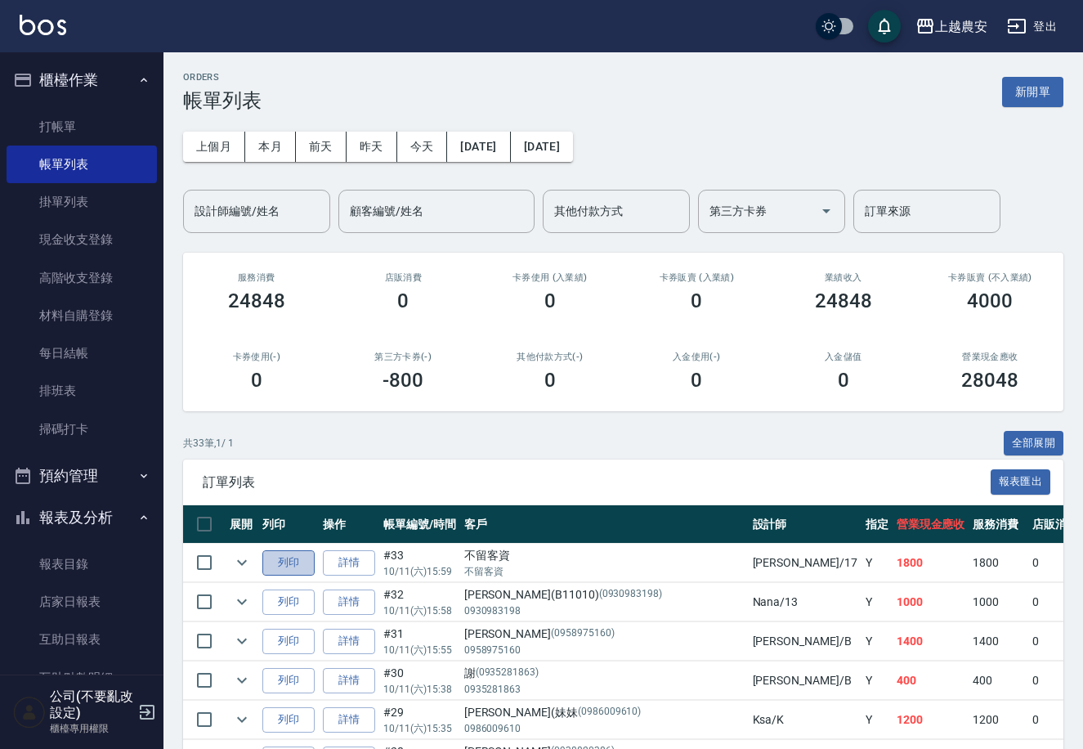
click at [287, 558] on button "列印" at bounding box center [288, 562] width 52 height 25
click at [56, 108] on link "打帳單" at bounding box center [82, 127] width 150 height 38
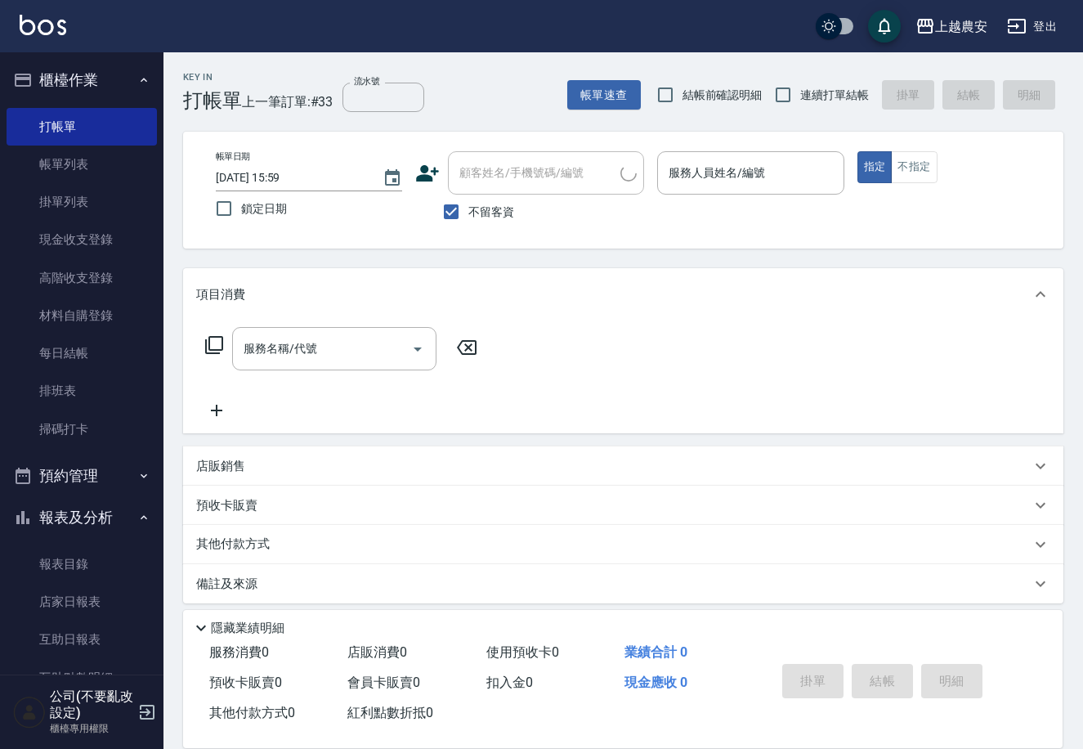
click at [491, 217] on span "不留客資" at bounding box center [491, 212] width 46 height 17
click at [468, 217] on input "不留客資" at bounding box center [451, 212] width 34 height 34
checkbox input "false"
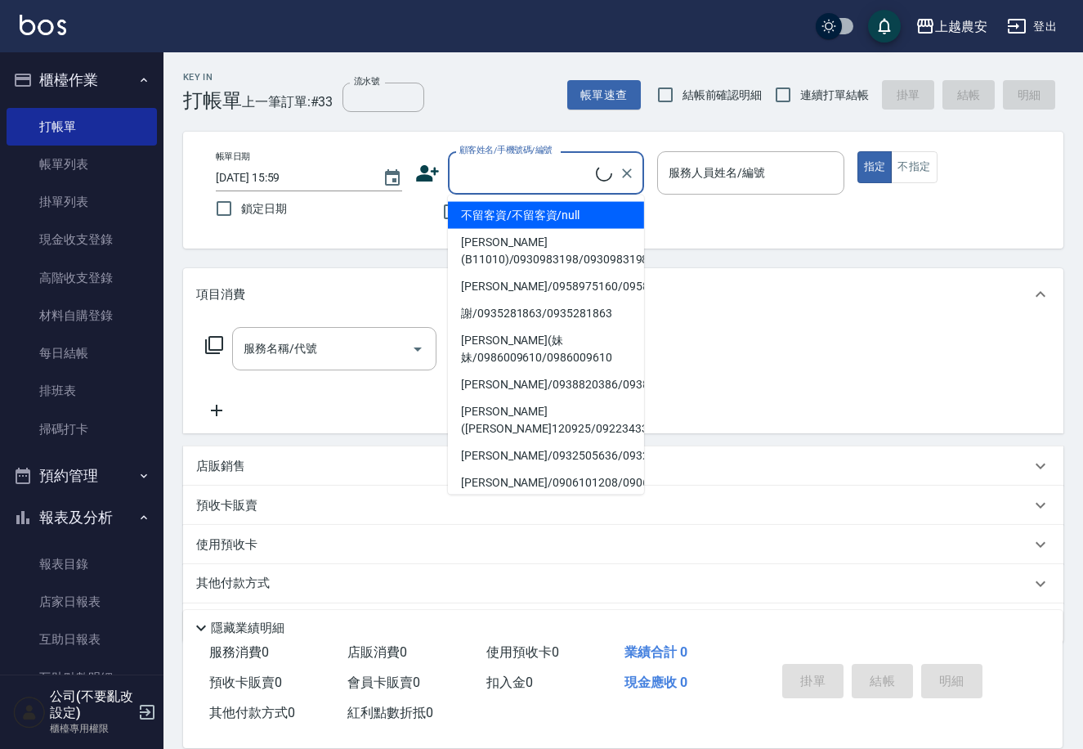
click at [489, 183] on input "顧客姓名/手機號碼/編號" at bounding box center [525, 173] width 141 height 29
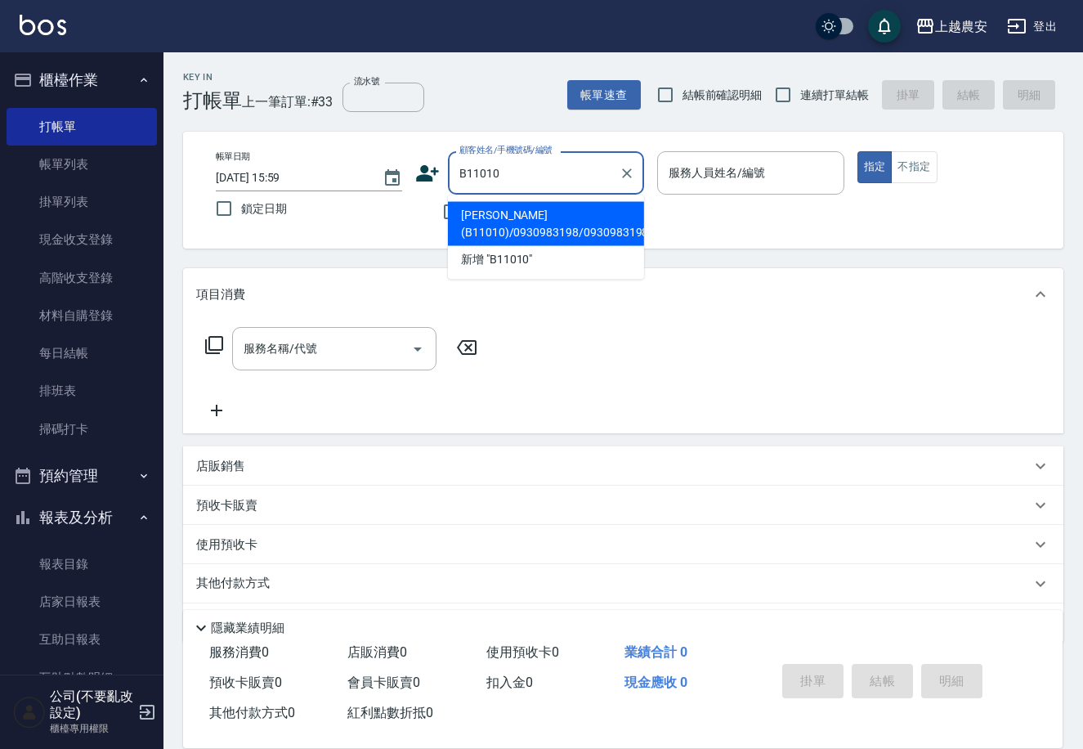
click at [505, 221] on li "[PERSON_NAME](B11010)/0930983198/0930983198" at bounding box center [546, 224] width 196 height 44
type input "[PERSON_NAME](B11010)/0930983198/0930983198"
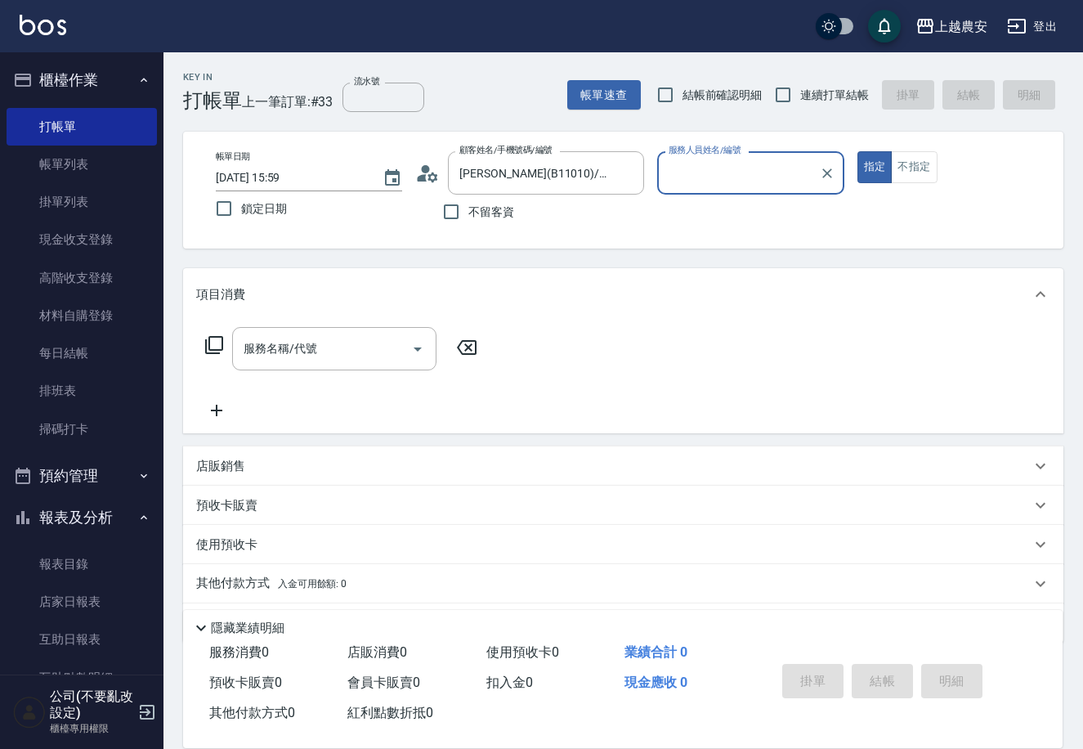
type input "Nana-13"
click at [222, 540] on p "使用預收卡" at bounding box center [226, 547] width 61 height 25
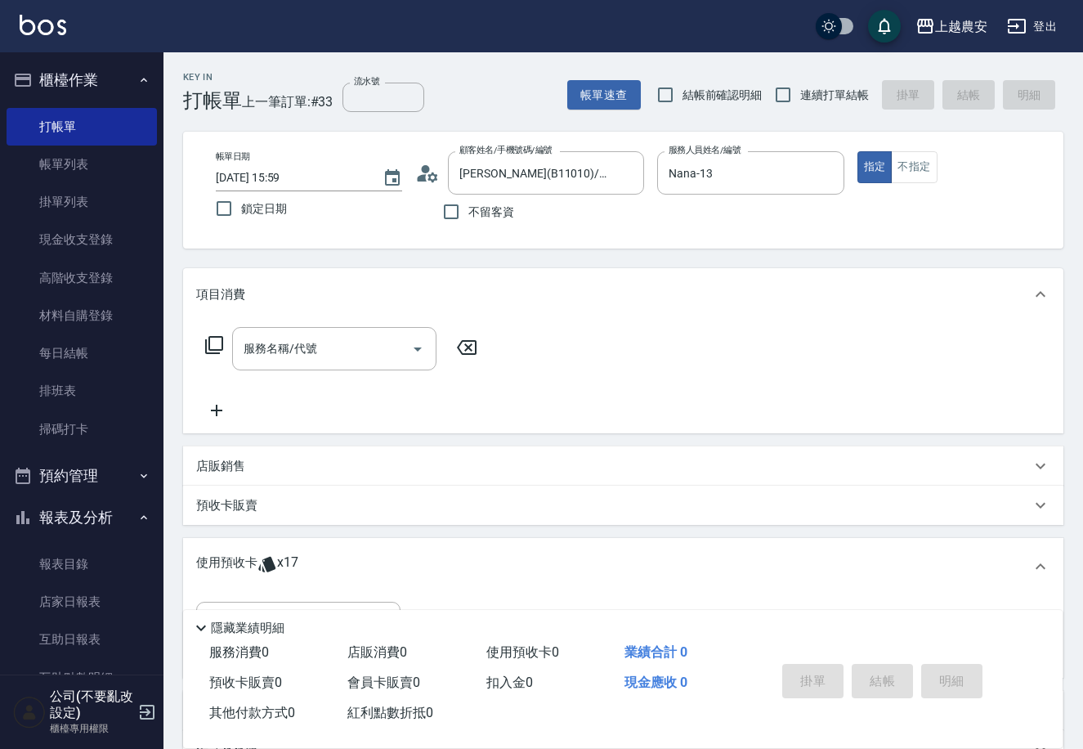
drag, startPoint x: 1089, startPoint y: 209, endPoint x: 1089, endPoint y: 295, distance: 85.8
click at [1083, 305] on html "上越農安 登出 櫃檯作業 打帳單 帳單列表 掛單列表 現金收支登錄 高階收支登錄 材料自購登錄 每日結帳 排班表 掃碼打卡 預約管理 預約管理 單日預約紀錄 …" at bounding box center [541, 462] width 1083 height 924
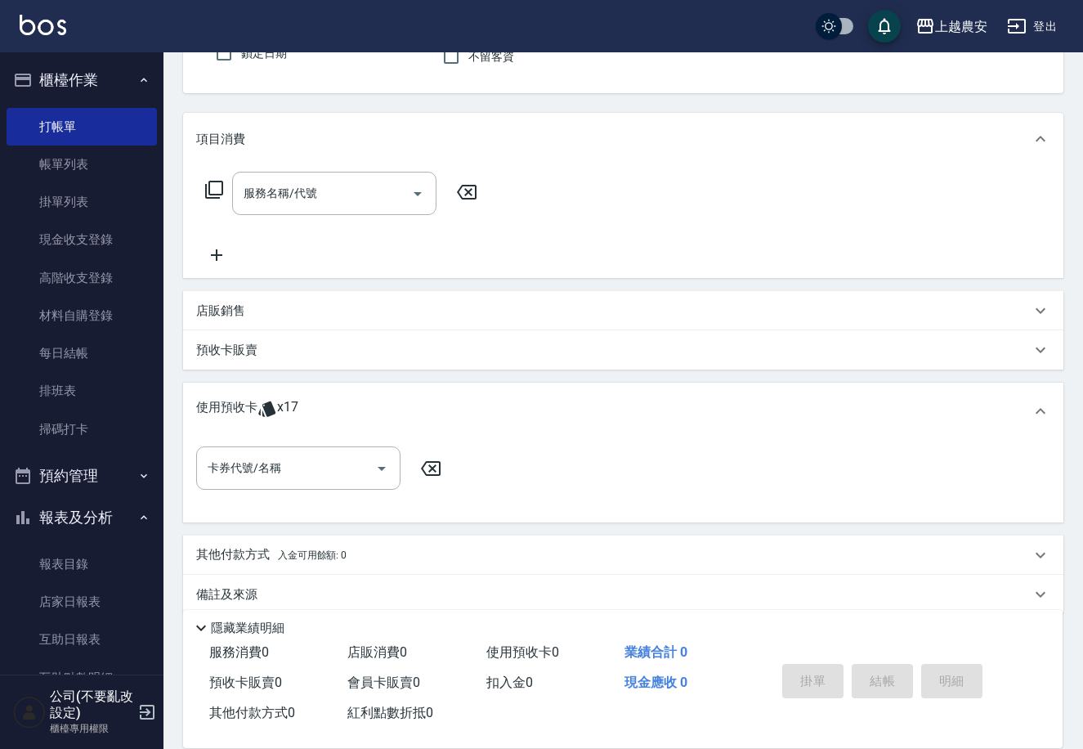
scroll to position [173, 0]
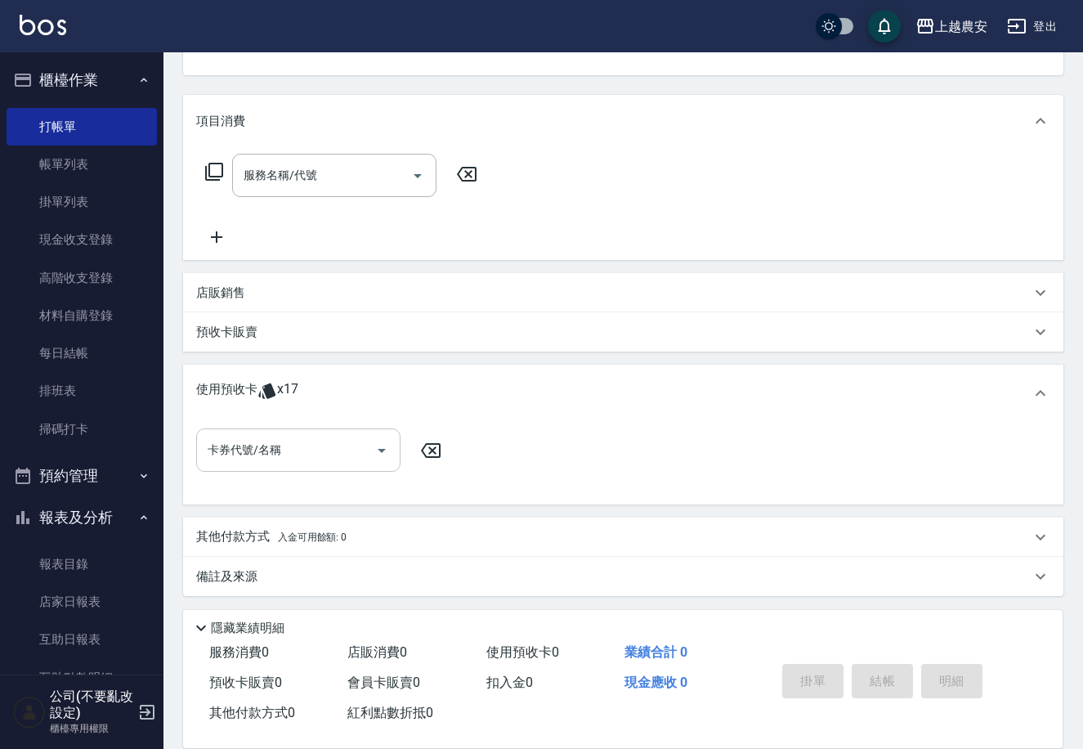
drag, startPoint x: 307, startPoint y: 441, endPoint x: 311, endPoint y: 433, distance: 9.1
click at [310, 439] on input "卡券代號/名稱" at bounding box center [286, 450] width 165 height 29
click at [80, 168] on link "帳單列表" at bounding box center [82, 165] width 150 height 38
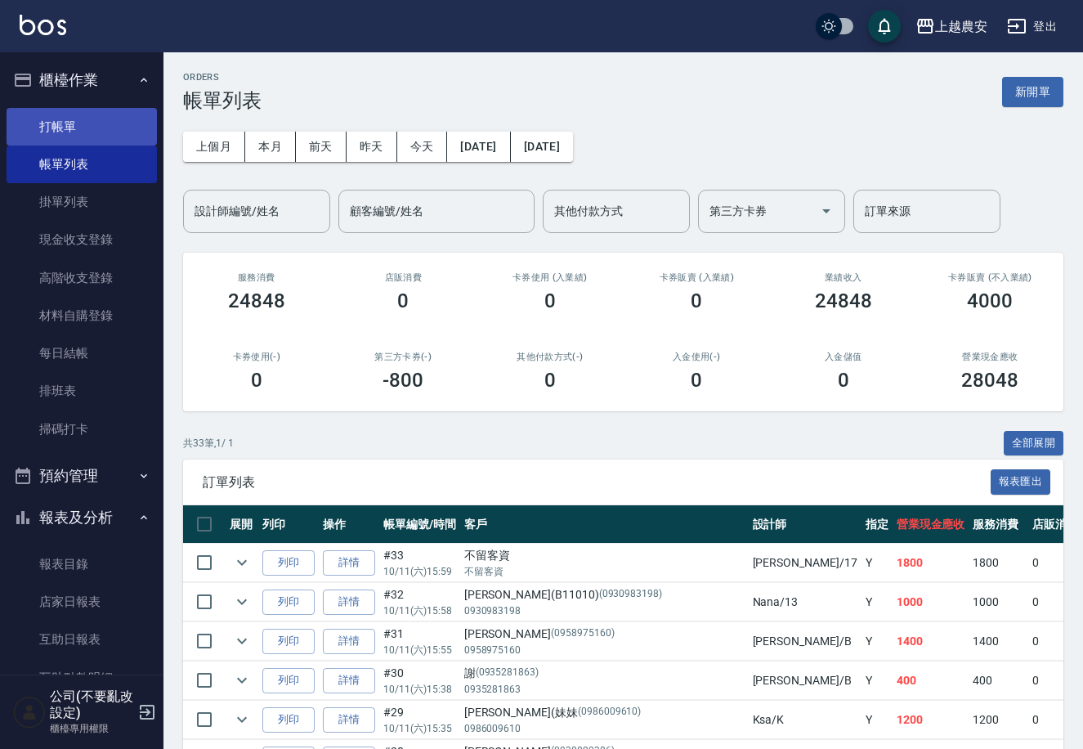
click at [55, 128] on link "打帳單" at bounding box center [82, 127] width 150 height 38
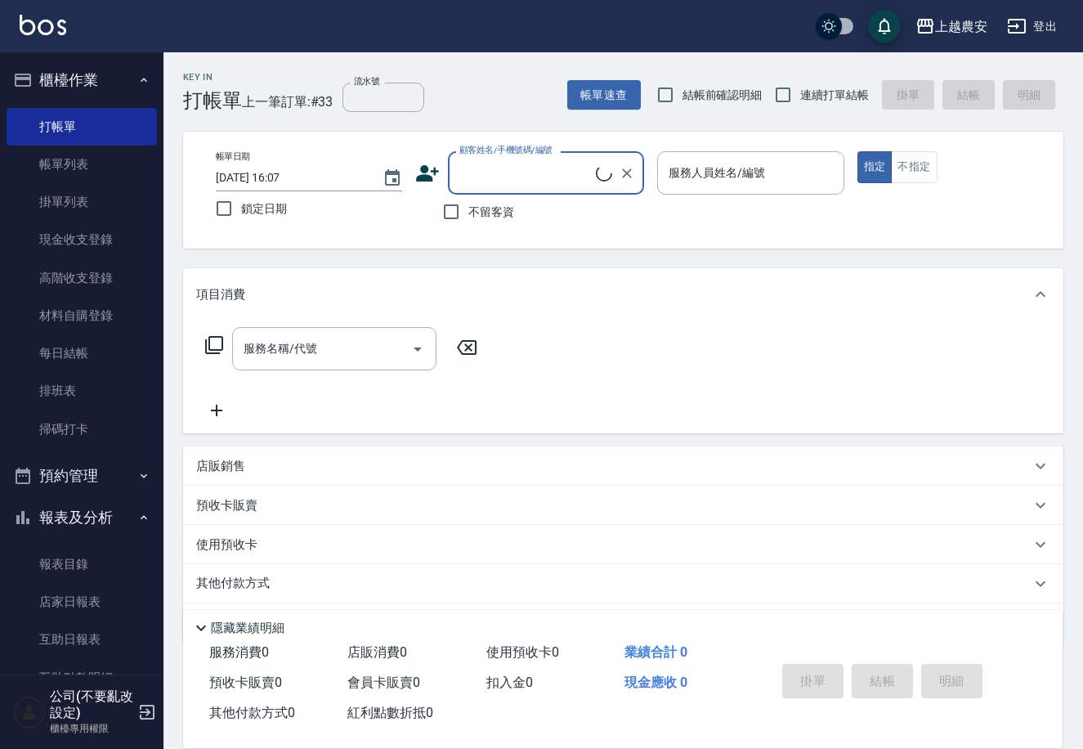
click at [472, 213] on span "不留客資" at bounding box center [491, 212] width 46 height 17
click at [468, 213] on input "不留客資" at bounding box center [451, 212] width 34 height 34
checkbox input "true"
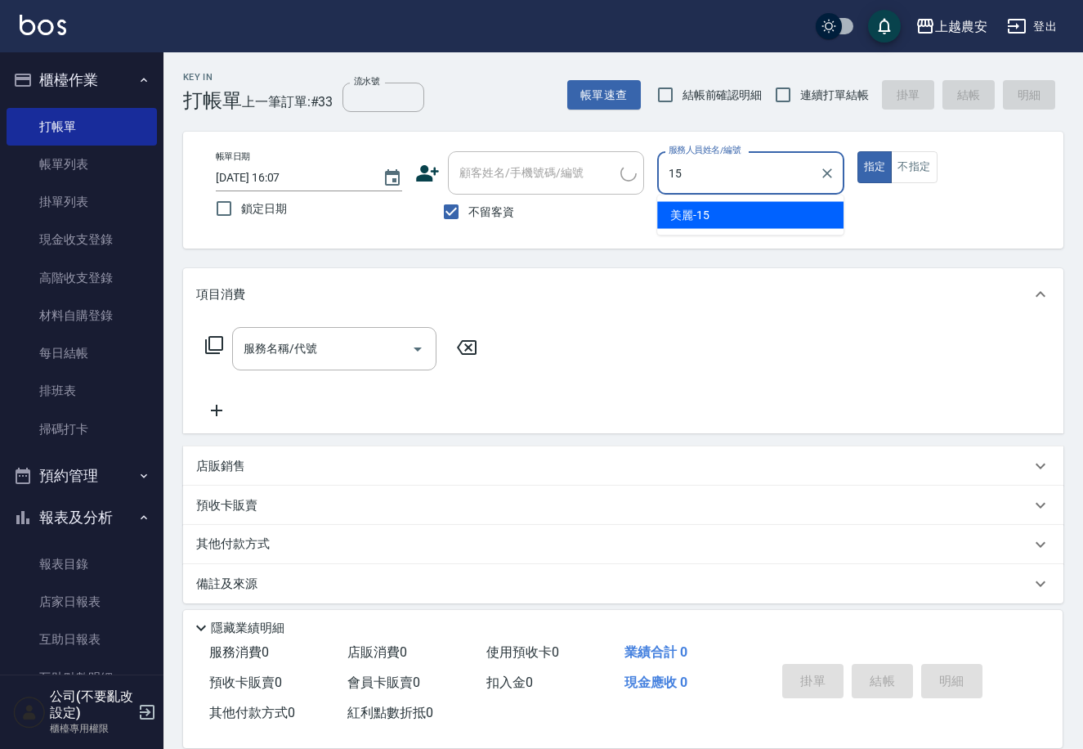
type input "美麗-15"
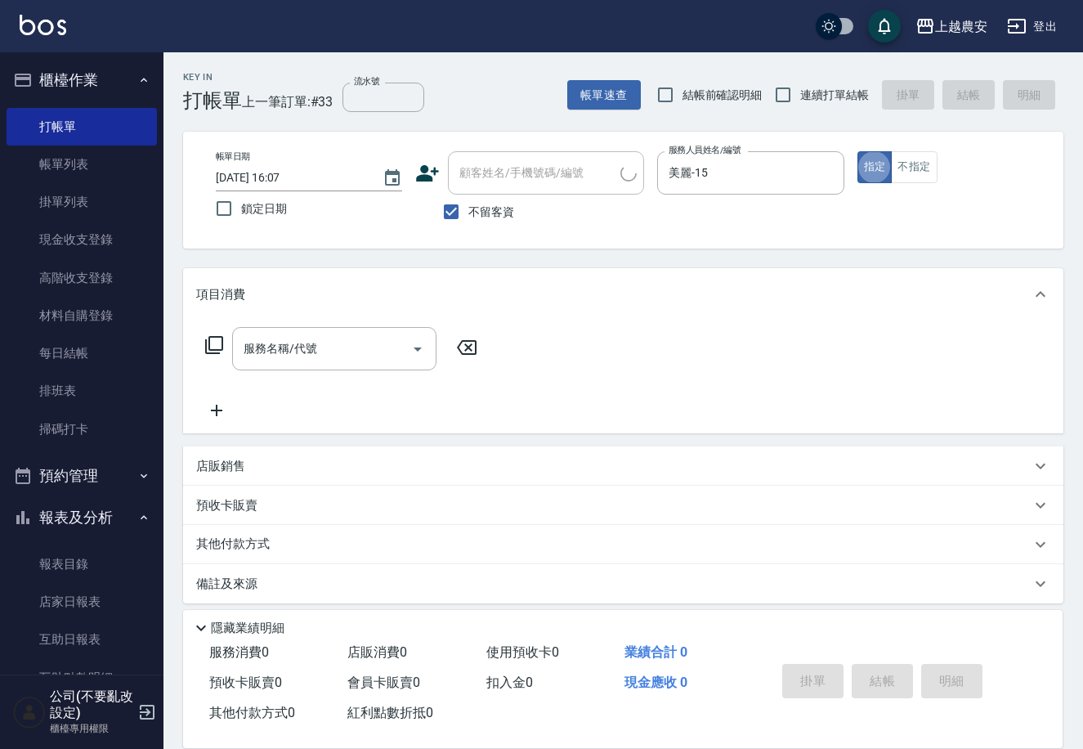
type button "true"
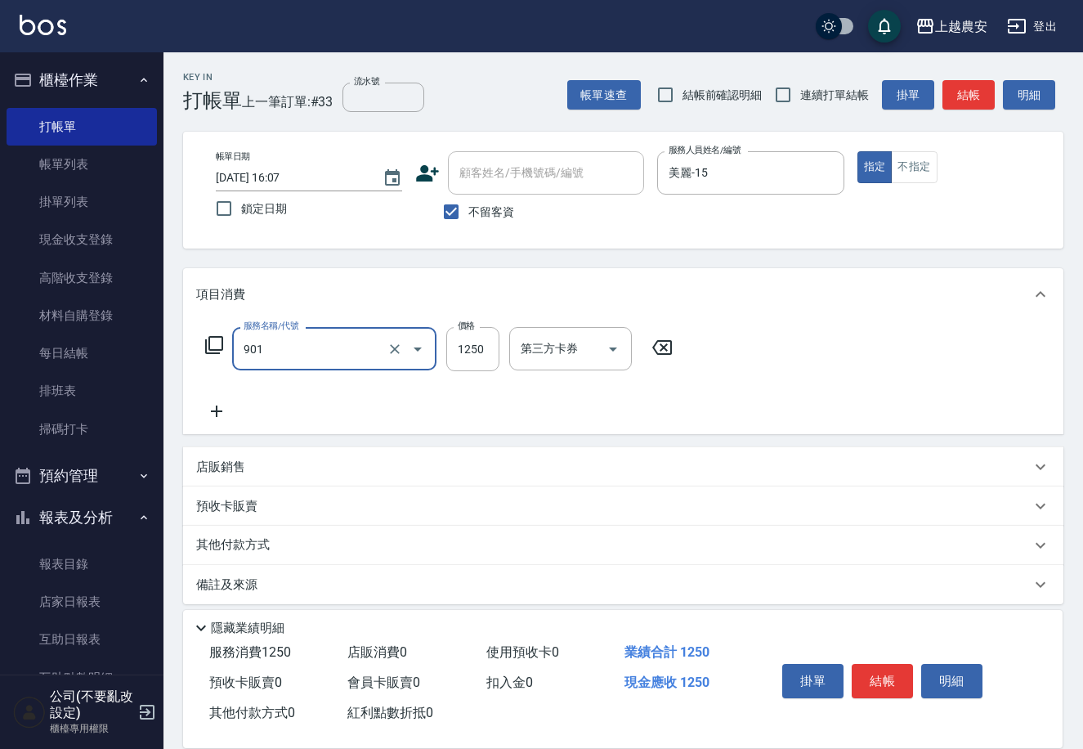
type input "修手指甲(901)"
type input "1000"
click at [877, 674] on button "結帳" at bounding box center [882, 681] width 61 height 34
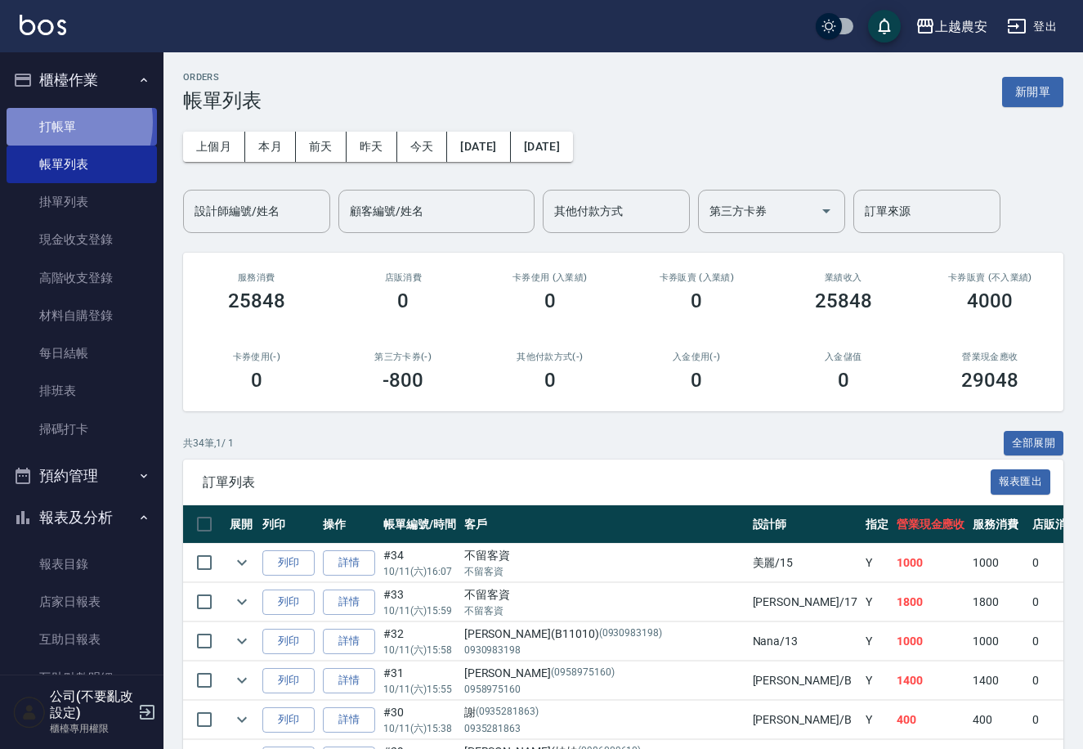
click at [53, 122] on link "打帳單" at bounding box center [82, 127] width 150 height 38
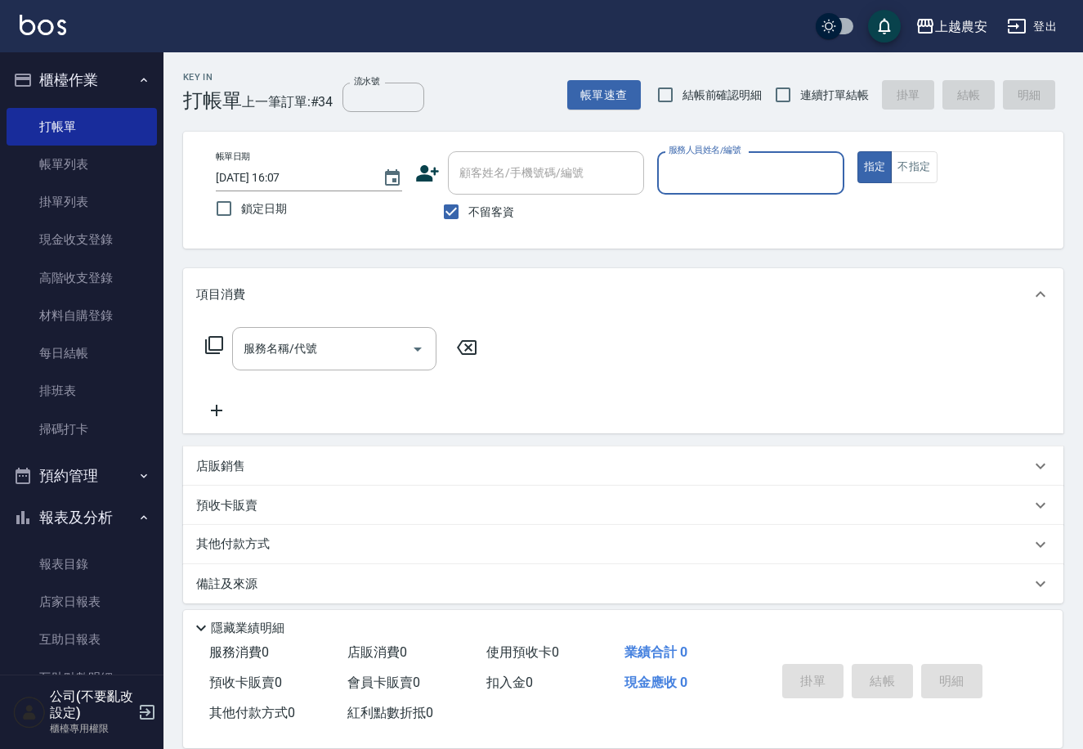
drag, startPoint x: 483, startPoint y: 205, endPoint x: 486, endPoint y: 175, distance: 30.3
click at [482, 204] on span "不留客資" at bounding box center [491, 212] width 46 height 17
click at [468, 202] on input "不留客資" at bounding box center [451, 212] width 34 height 34
checkbox input "false"
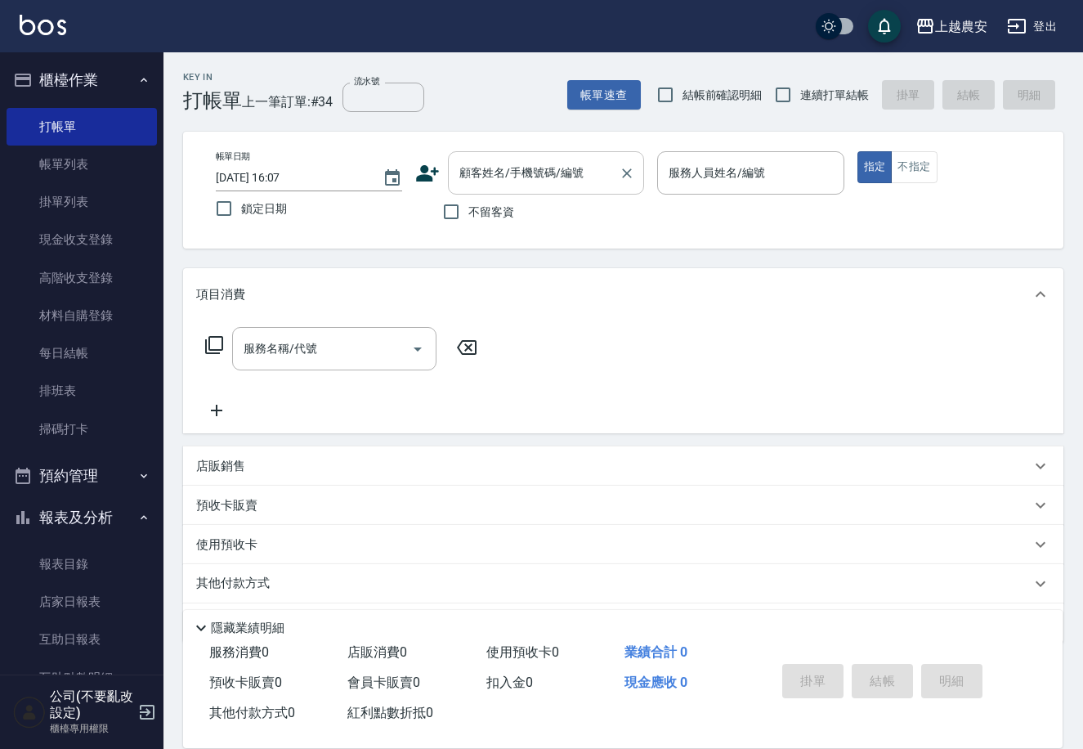
click at [486, 168] on input "顧客姓名/手機號碼/編號" at bounding box center [533, 173] width 157 height 29
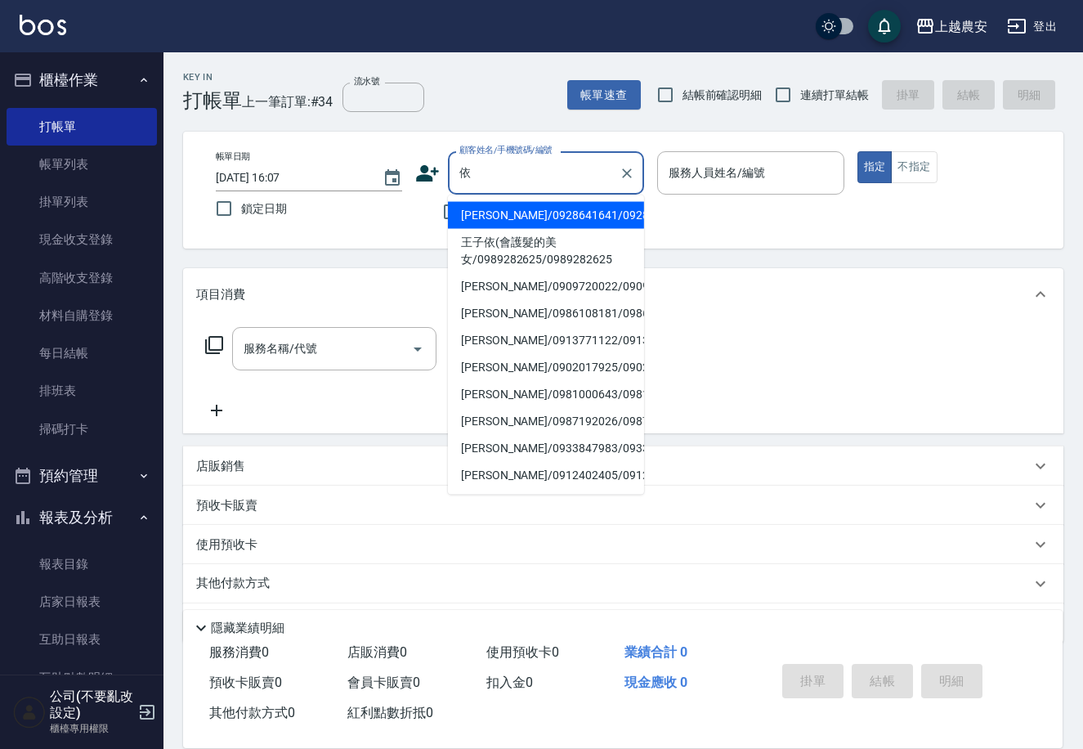
click at [503, 337] on li "[PERSON_NAME]/0913771122/0913771122" at bounding box center [546, 340] width 196 height 27
type input "[PERSON_NAME]/0913771122/0913771122"
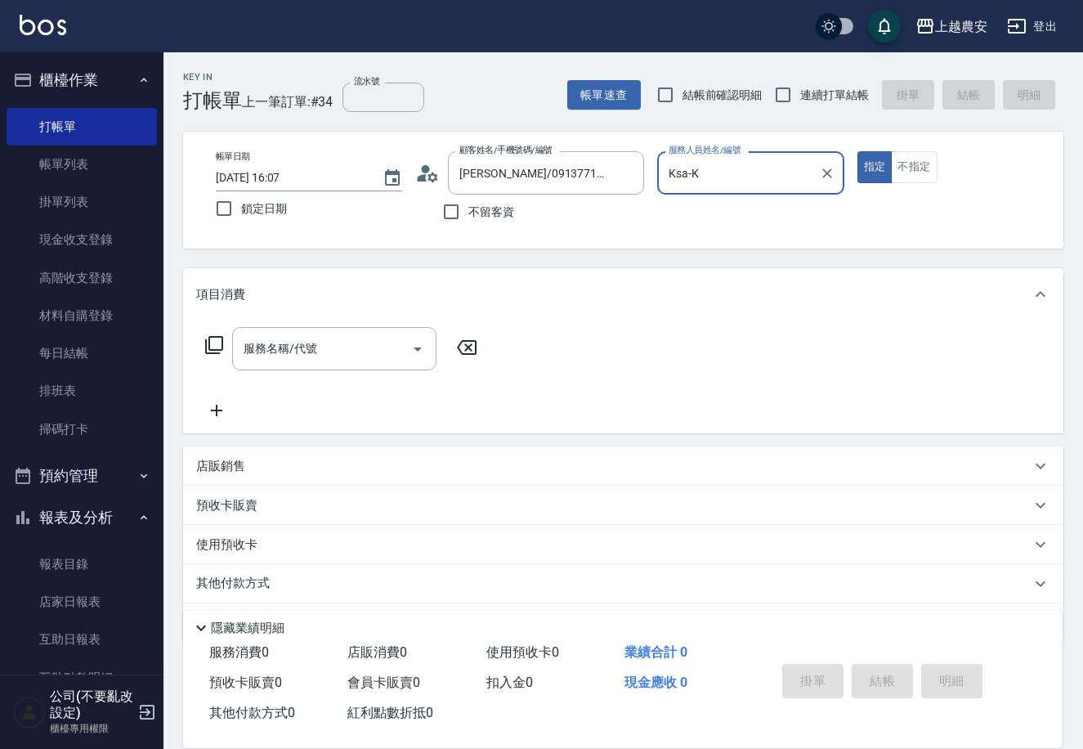
type input "Ksa-K"
click at [379, 342] on input "服務名稱/代號" at bounding box center [322, 348] width 165 height 29
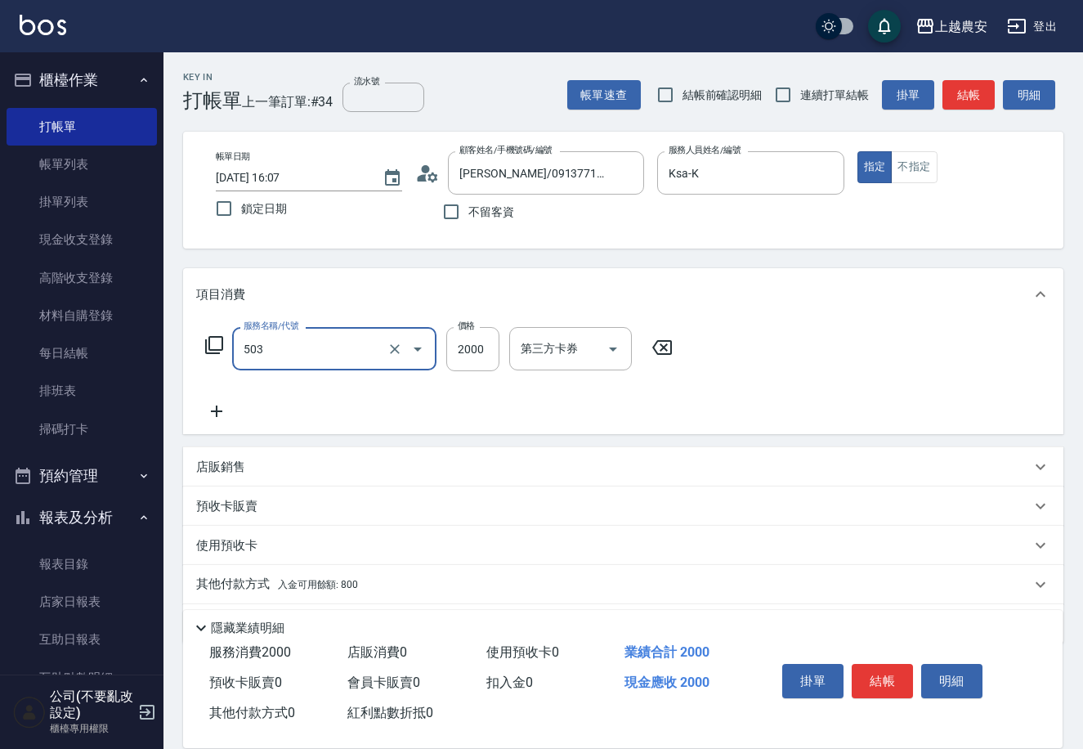
type input "染髮1500↑(503)"
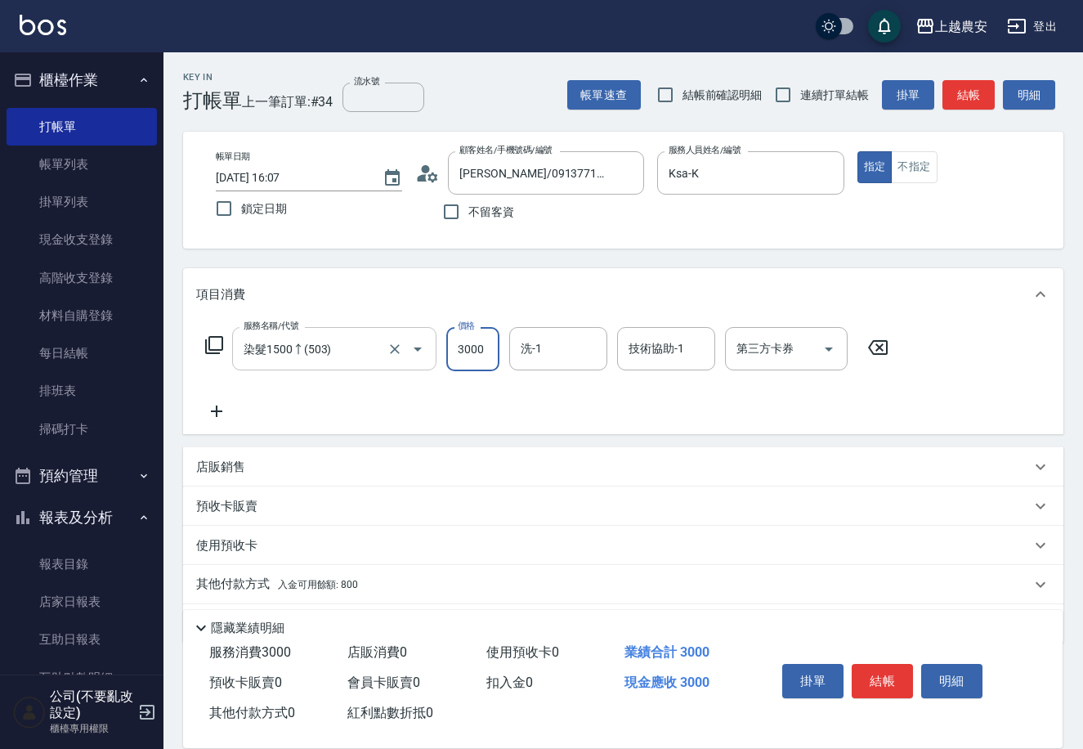
type input "3000"
type input "林品妤-32"
click at [892, 681] on button "結帳" at bounding box center [882, 681] width 61 height 34
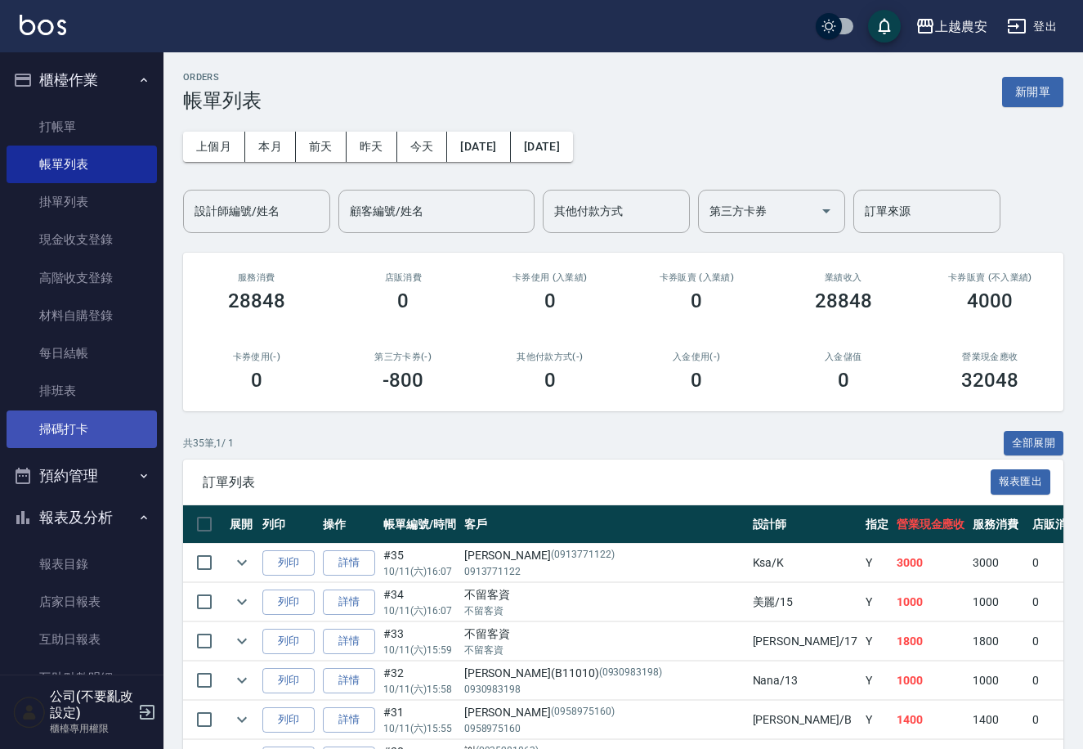
click at [110, 432] on link "掃碼打卡" at bounding box center [82, 429] width 150 height 38
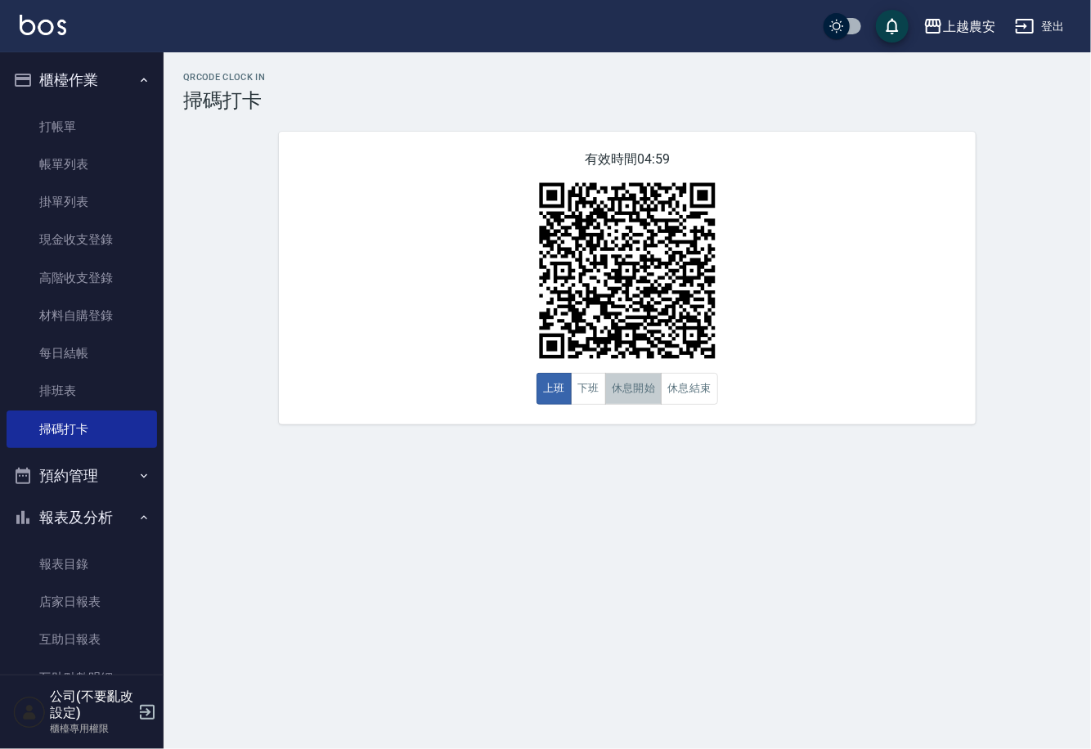
click at [647, 398] on button "休息開始" at bounding box center [633, 389] width 57 height 32
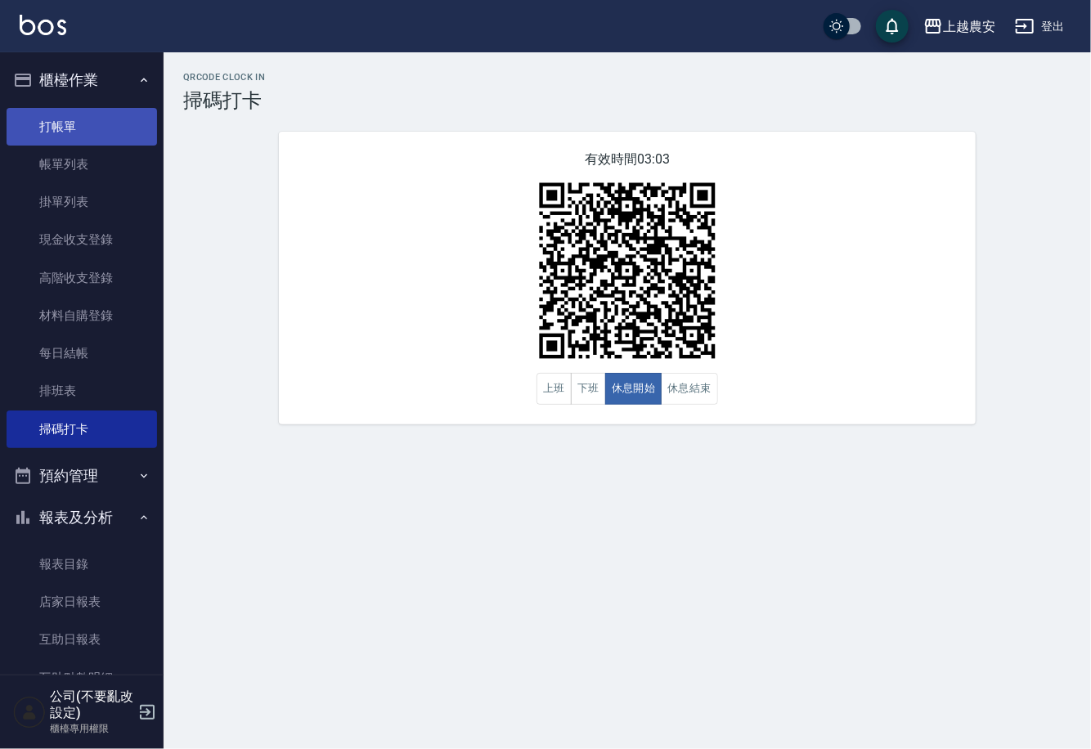
click at [71, 124] on link "打帳單" at bounding box center [82, 127] width 150 height 38
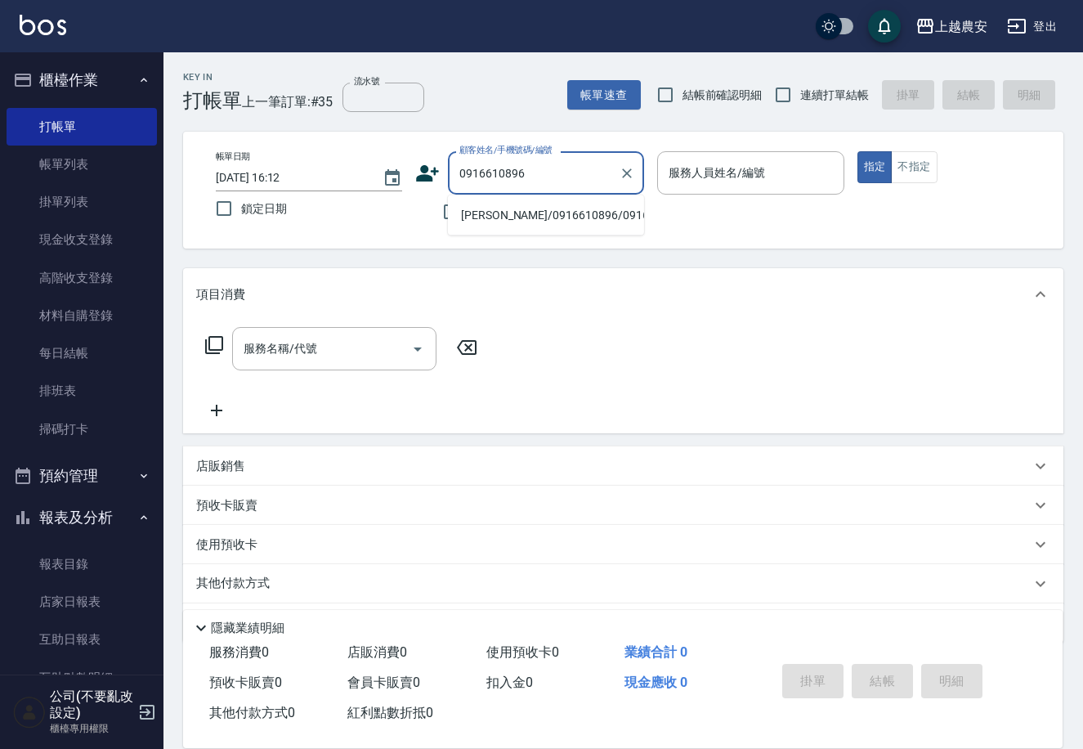
drag, startPoint x: 511, startPoint y: 219, endPoint x: 746, endPoint y: 196, distance: 235.8
click at [514, 219] on li "[PERSON_NAME]/0916610896/0916610896" at bounding box center [546, 215] width 196 height 27
type input "[PERSON_NAME]/0916610896/0916610896"
type input "美雅-B"
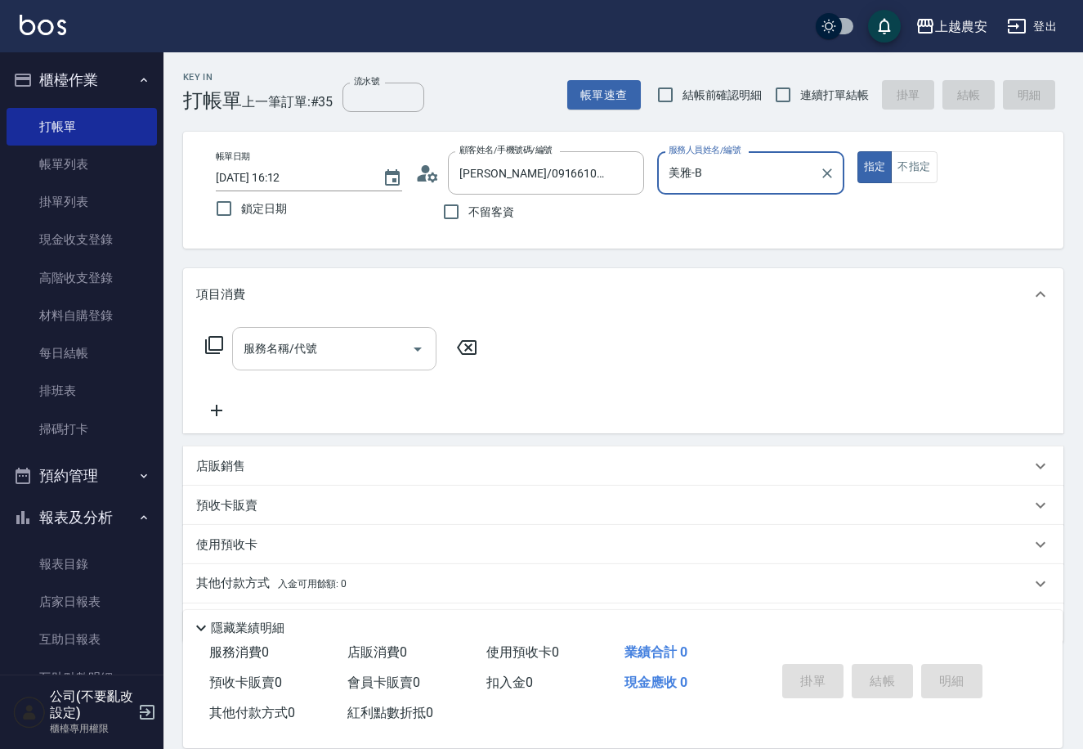
click at [335, 361] on input "服務名稱/代號" at bounding box center [322, 348] width 165 height 29
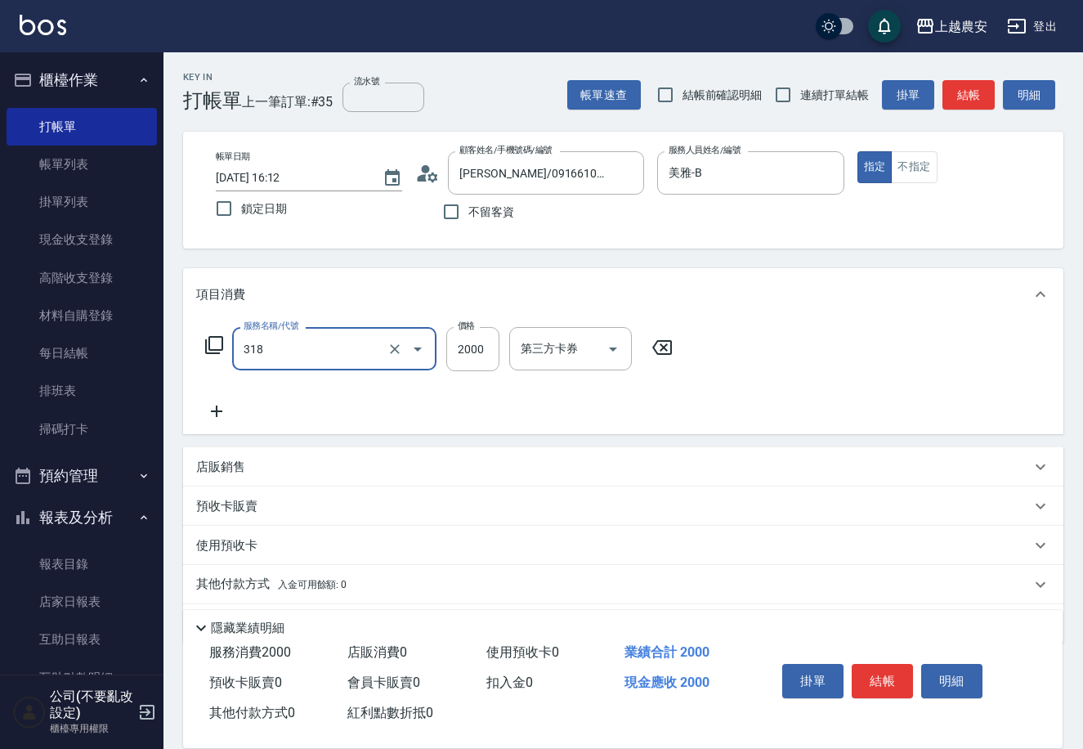
type input "燙髮1500↑(自購)(318)"
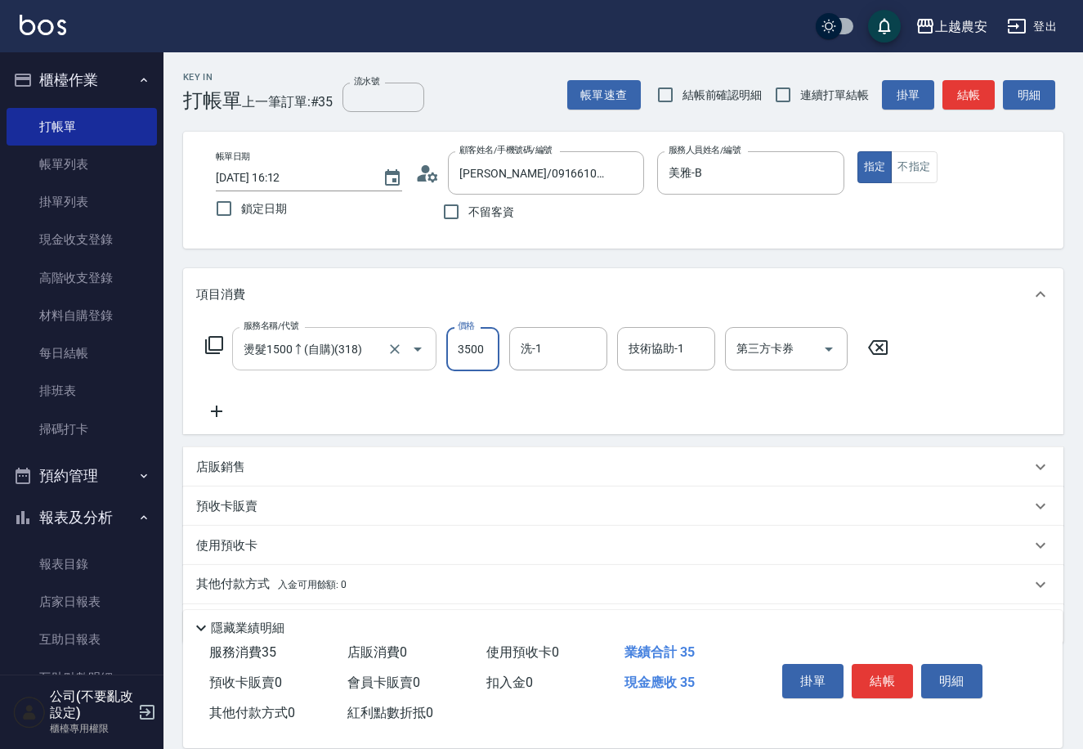
type input "3500"
type input "酪梨-34"
click at [894, 672] on button "結帳" at bounding box center [882, 681] width 61 height 34
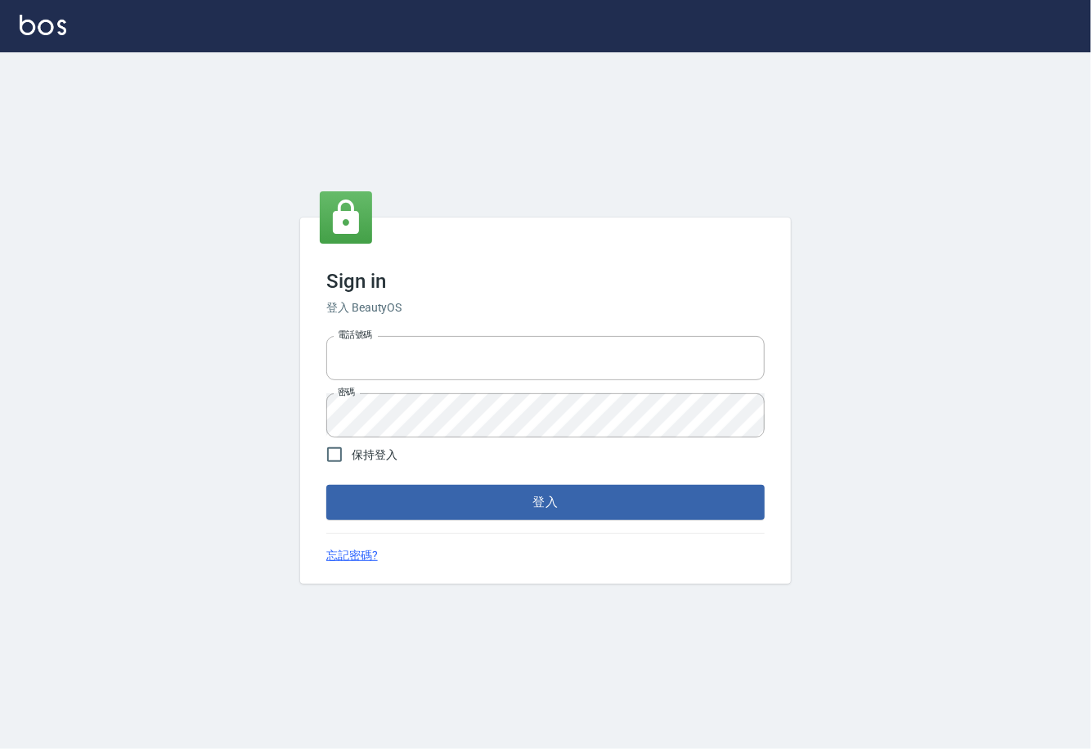
type input "0225929166"
drag, startPoint x: 0, startPoint y: 0, endPoint x: 574, endPoint y: 499, distance: 760.3
click at [574, 499] on button "登入" at bounding box center [545, 502] width 438 height 34
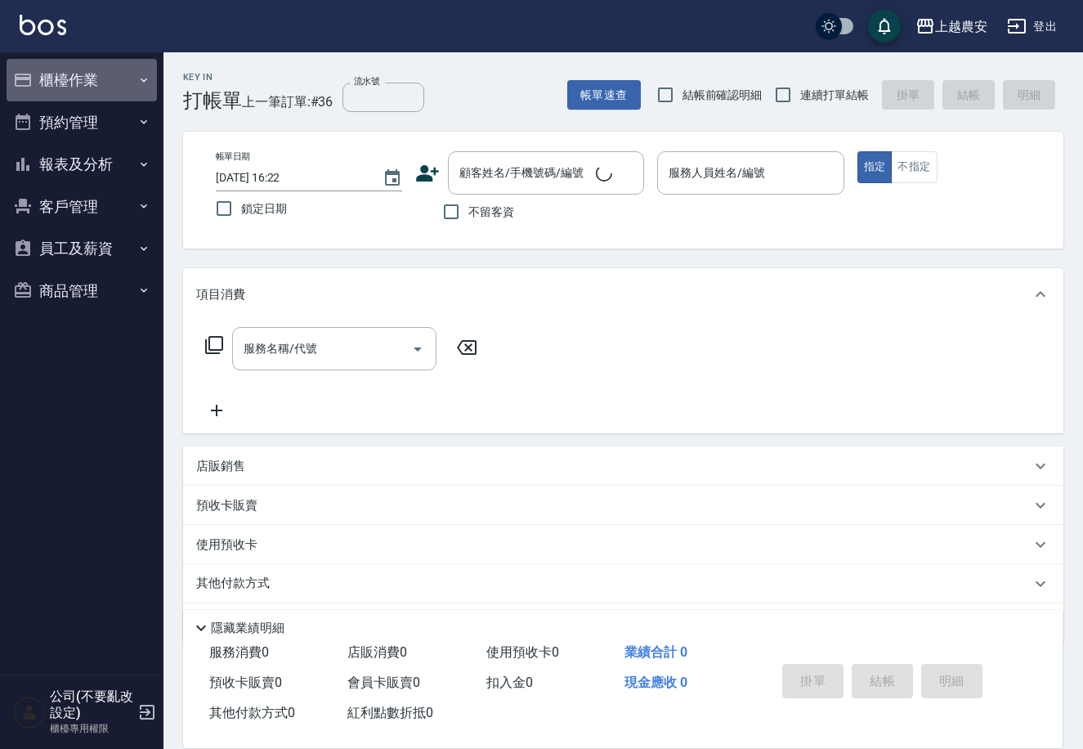
click at [74, 86] on button "櫃檯作業" at bounding box center [82, 80] width 150 height 43
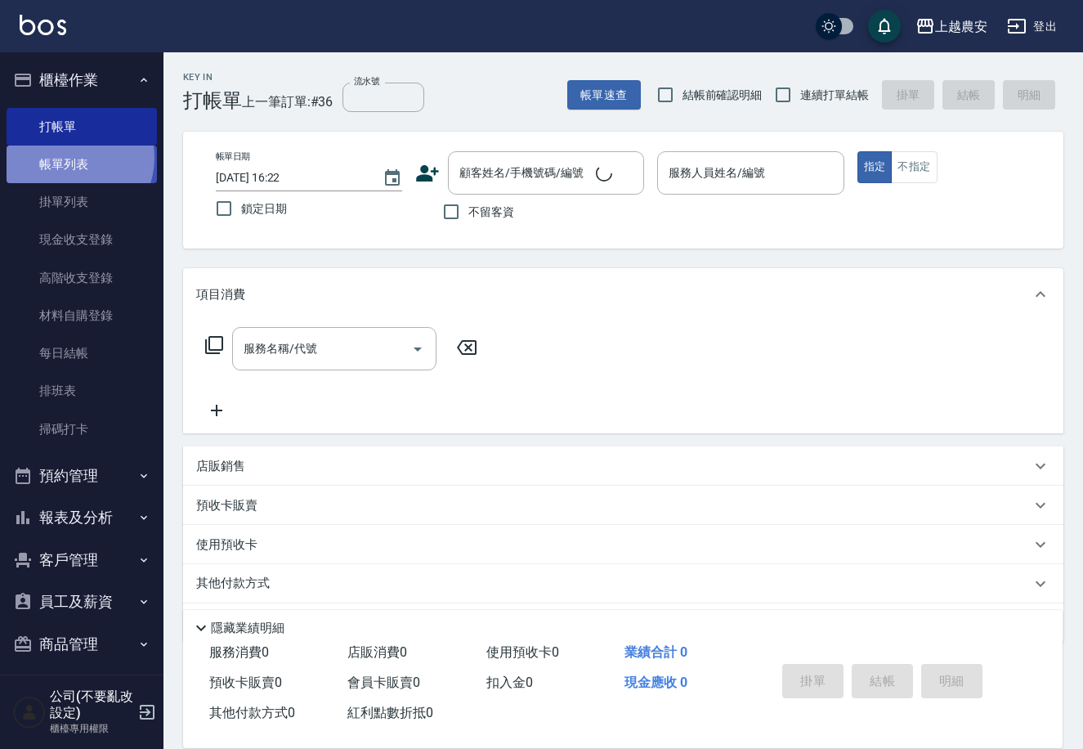
click at [70, 158] on link "帳單列表" at bounding box center [82, 165] width 150 height 38
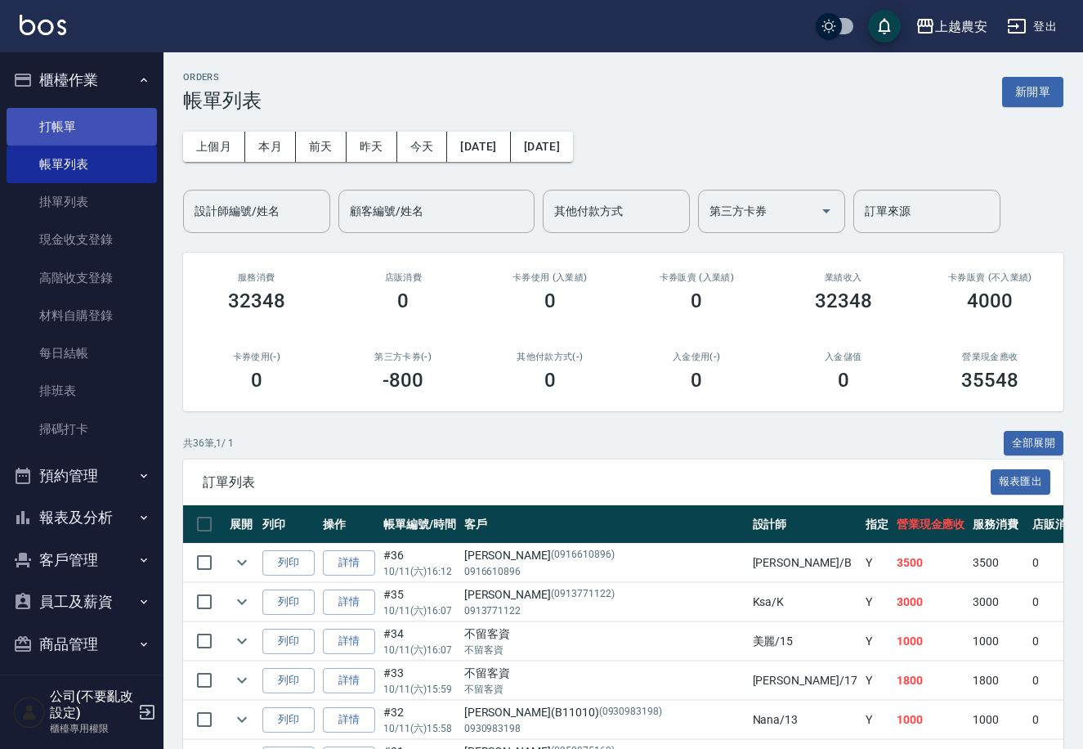
click at [47, 119] on link "打帳單" at bounding box center [82, 127] width 150 height 38
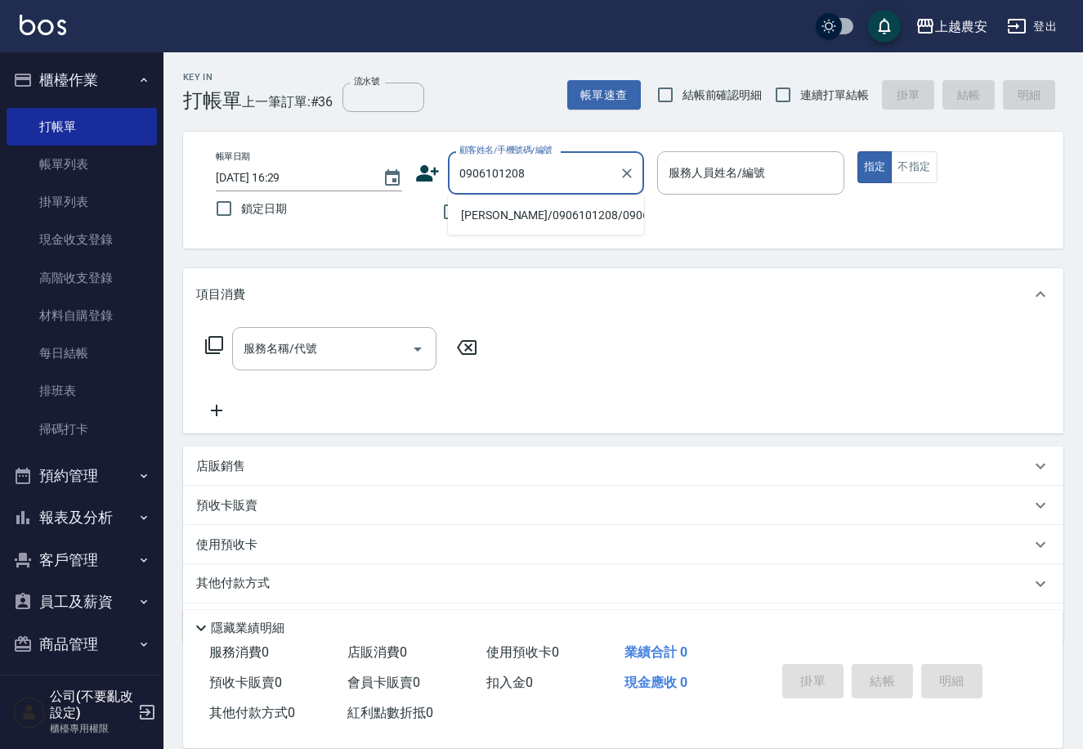
click at [558, 214] on li "[PERSON_NAME]/0906101208/0906101208" at bounding box center [546, 215] width 196 height 27
type input "[PERSON_NAME]/0906101208/0906101208"
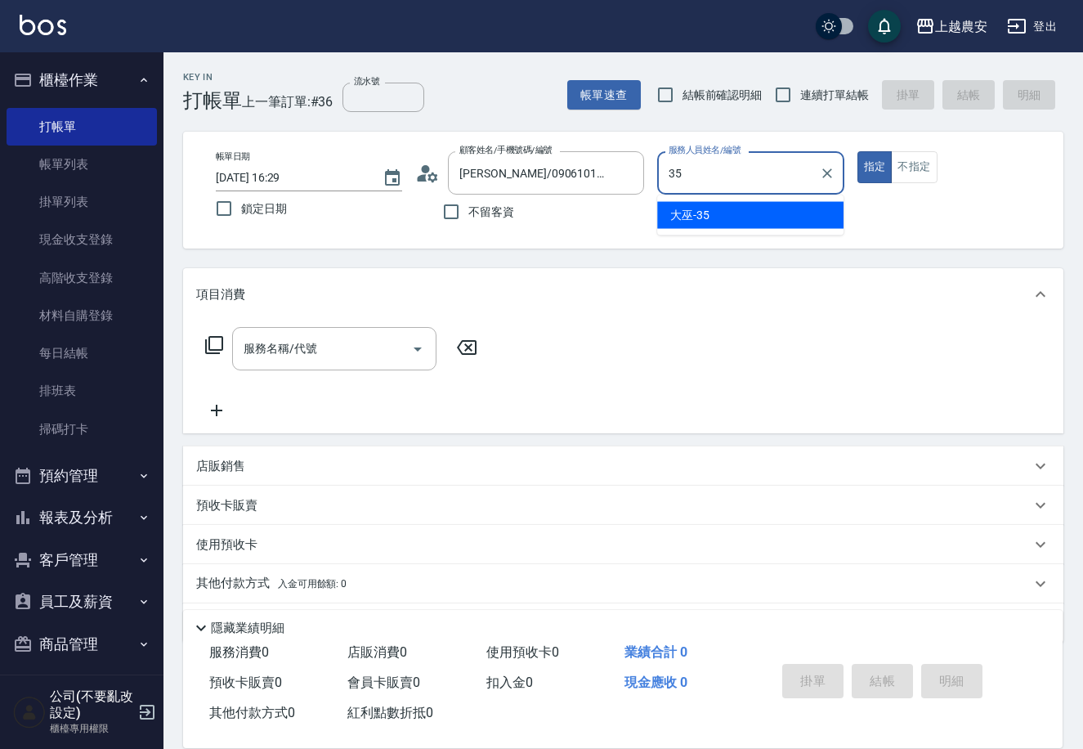
type input "大巫-35"
type button "true"
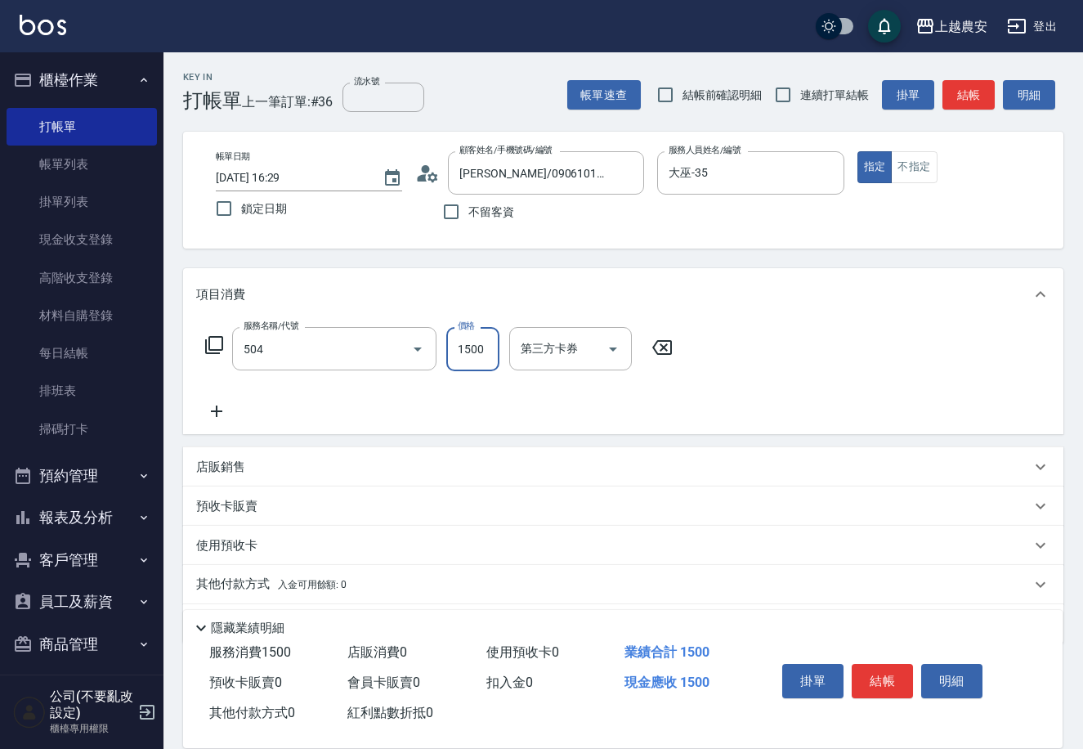
type input "染髮1500↓(504)"
type input "1100"
click at [875, 675] on button "結帳" at bounding box center [882, 681] width 61 height 34
